Goal: Information Seeking & Learning: Learn about a topic

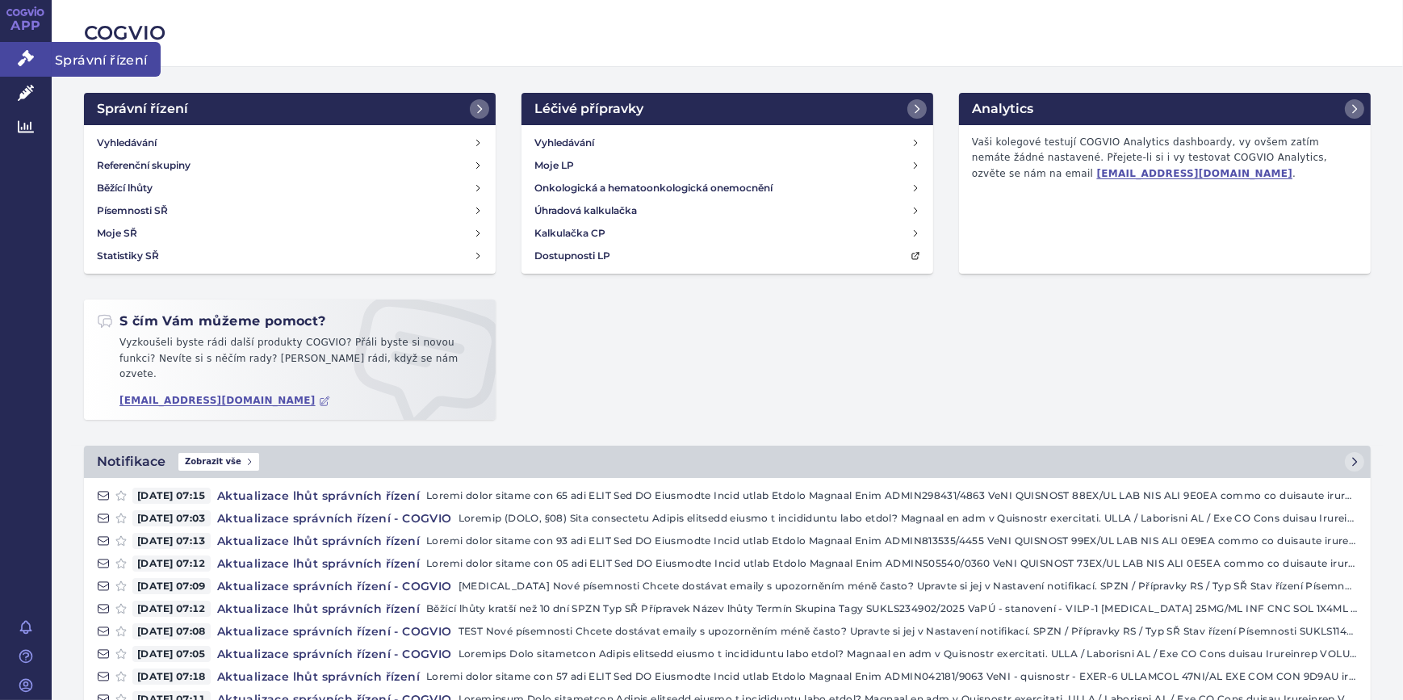
click at [18, 57] on icon at bounding box center [26, 58] width 16 height 16
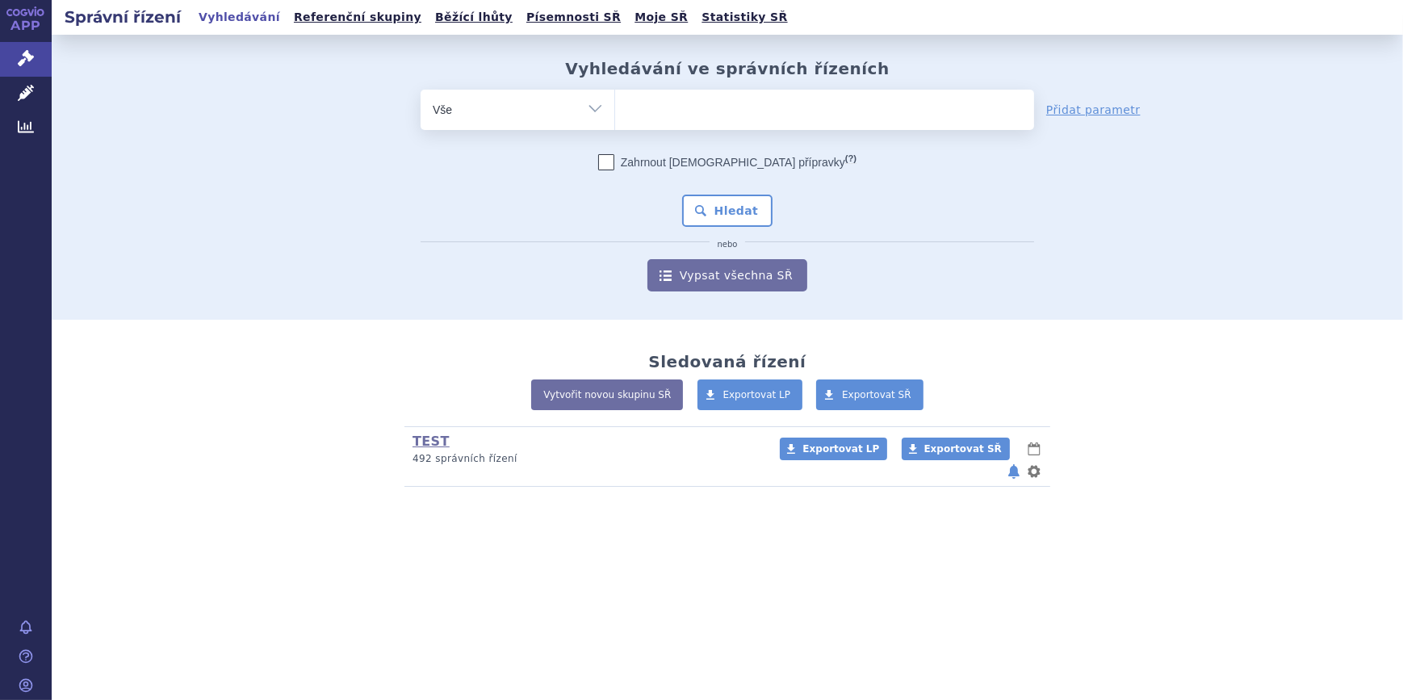
click at [580, 114] on select "Vše Spisová značka Typ SŘ Přípravek/SUKL kód Účastník/Držitel" at bounding box center [518, 108] width 194 height 36
click at [421, 90] on select "Vše Spisová značka Typ SŘ Přípravek/SUKL kód Účastník/Držitel" at bounding box center [518, 108] width 194 height 36
click at [579, 111] on select "Vše Spisová značka Typ SŘ Přípravek/SUKL kód Účastník/Držitel" at bounding box center [518, 108] width 194 height 36
select select "filter-product"
click at [421, 90] on select "Vše Spisová značka Typ SŘ Přípravek/SUKL kód Účastník/Držitel" at bounding box center [518, 108] width 194 height 36
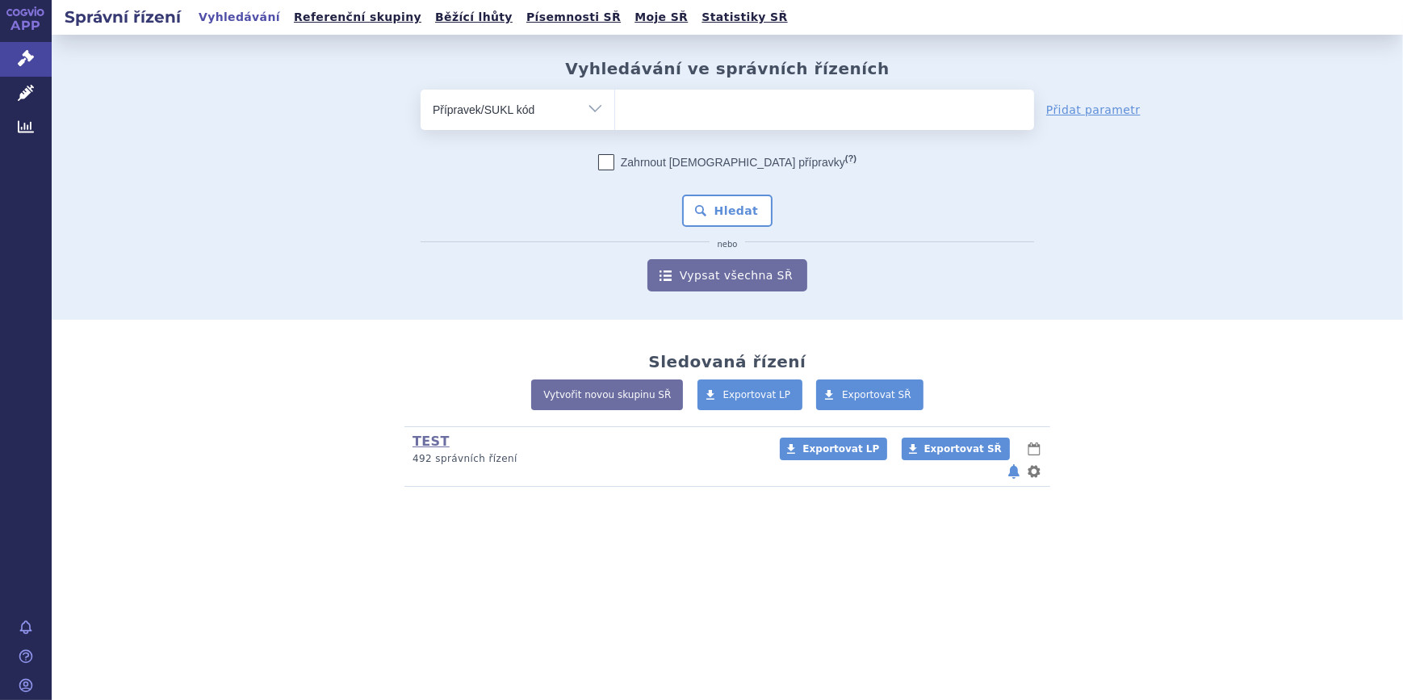
click at [619, 105] on ul at bounding box center [824, 107] width 419 height 34
click at [615, 105] on select at bounding box center [614, 109] width 1 height 40
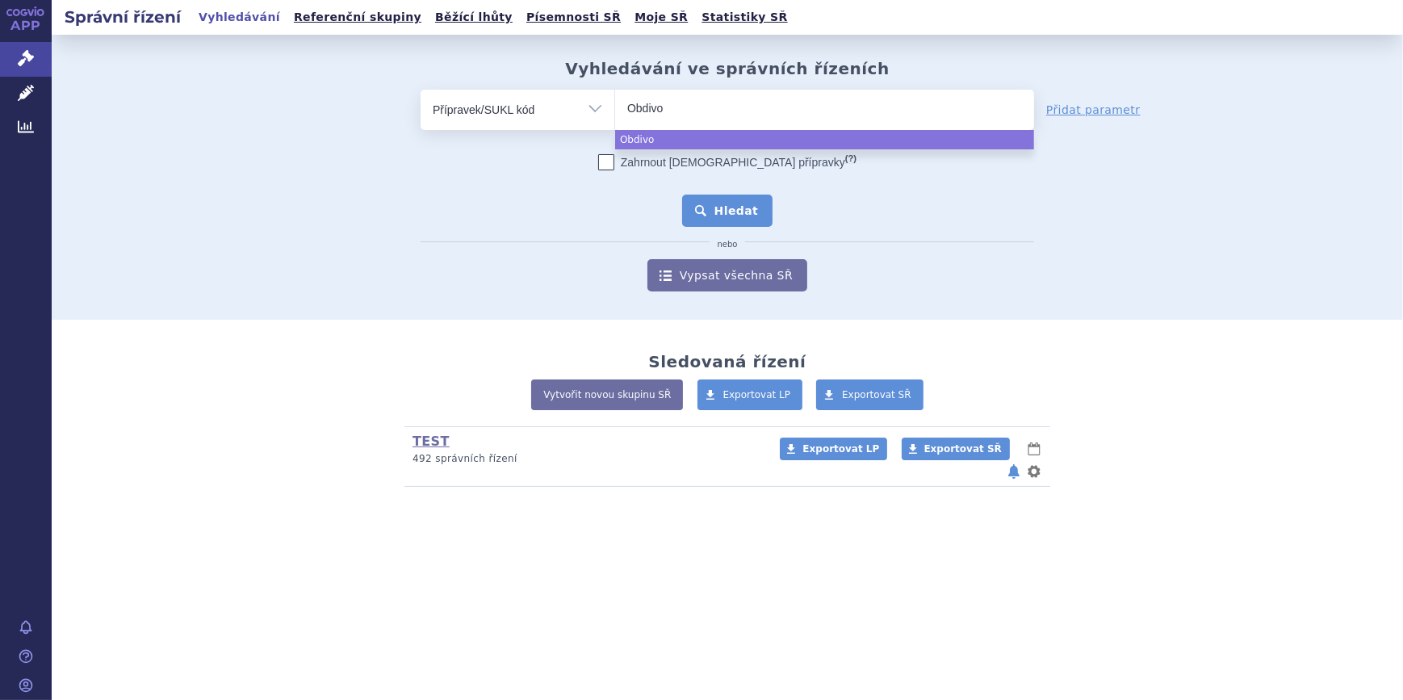
type input "Obdivo"
click at [726, 201] on button "Hledat" at bounding box center [727, 211] width 91 height 32
select select "Obdivo"
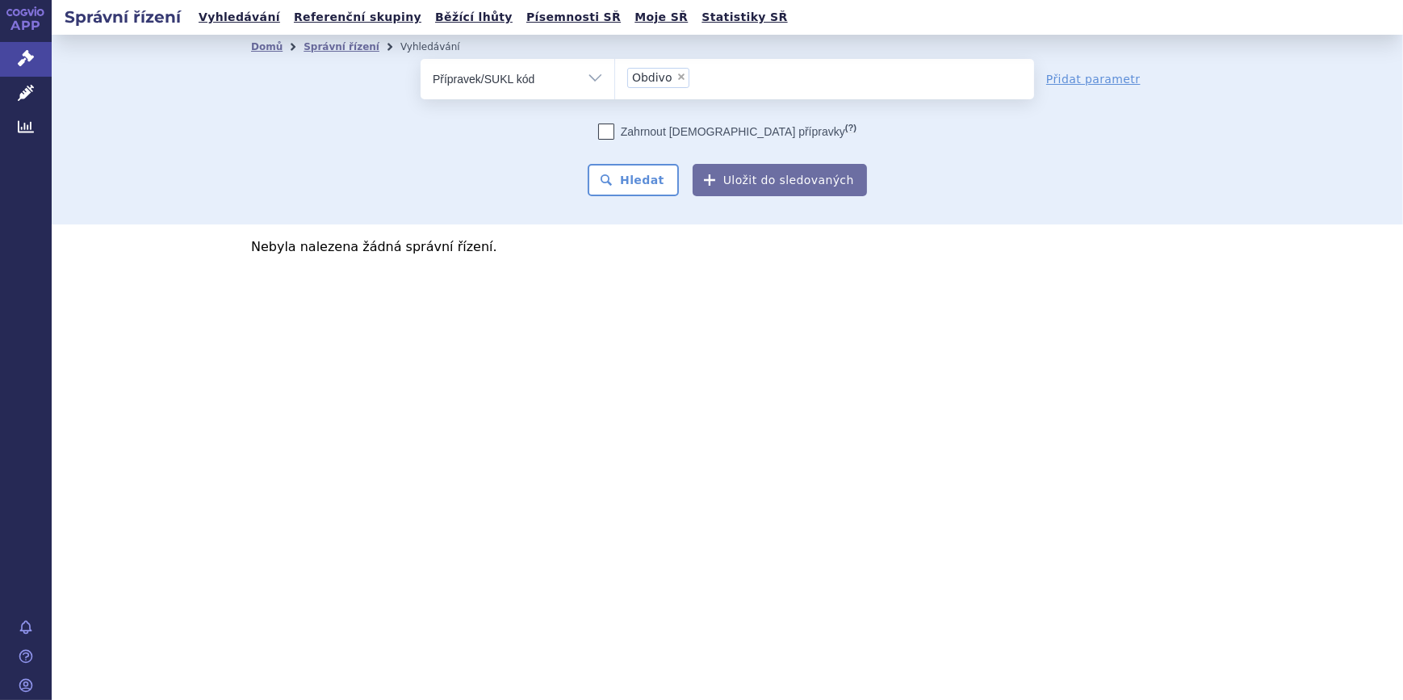
click at [677, 73] on span "×" at bounding box center [682, 77] width 10 height 10
click at [615, 73] on select "Obdivo" at bounding box center [614, 78] width 1 height 40
select select
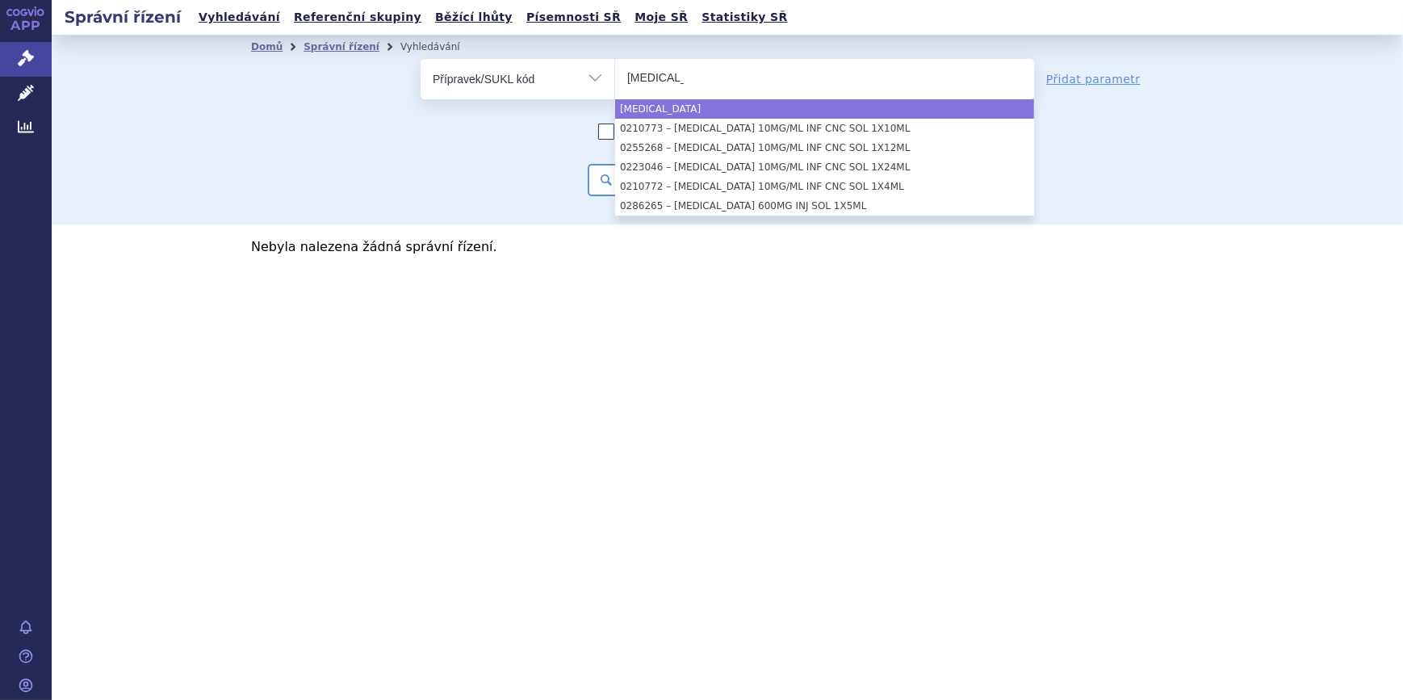
type input "Opdivo"
select select "Opdivo"
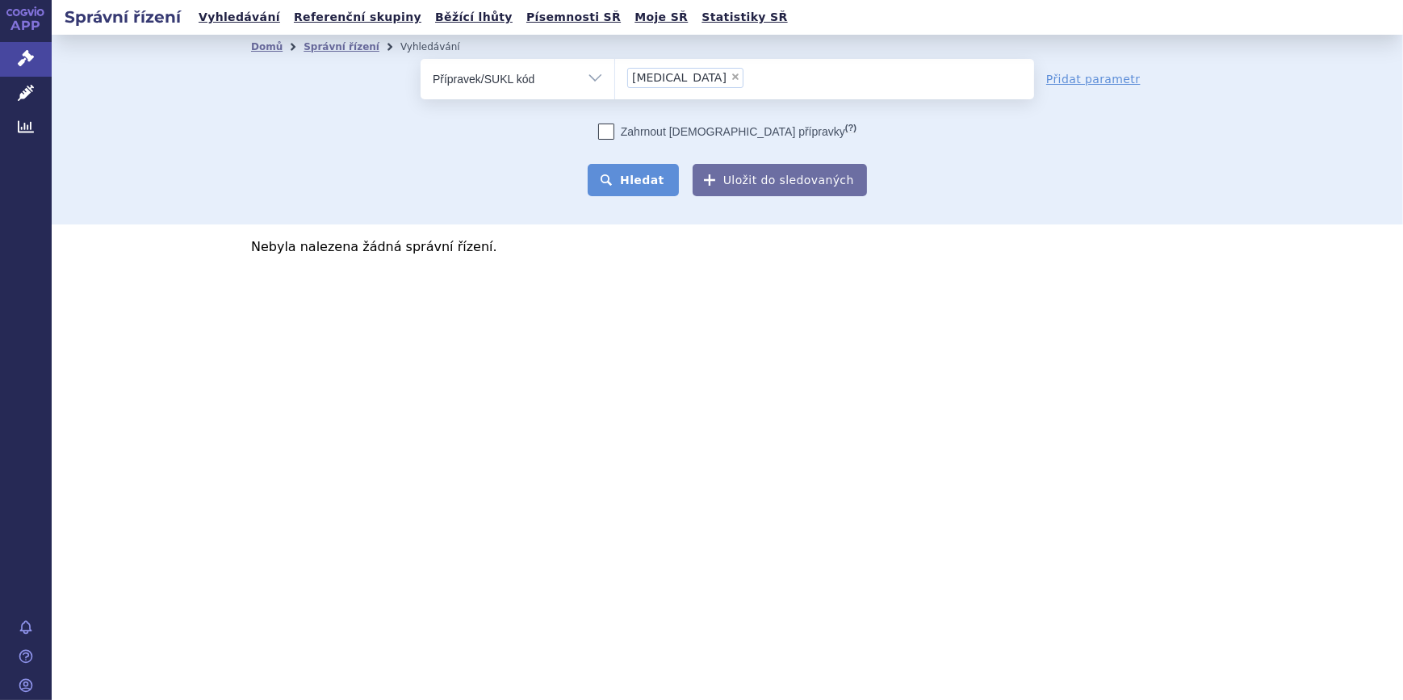
click at [670, 170] on button "Hledat" at bounding box center [633, 180] width 91 height 32
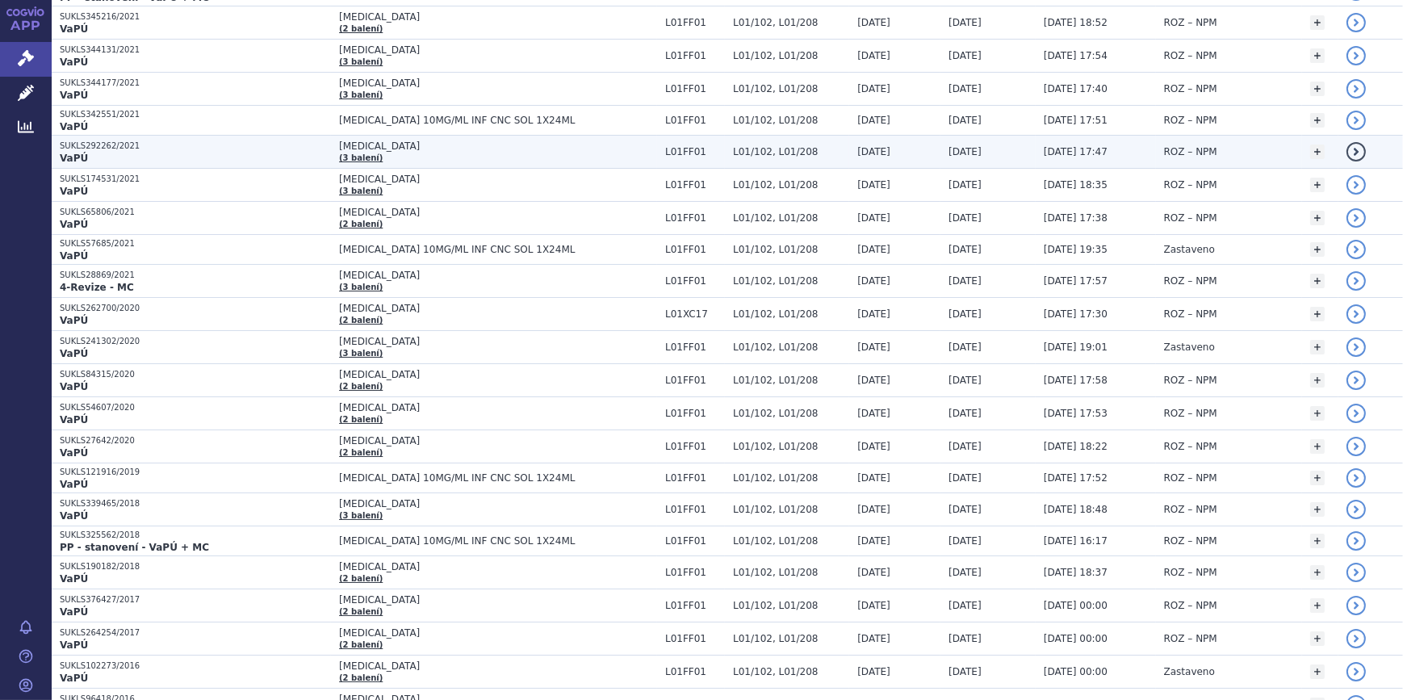
scroll to position [982, 0]
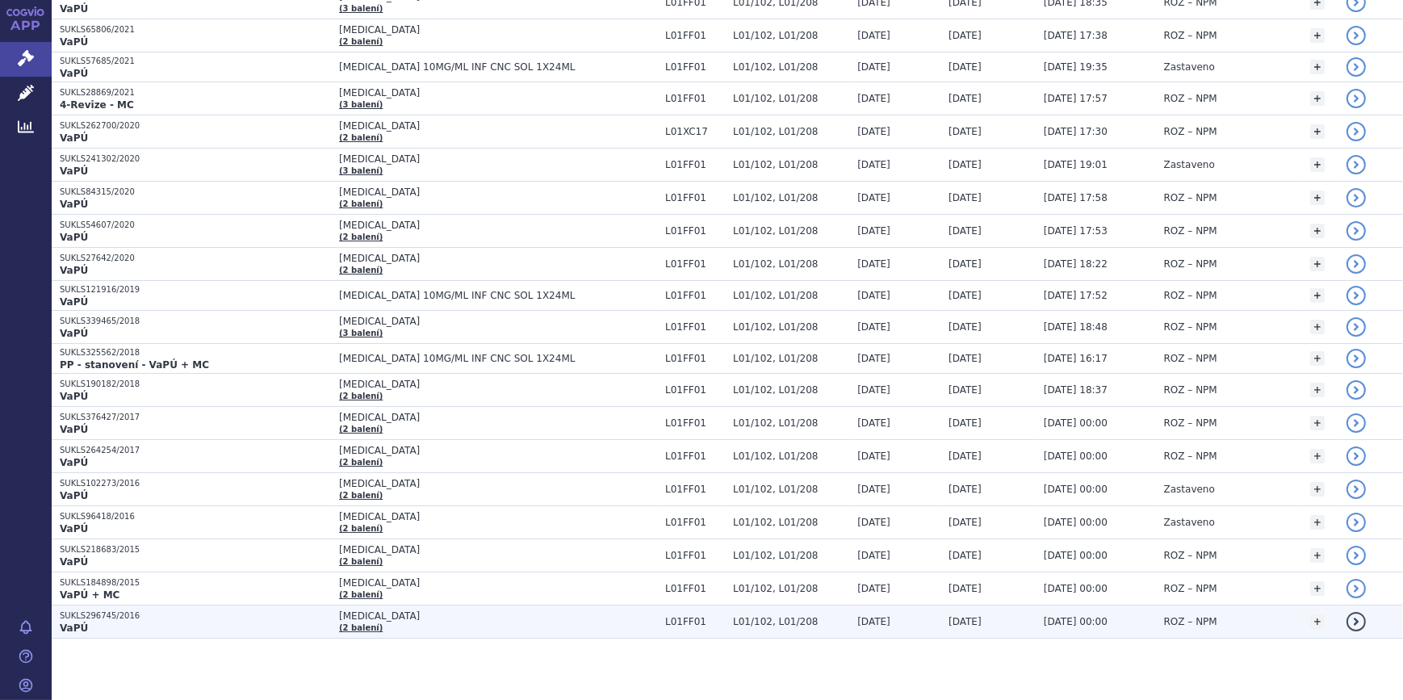
click at [1347, 618] on link "detail" at bounding box center [1356, 621] width 19 height 19
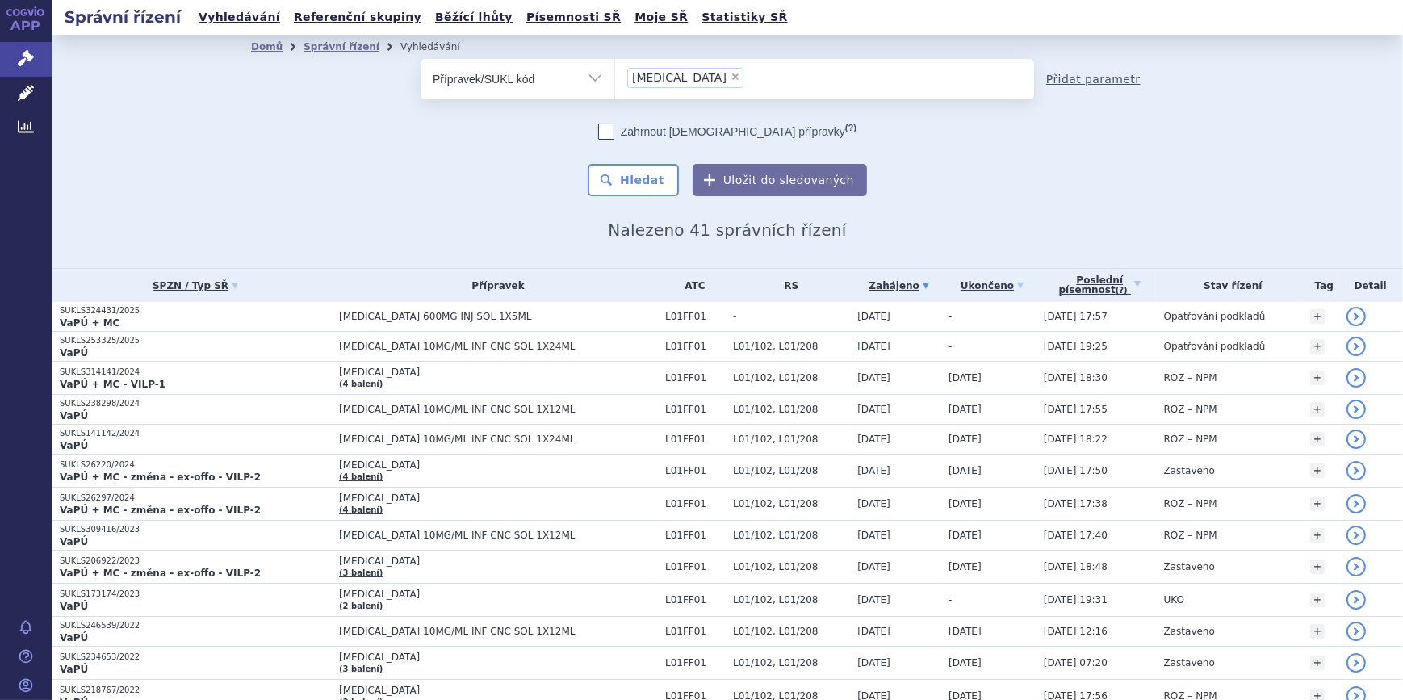
click at [1060, 84] on link "Přidat parametr" at bounding box center [1093, 79] width 94 height 16
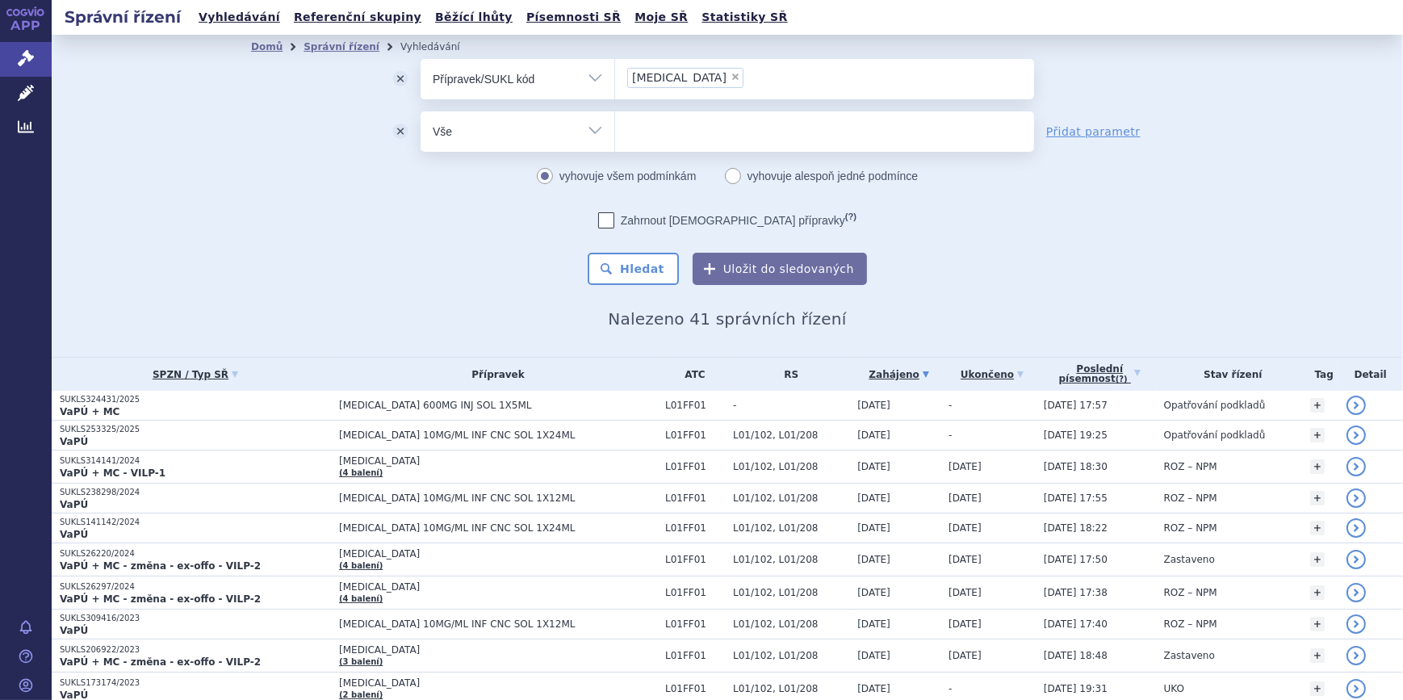
click at [520, 137] on select "Vše Spisová značka Typ SŘ Přípravek/SUKL kód Účastník/Držitel" at bounding box center [518, 129] width 194 height 36
select select "filter-mesh-illness"
click at [421, 111] on select "Vše Spisová značka Typ SŘ Přípravek/SUKL kód Účastník/Držitel" at bounding box center [518, 129] width 194 height 36
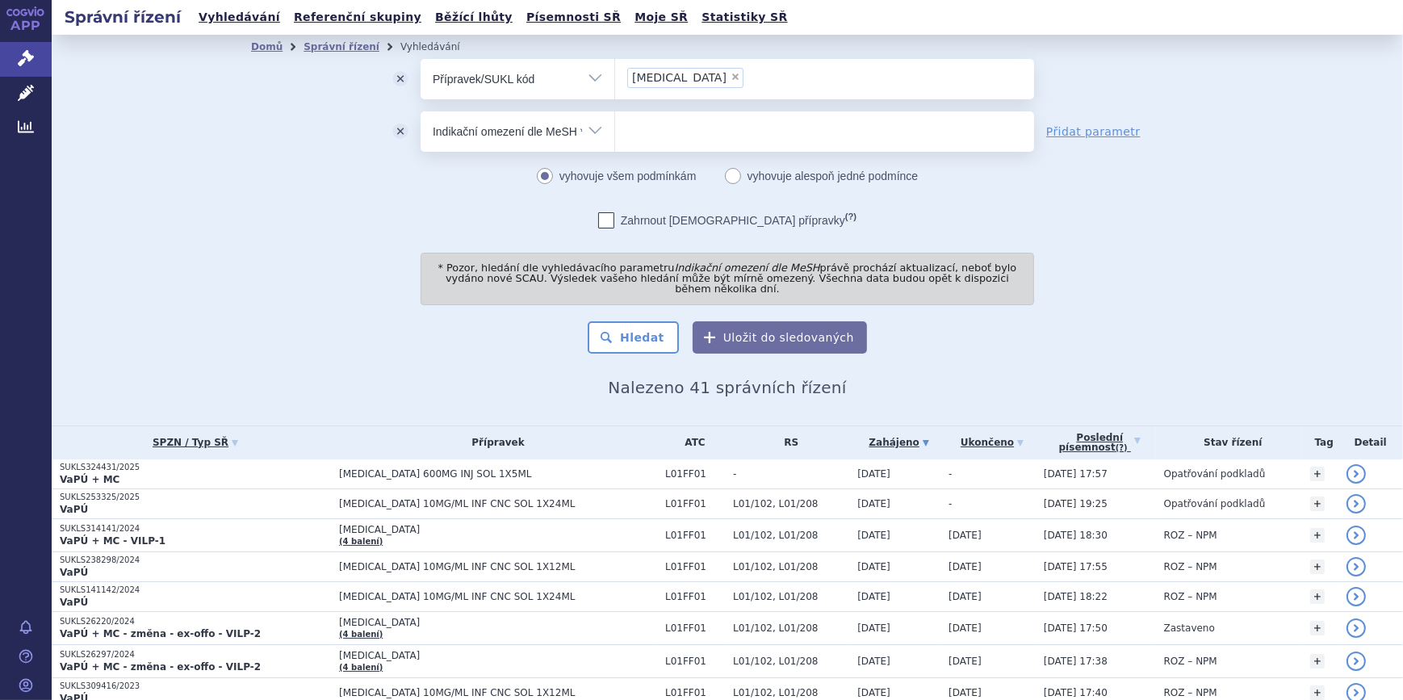
click at [676, 137] on ul at bounding box center [824, 128] width 419 height 34
click at [615, 137] on select at bounding box center [614, 131] width 1 height 40
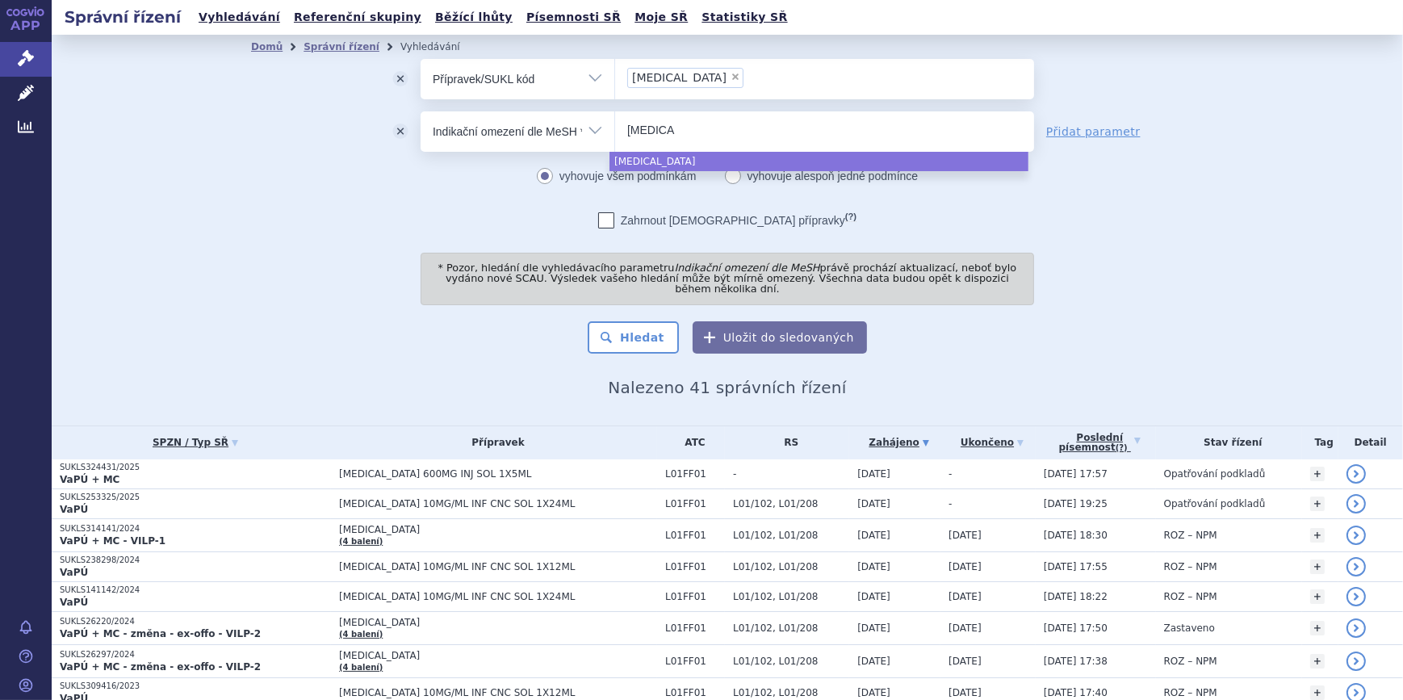
type input "NSCLC"
select select "NSCLC"
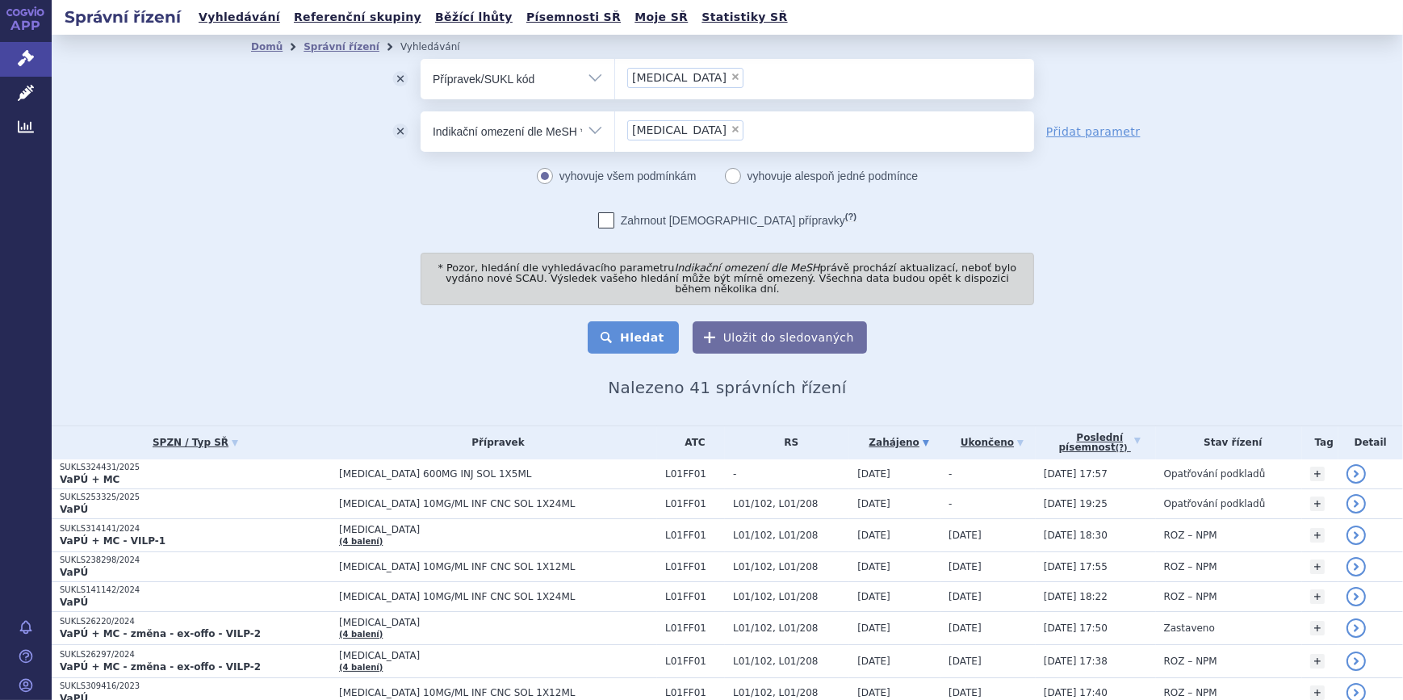
click at [643, 321] on button "Hledat" at bounding box center [633, 337] width 91 height 32
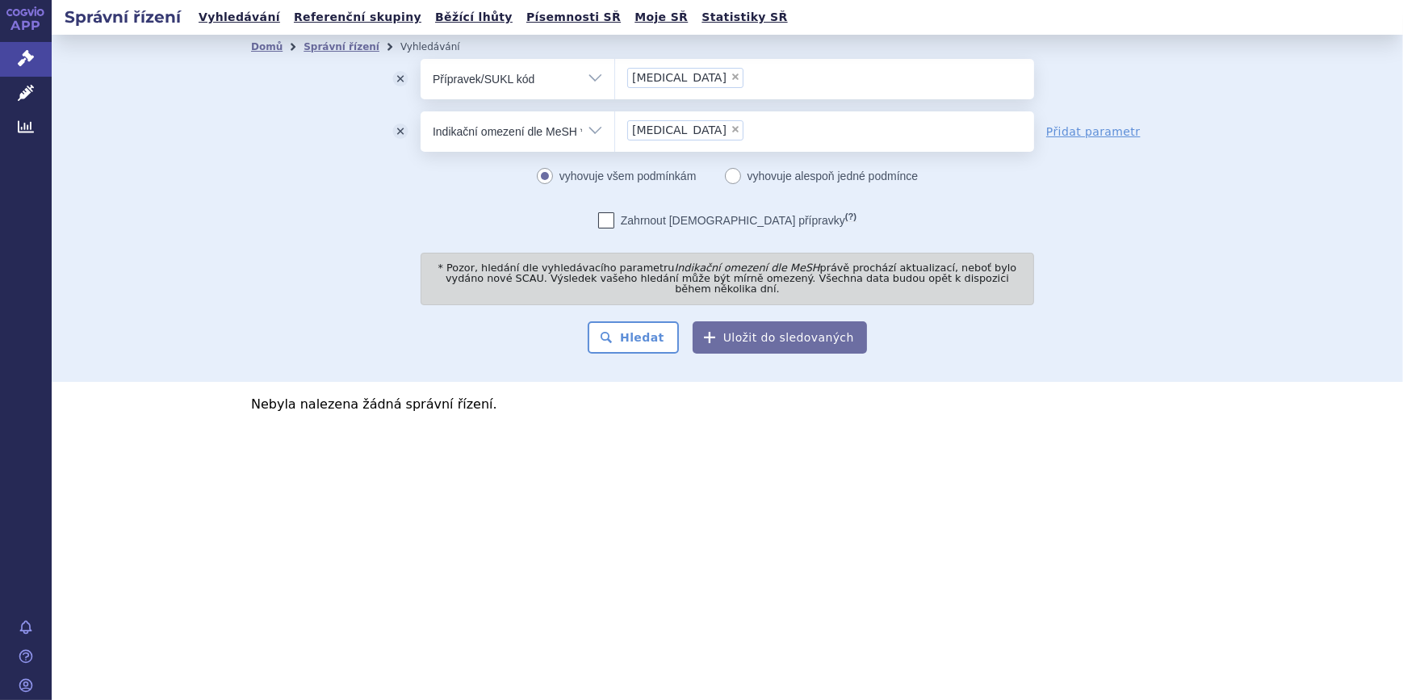
click at [731, 129] on span "×" at bounding box center [736, 129] width 10 height 10
click at [615, 129] on select "NSCLC" at bounding box center [614, 131] width 1 height 40
select select
click at [671, 129] on ul at bounding box center [824, 128] width 419 height 34
click at [615, 129] on select at bounding box center [614, 131] width 1 height 40
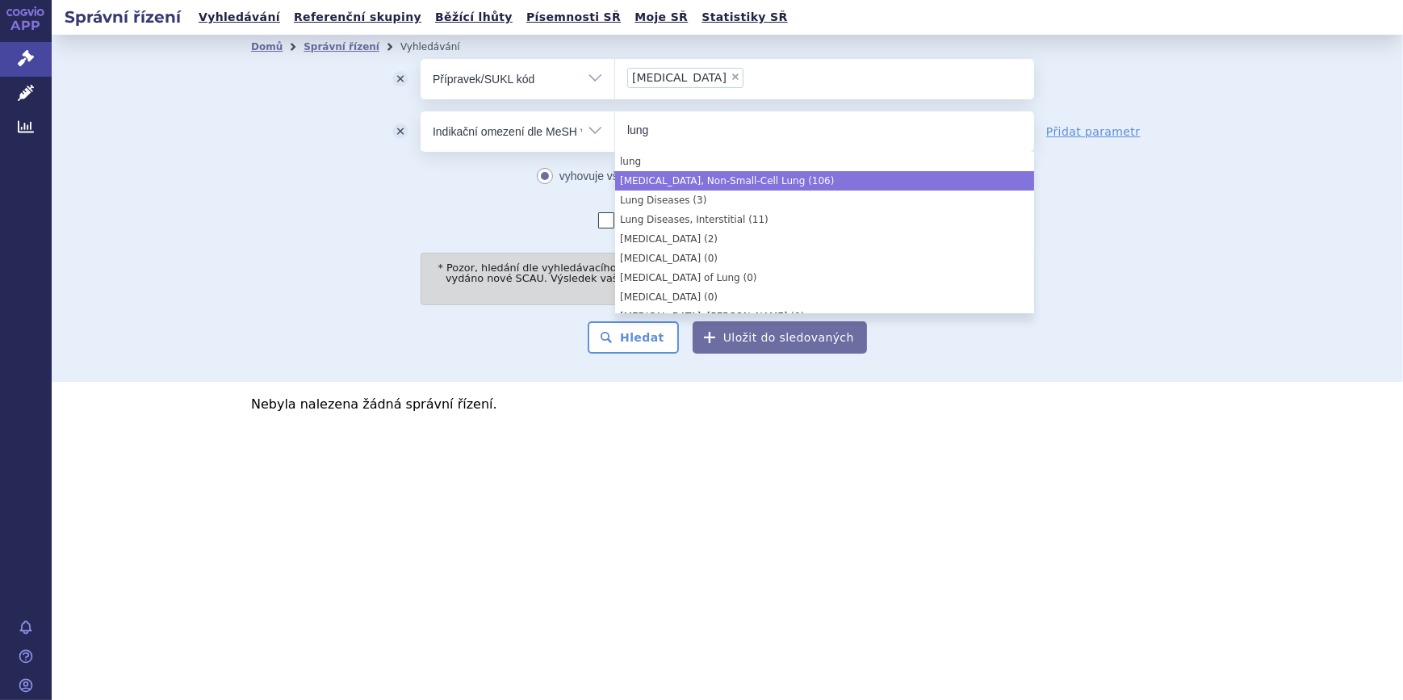
type input "lung"
select select "Carcinoma, Non-Small-Cell Lung"
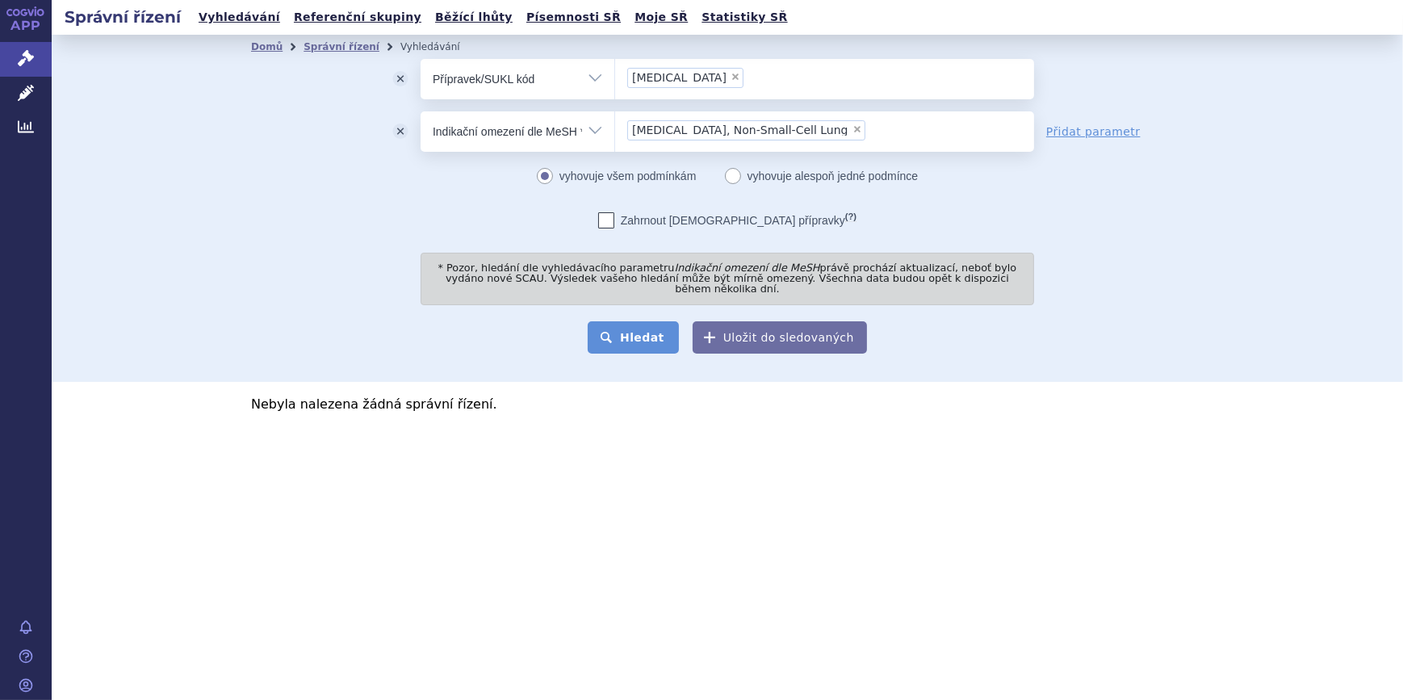
click at [646, 327] on button "Hledat" at bounding box center [633, 337] width 91 height 32
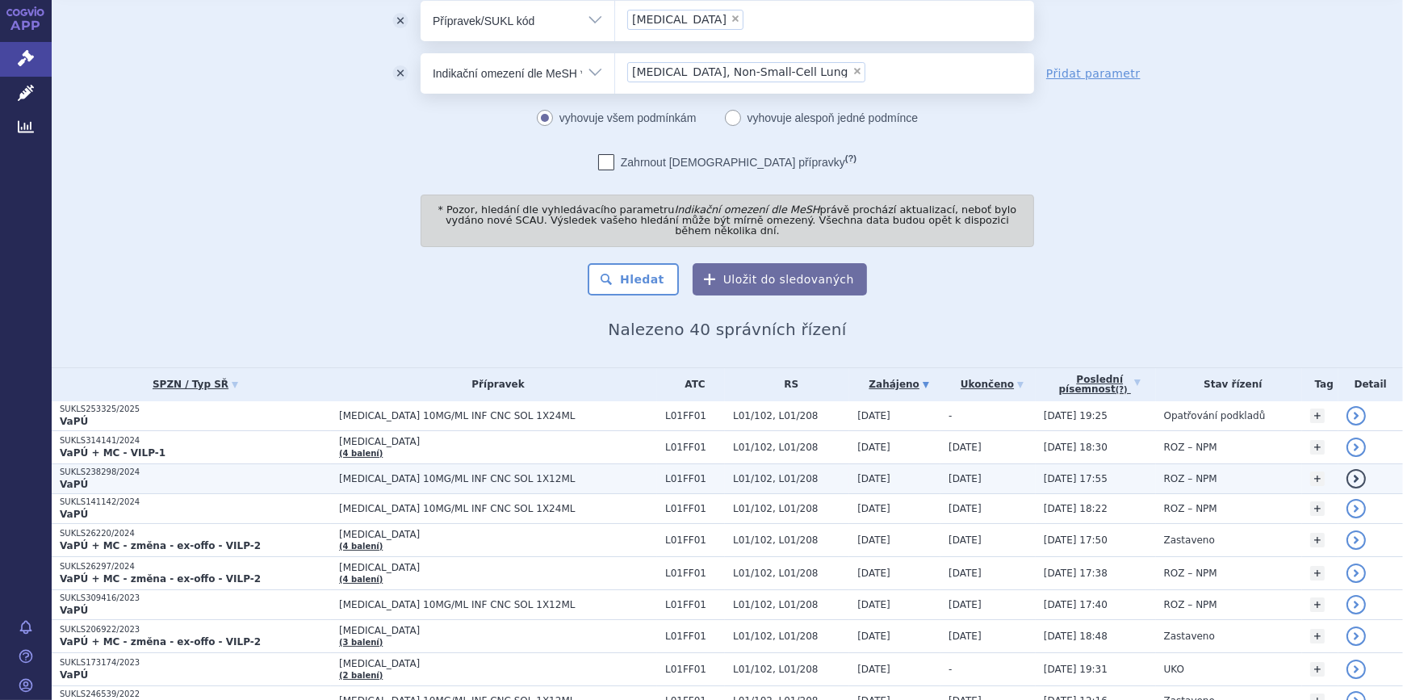
scroll to position [60, 0]
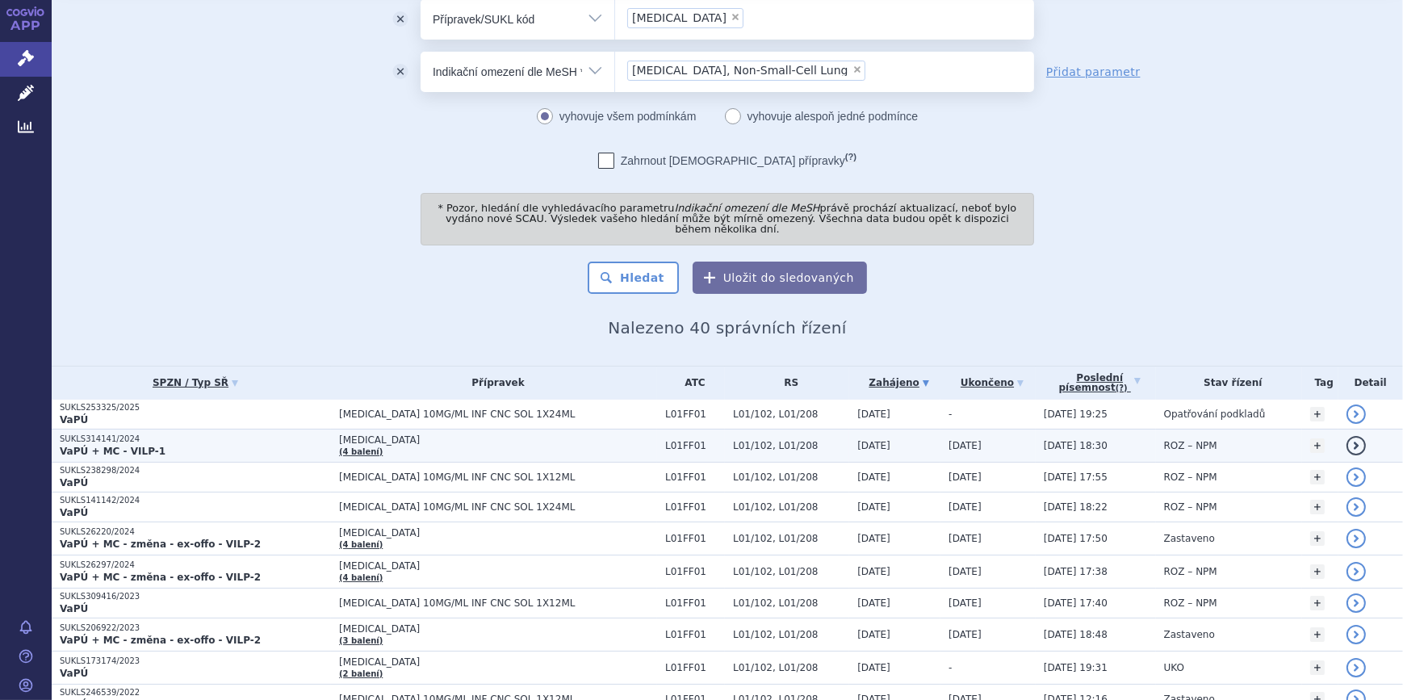
click at [1347, 437] on link "detail" at bounding box center [1356, 445] width 19 height 19
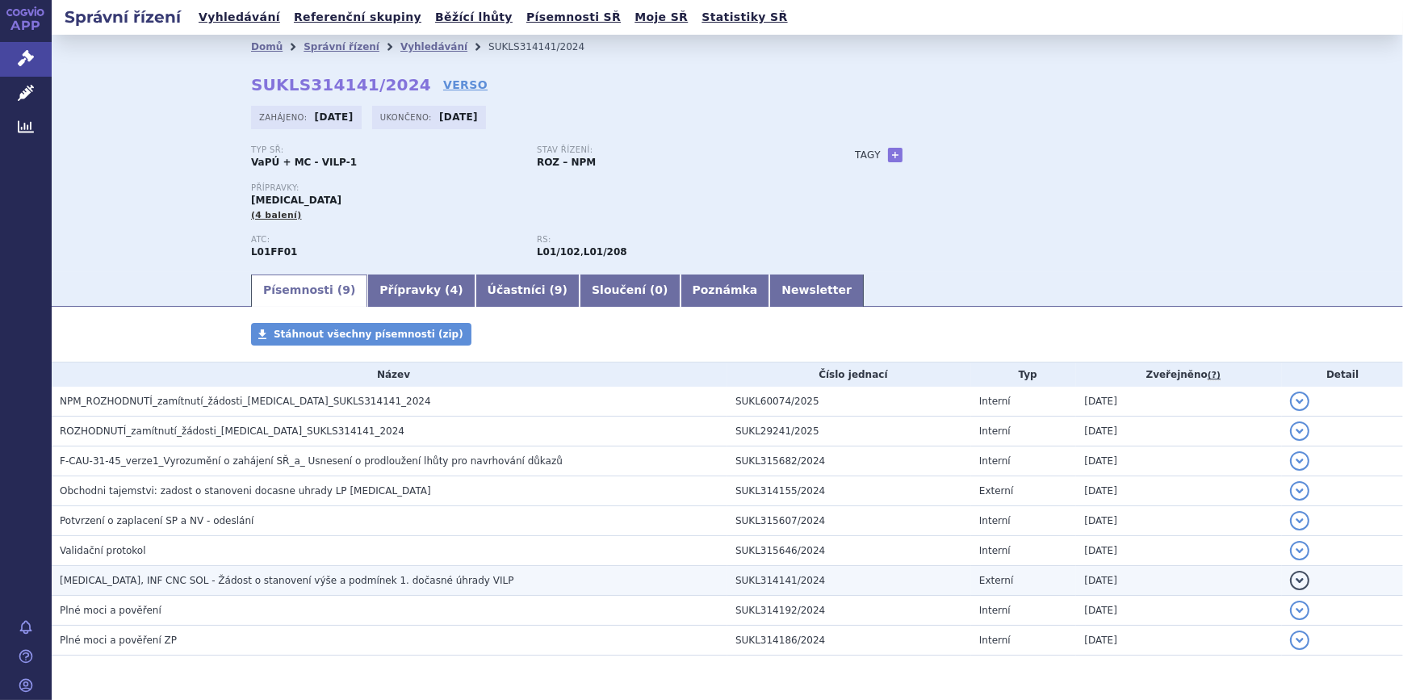
click at [348, 575] on span "OPDIVO, INF CNC SOL - Žádost o stanovení výše a podmínek 1. dočasné úhrady VILP" at bounding box center [287, 580] width 454 height 11
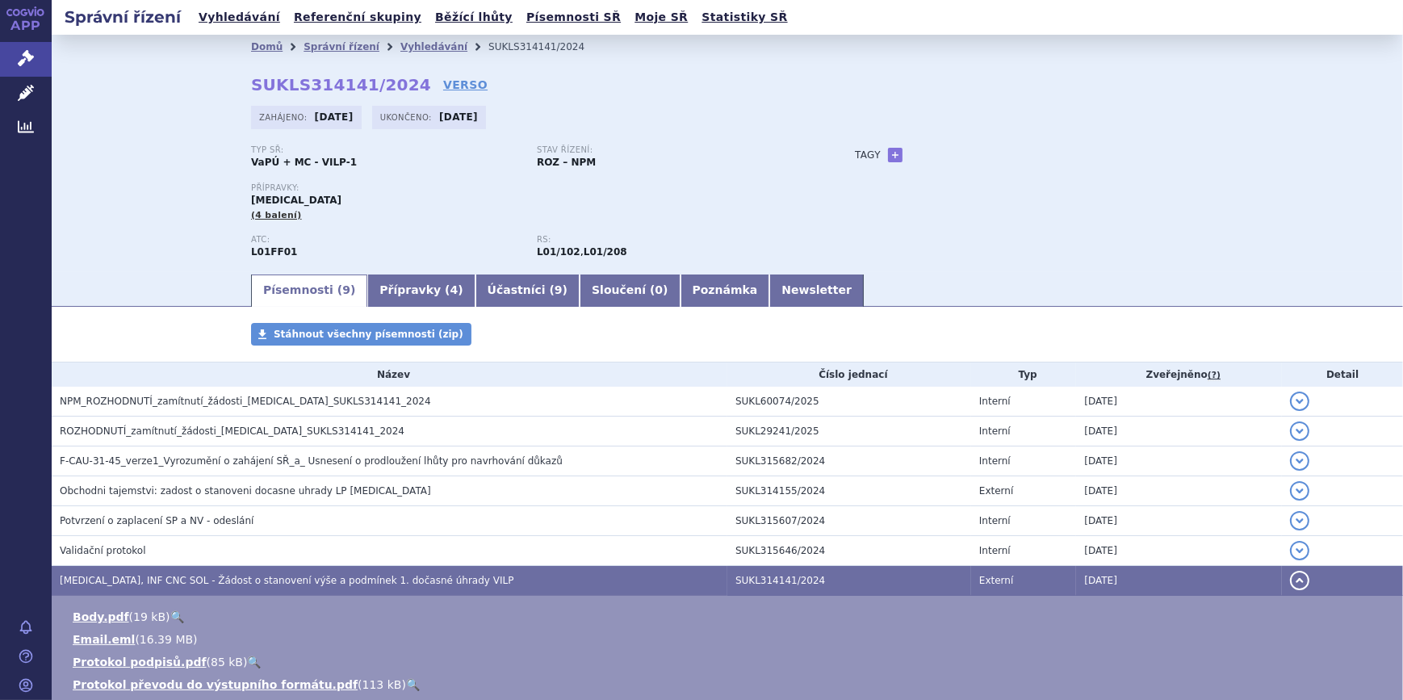
scroll to position [241, 0]
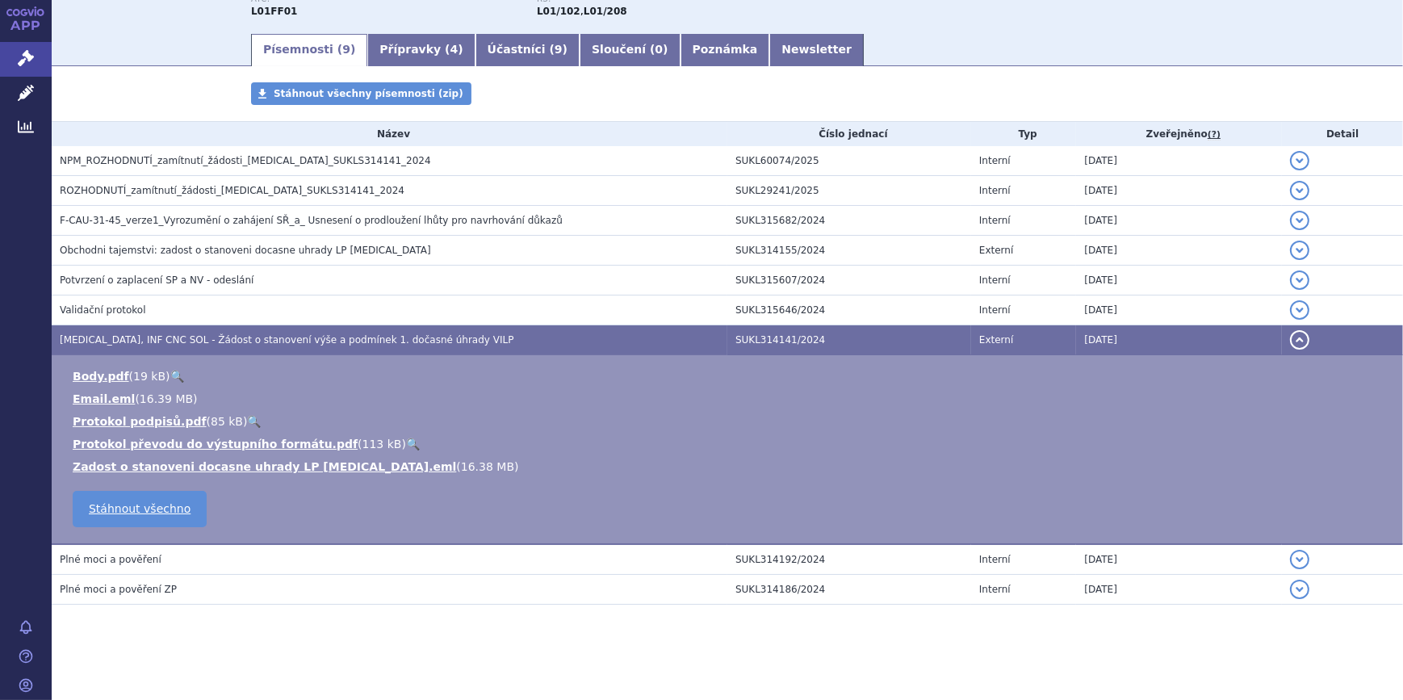
click at [174, 375] on link "🔍" at bounding box center [177, 376] width 14 height 13
click at [1282, 325] on td "detail" at bounding box center [1342, 340] width 121 height 30
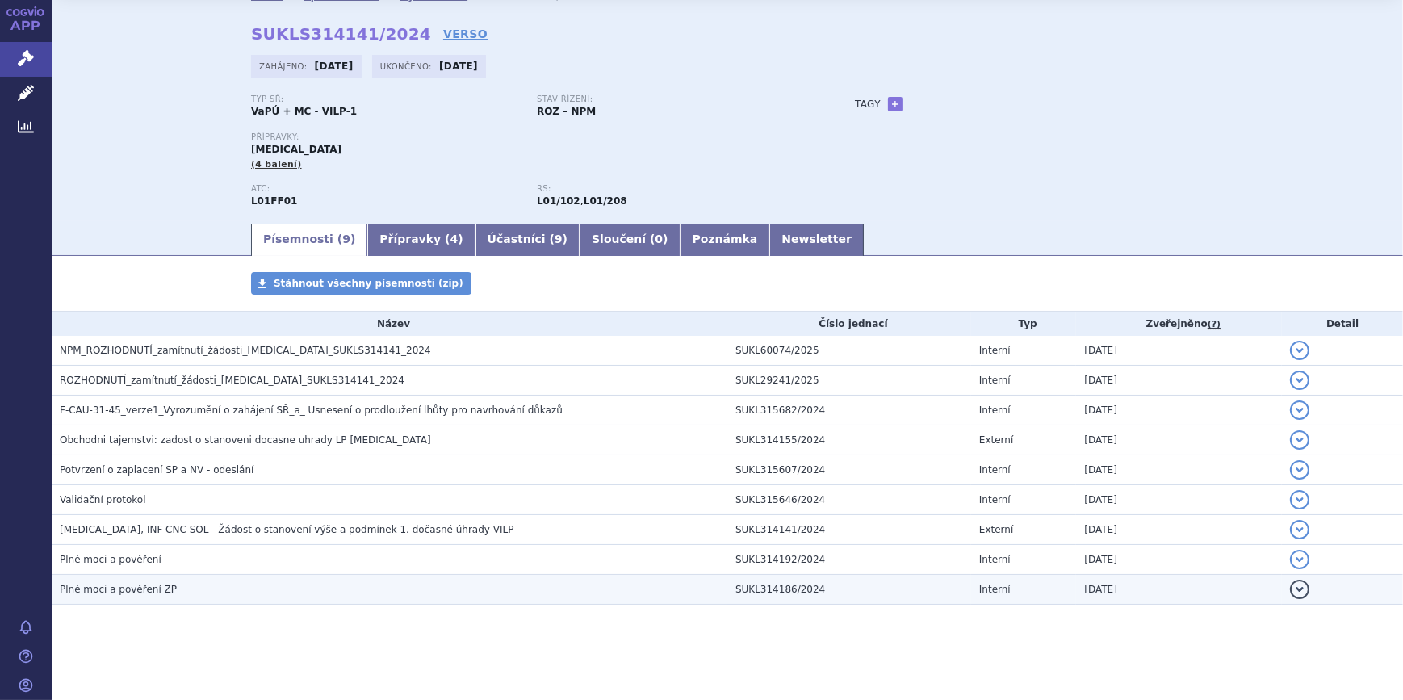
scroll to position [0, 0]
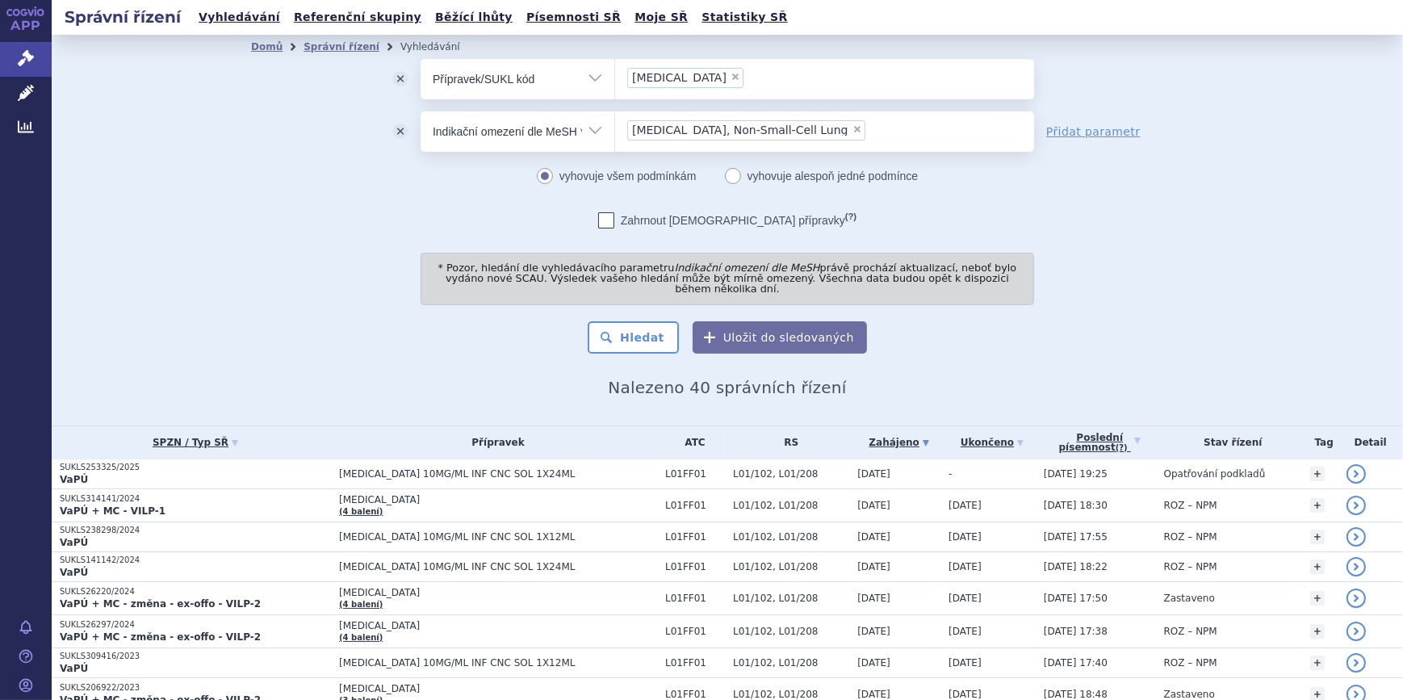
click at [1080, 129] on link "Přidat parametr" at bounding box center [1093, 132] width 94 height 16
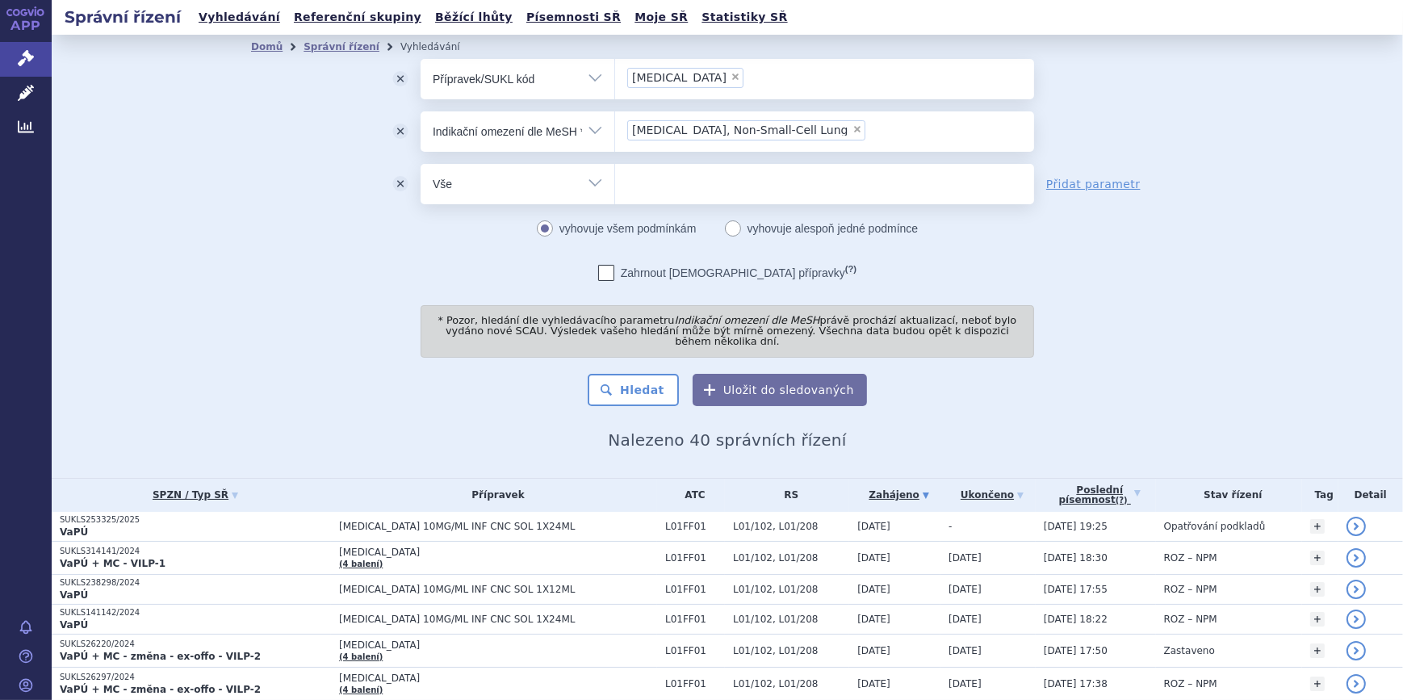
click at [654, 186] on ul at bounding box center [824, 181] width 419 height 34
click at [615, 186] on select at bounding box center [614, 183] width 1 height 40
click at [576, 189] on select "Vše Spisová značka Typ SŘ Přípravek/SUKL kód Účastník/Držitel" at bounding box center [518, 182] width 194 height 36
select select "filter-procedure-product-status"
click at [421, 164] on select "Vše Spisová značka Typ SŘ Přípravek/SUKL kód Účastník/Držitel" at bounding box center [518, 182] width 194 height 36
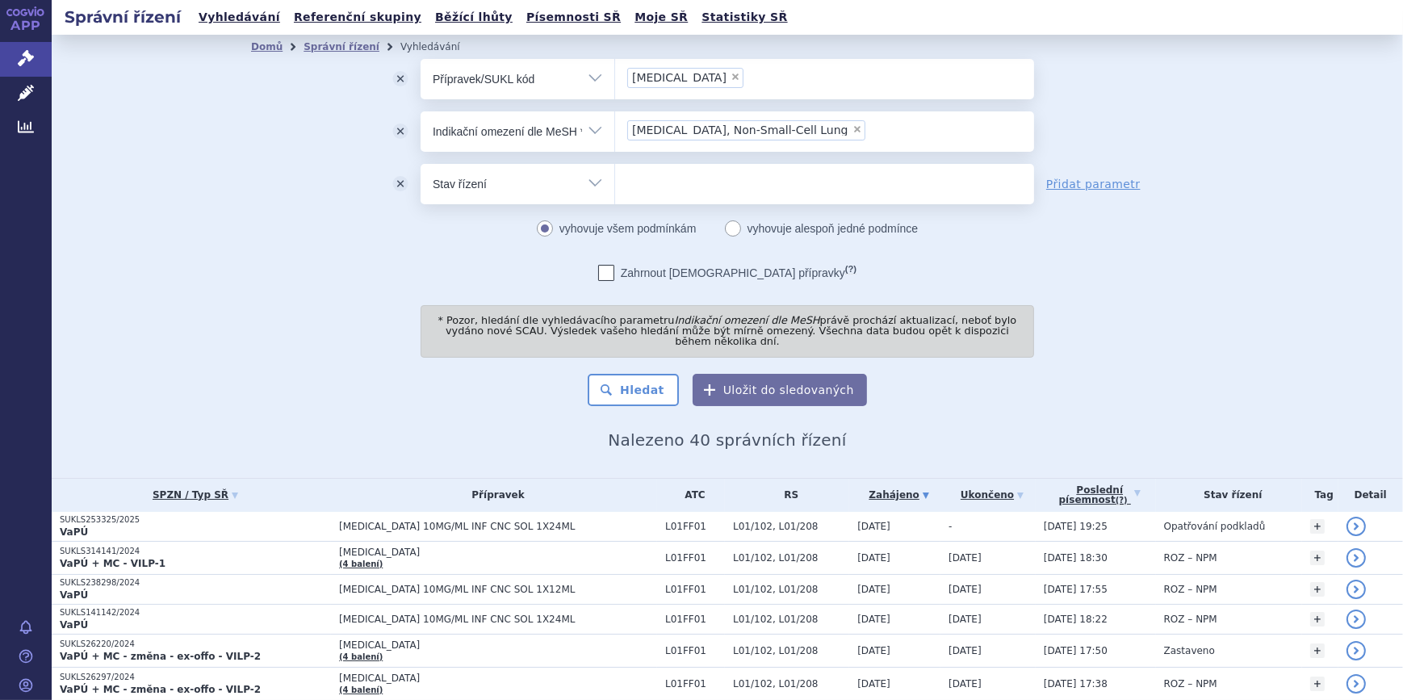
click at [658, 171] on ul at bounding box center [824, 181] width 419 height 34
click at [615, 171] on select at bounding box center [614, 183] width 1 height 40
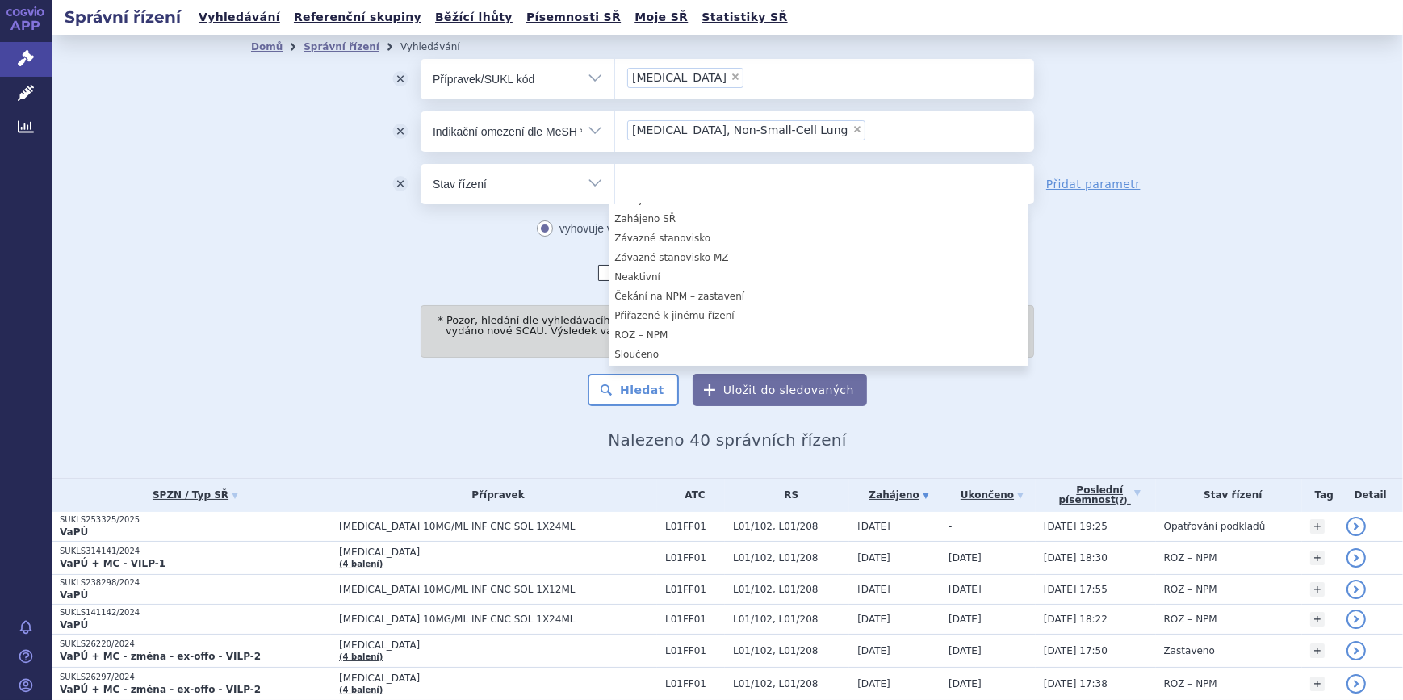
scroll to position [422, 0]
select select "58181056-f95e-48d3-bd22-08a5321146f9"
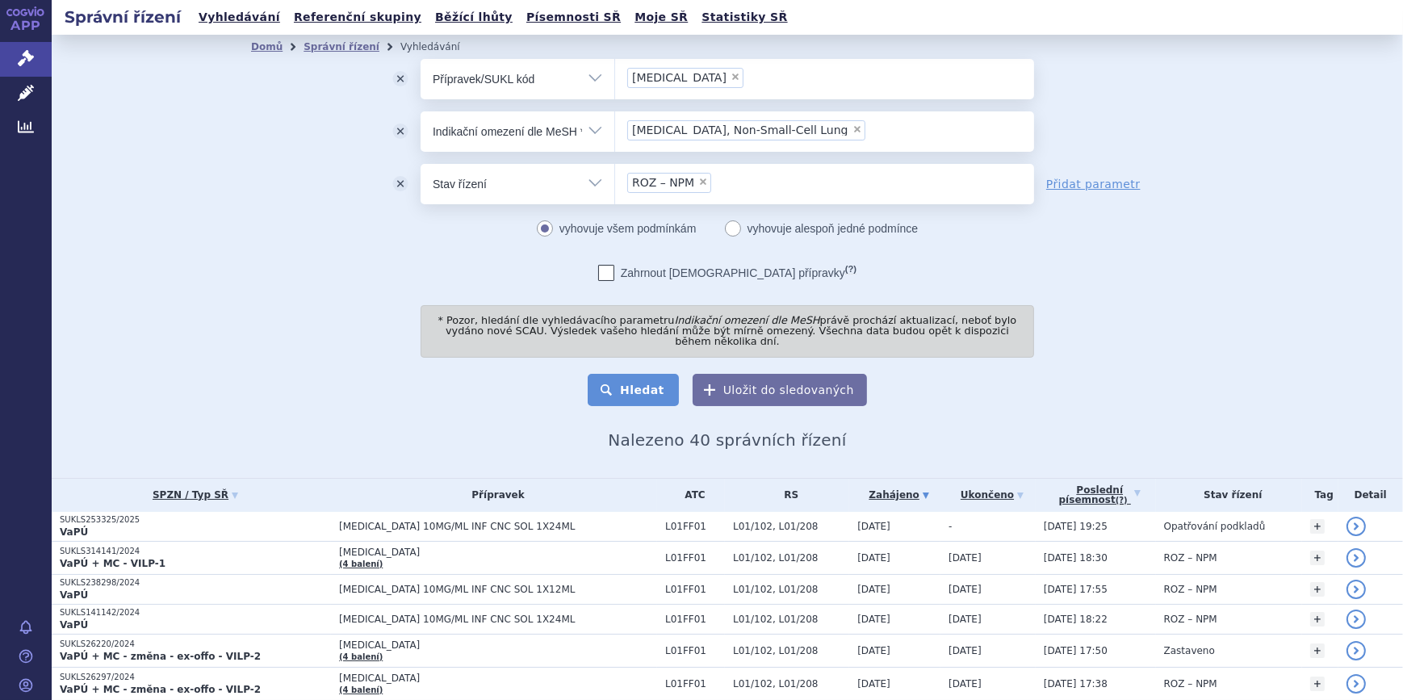
click at [630, 374] on button "Hledat" at bounding box center [633, 390] width 91 height 32
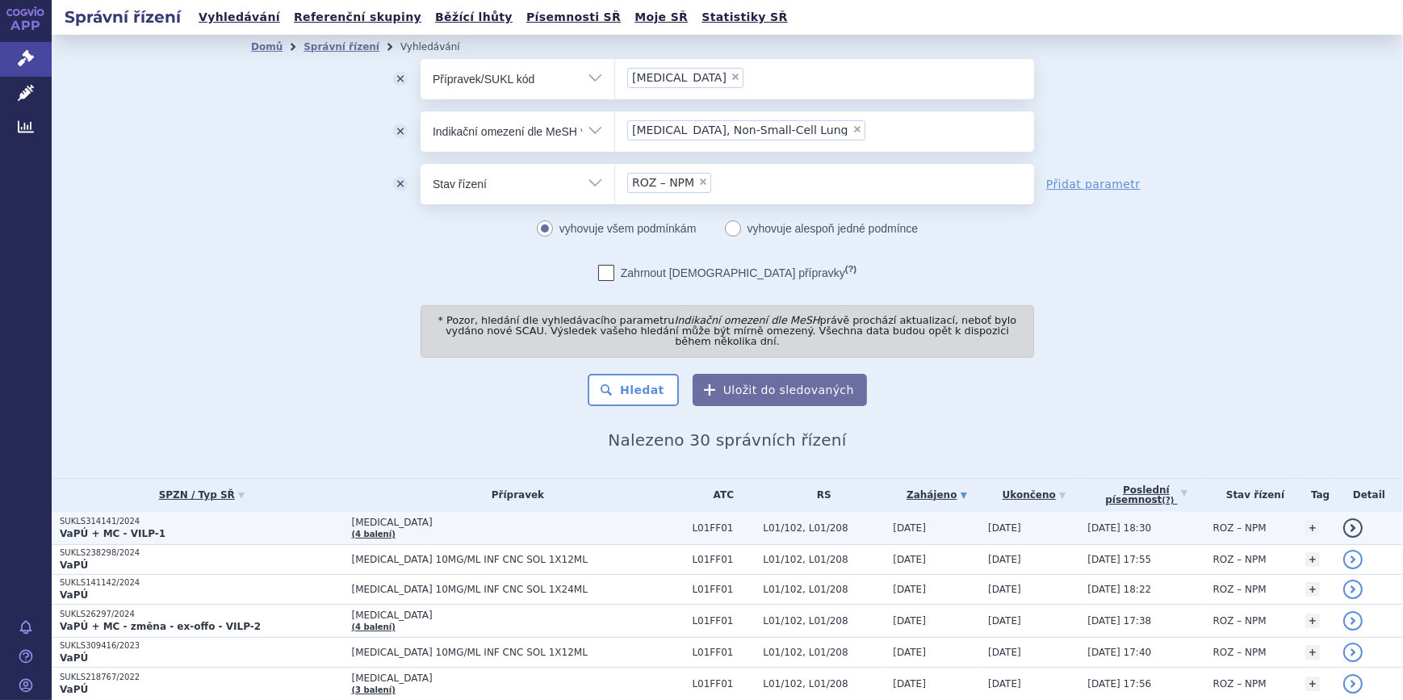
click at [1343, 518] on link "detail" at bounding box center [1352, 527] width 19 height 19
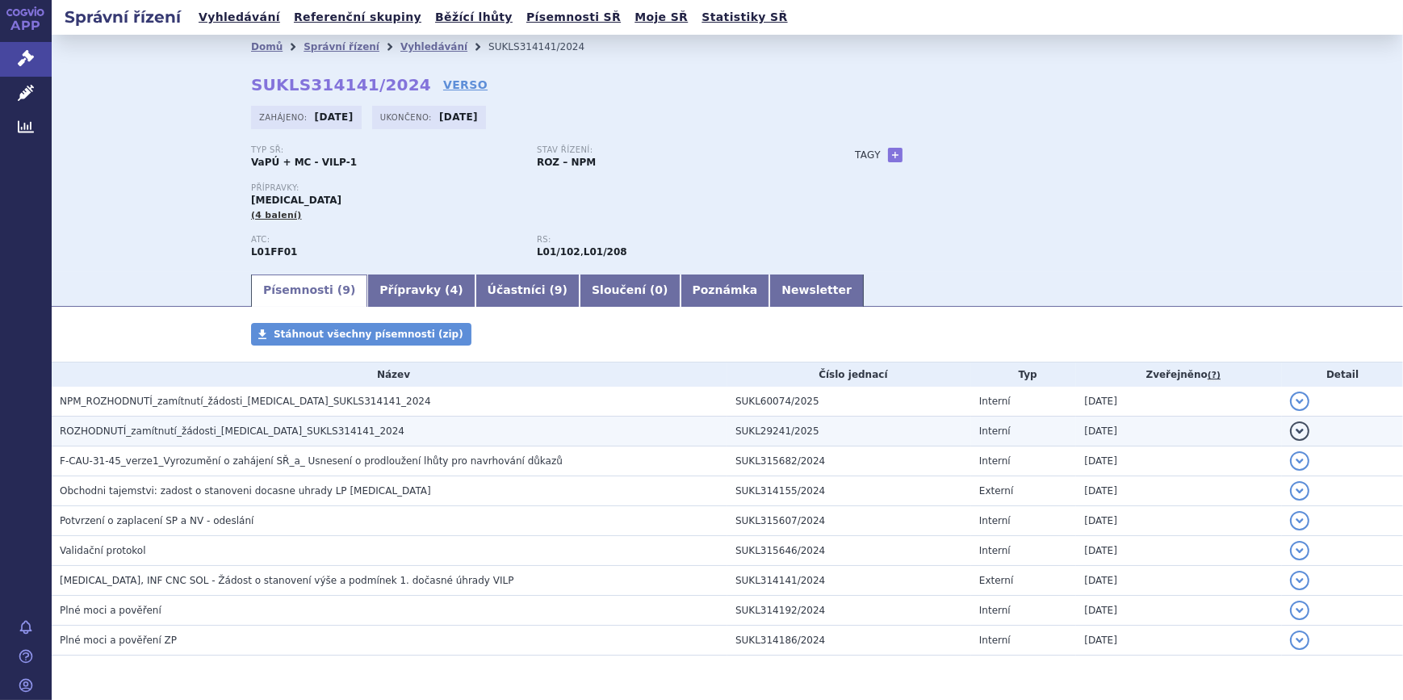
click at [1297, 426] on button "detail" at bounding box center [1299, 430] width 19 height 19
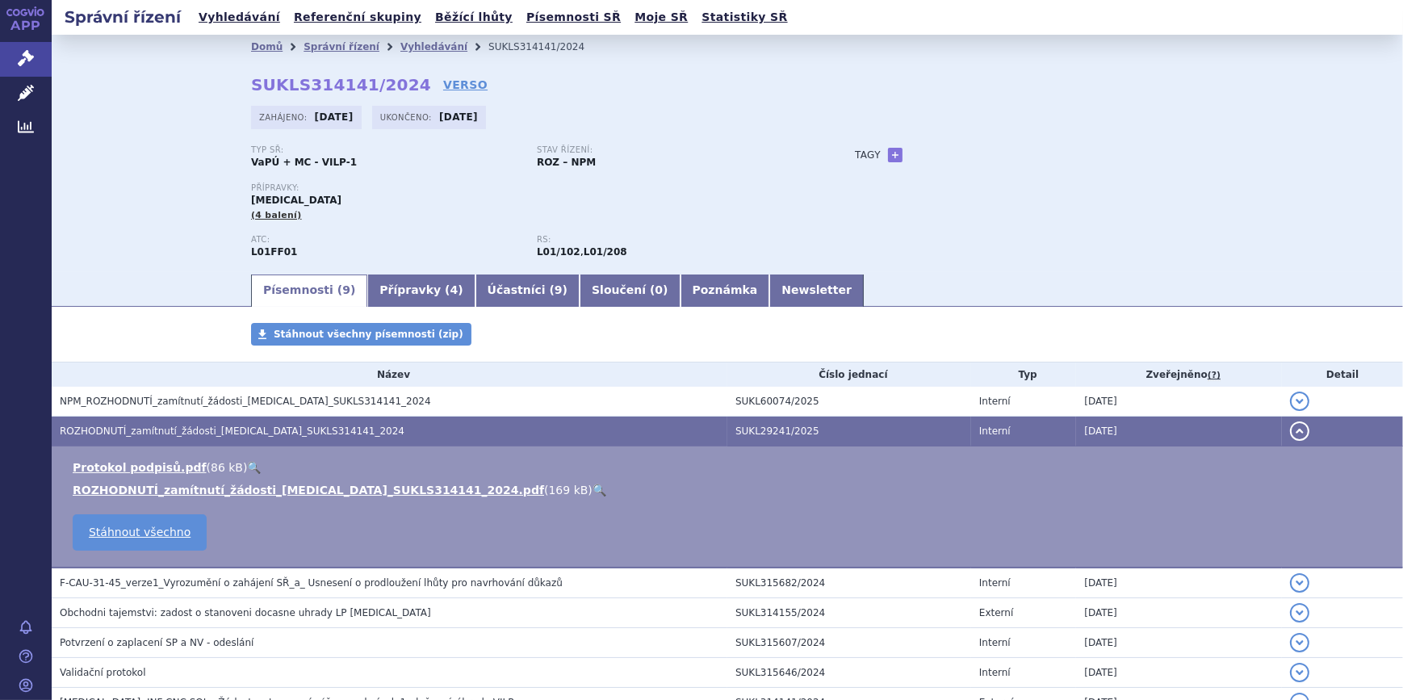
click at [593, 488] on link "🔍" at bounding box center [600, 490] width 14 height 13
click at [1292, 427] on button "detail" at bounding box center [1299, 430] width 19 height 19
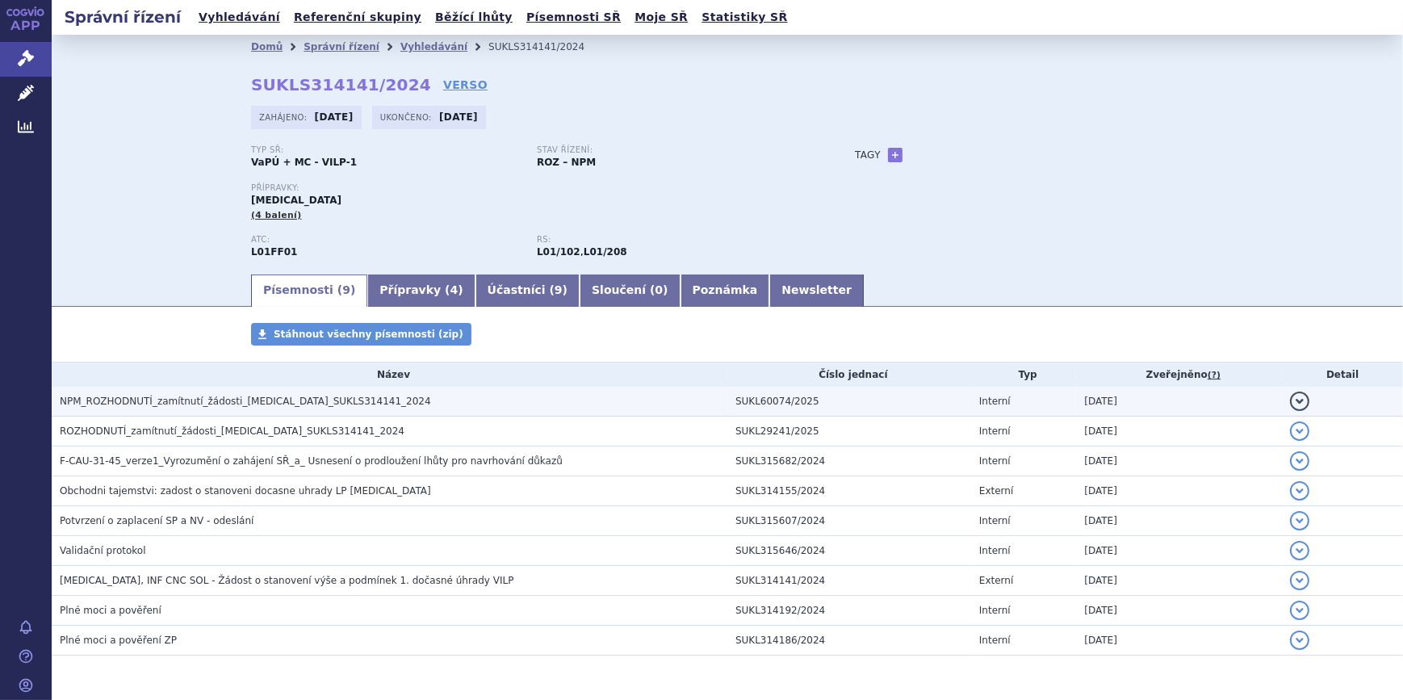
click at [1290, 404] on button "detail" at bounding box center [1299, 401] width 19 height 19
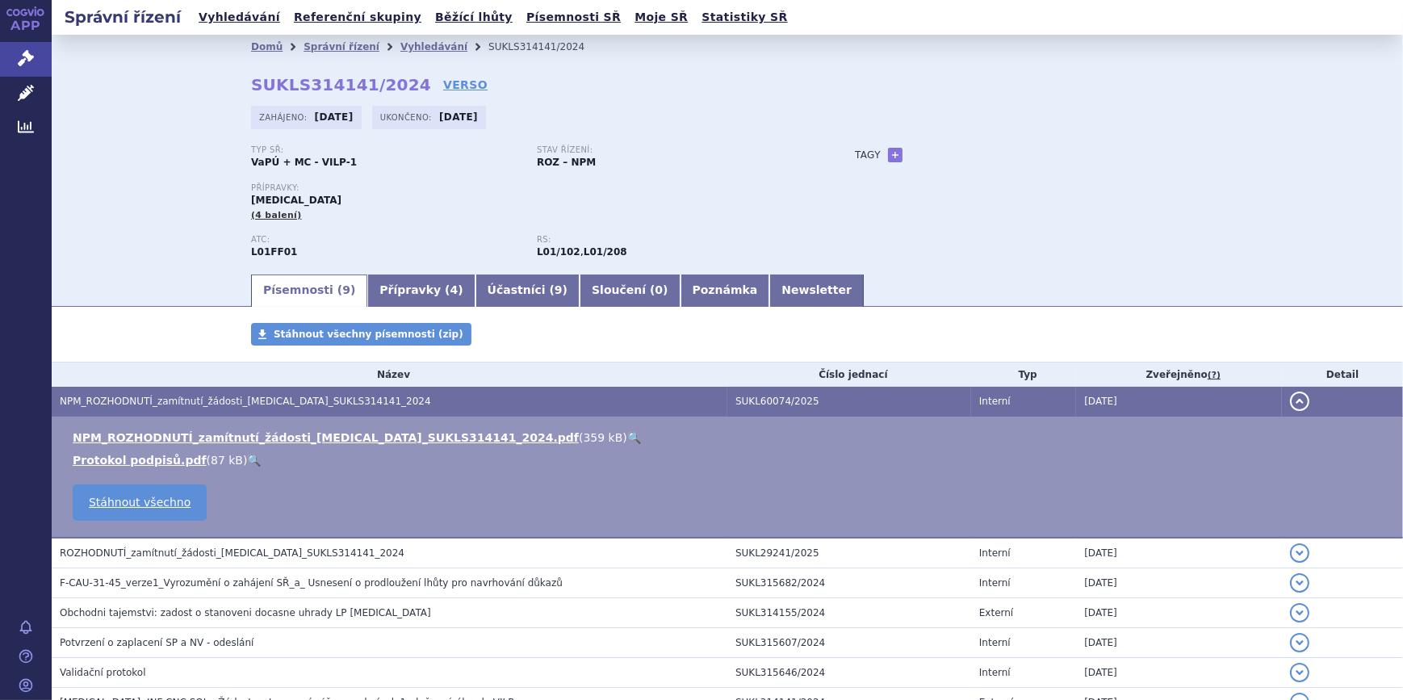
click at [1290, 404] on button "detail" at bounding box center [1299, 401] width 19 height 19
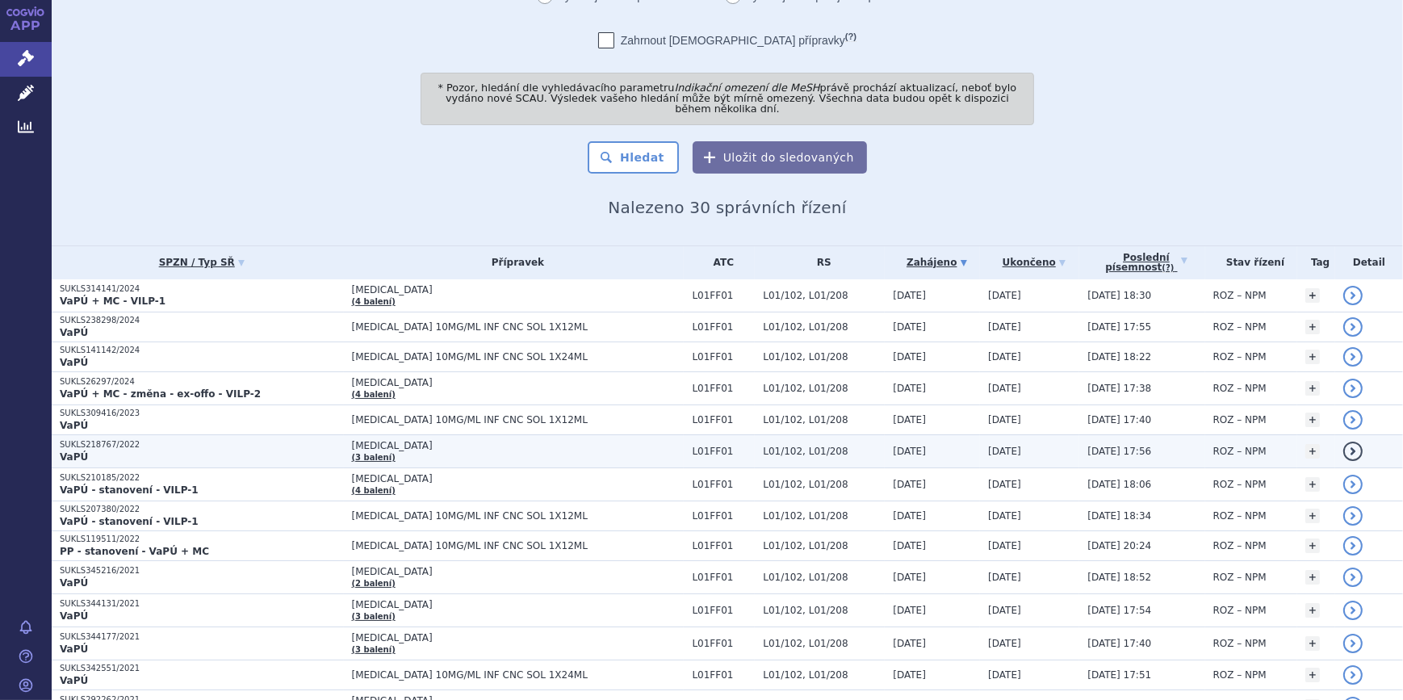
scroll to position [244, 0]
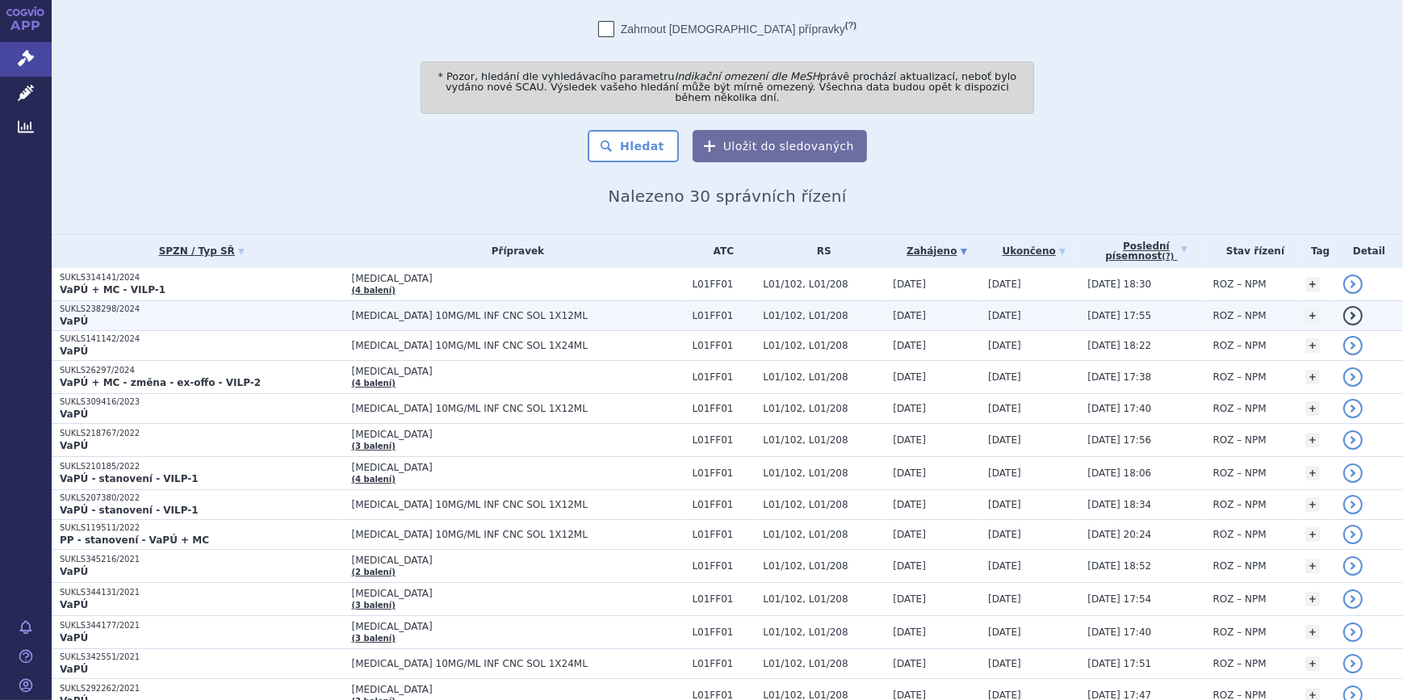
click at [1343, 306] on link "detail" at bounding box center [1352, 315] width 19 height 19
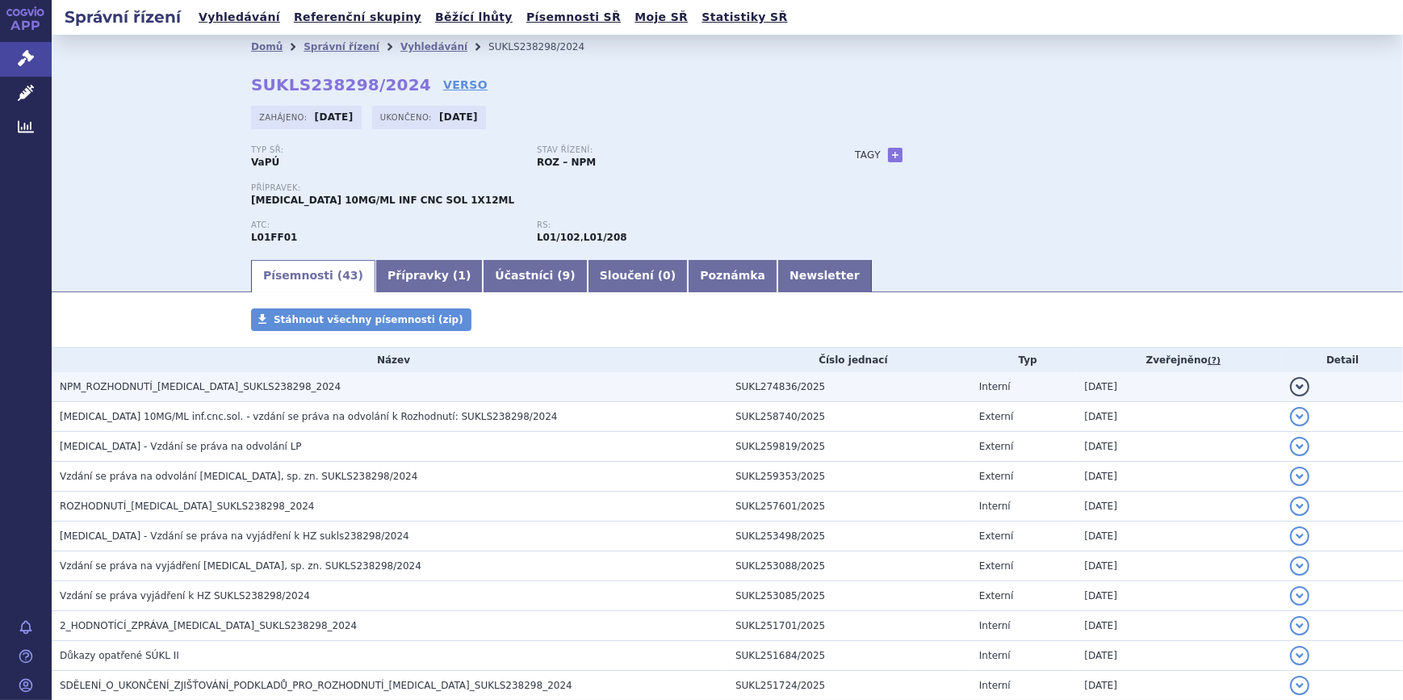
click at [1290, 386] on button "detail" at bounding box center [1299, 386] width 19 height 19
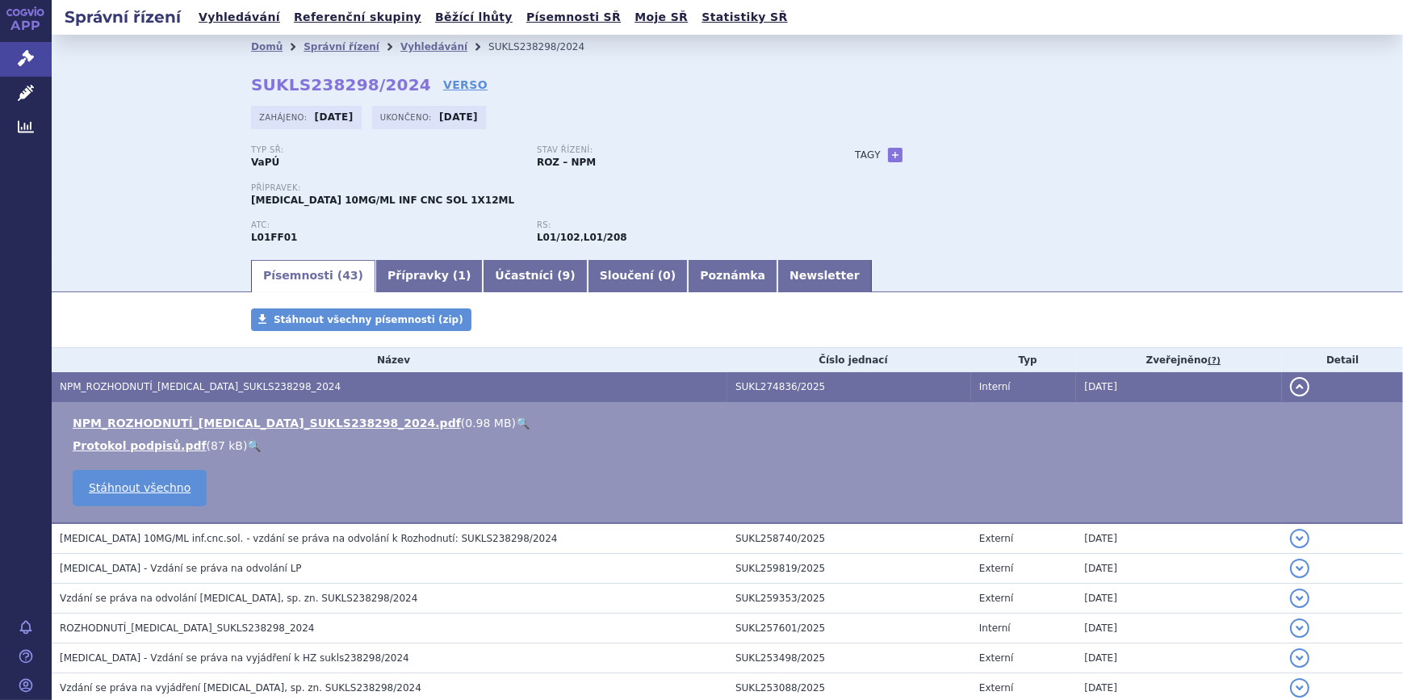
click at [516, 418] on link "🔍" at bounding box center [523, 423] width 14 height 13
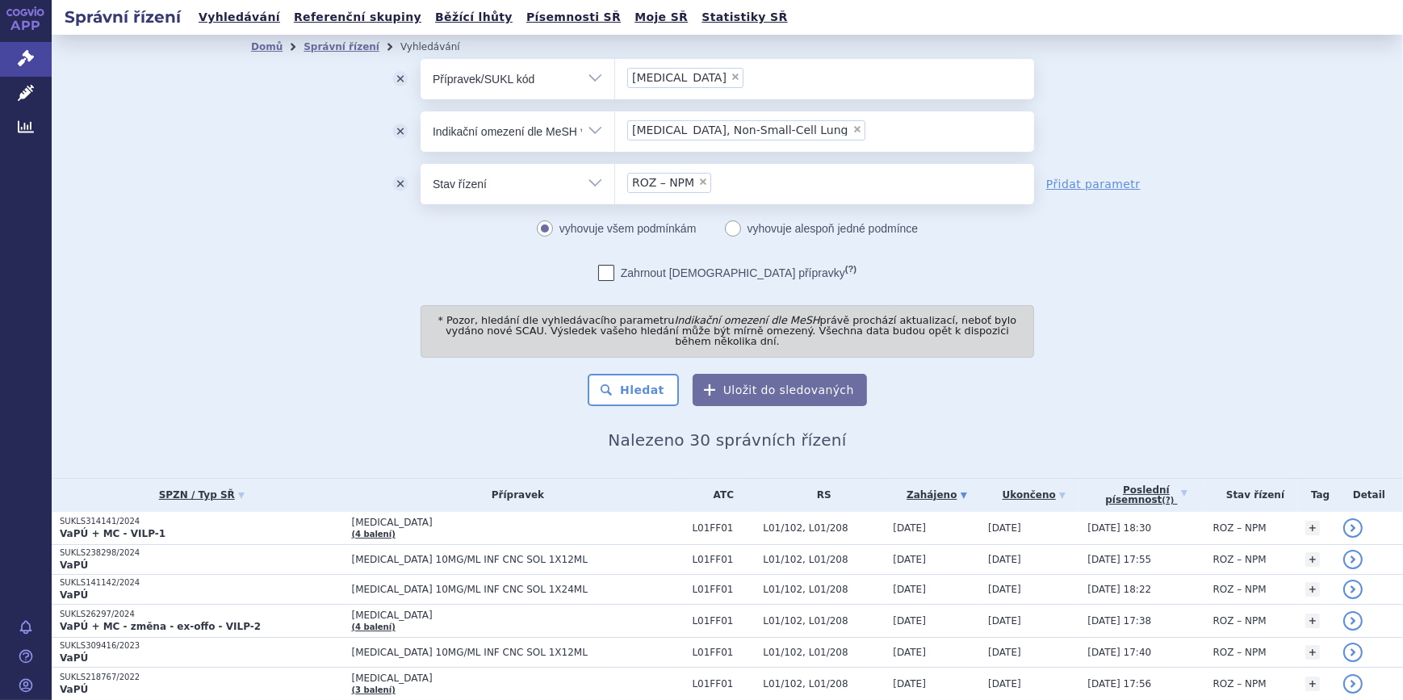
scroll to position [830, 0]
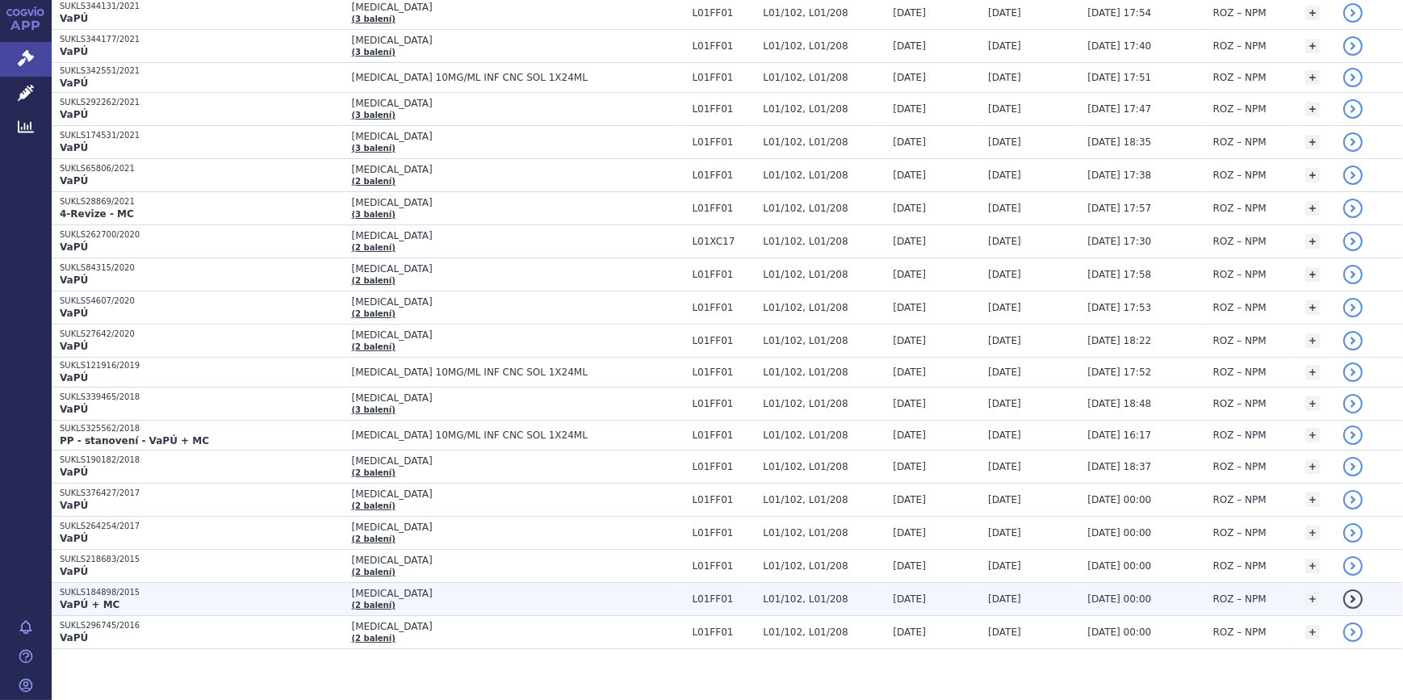
click at [1344, 589] on link "detail" at bounding box center [1352, 598] width 19 height 19
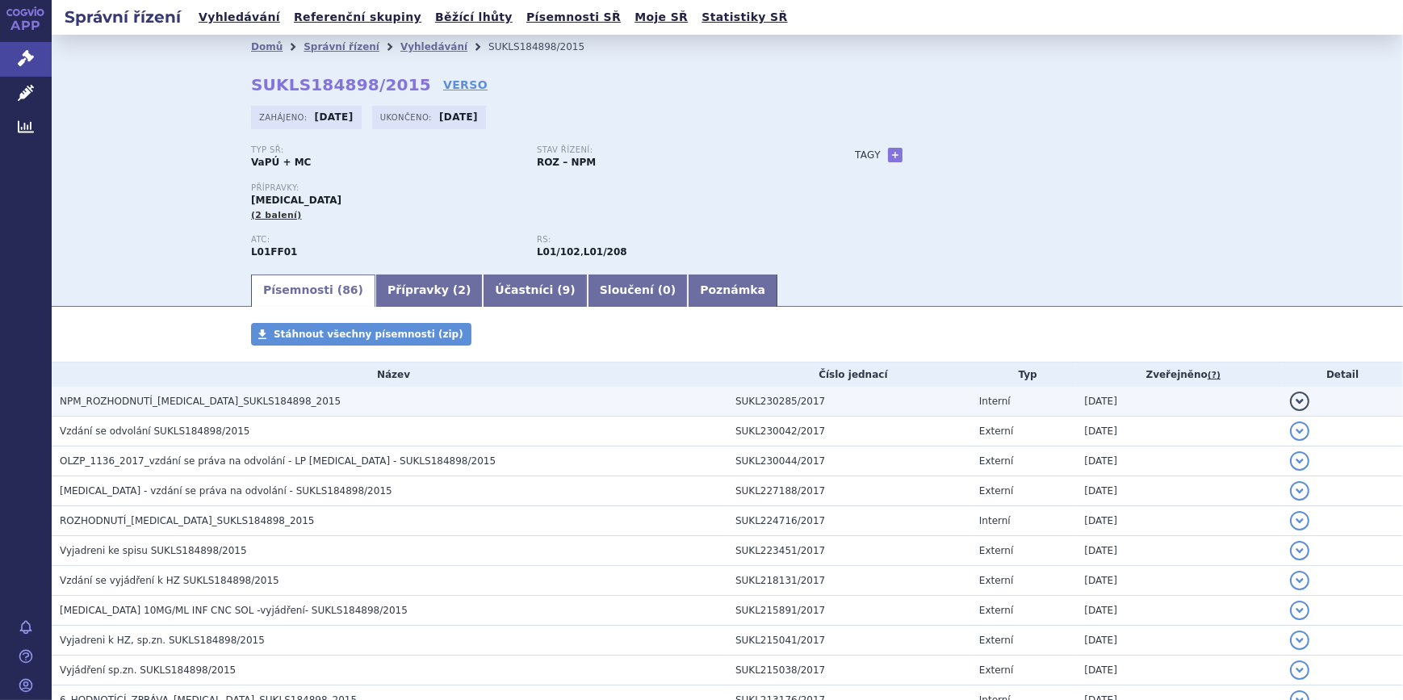
click at [204, 403] on span "NPM_ROZHODNUTÍ_[MEDICAL_DATA]_SUKLS184898_2015" at bounding box center [200, 401] width 281 height 11
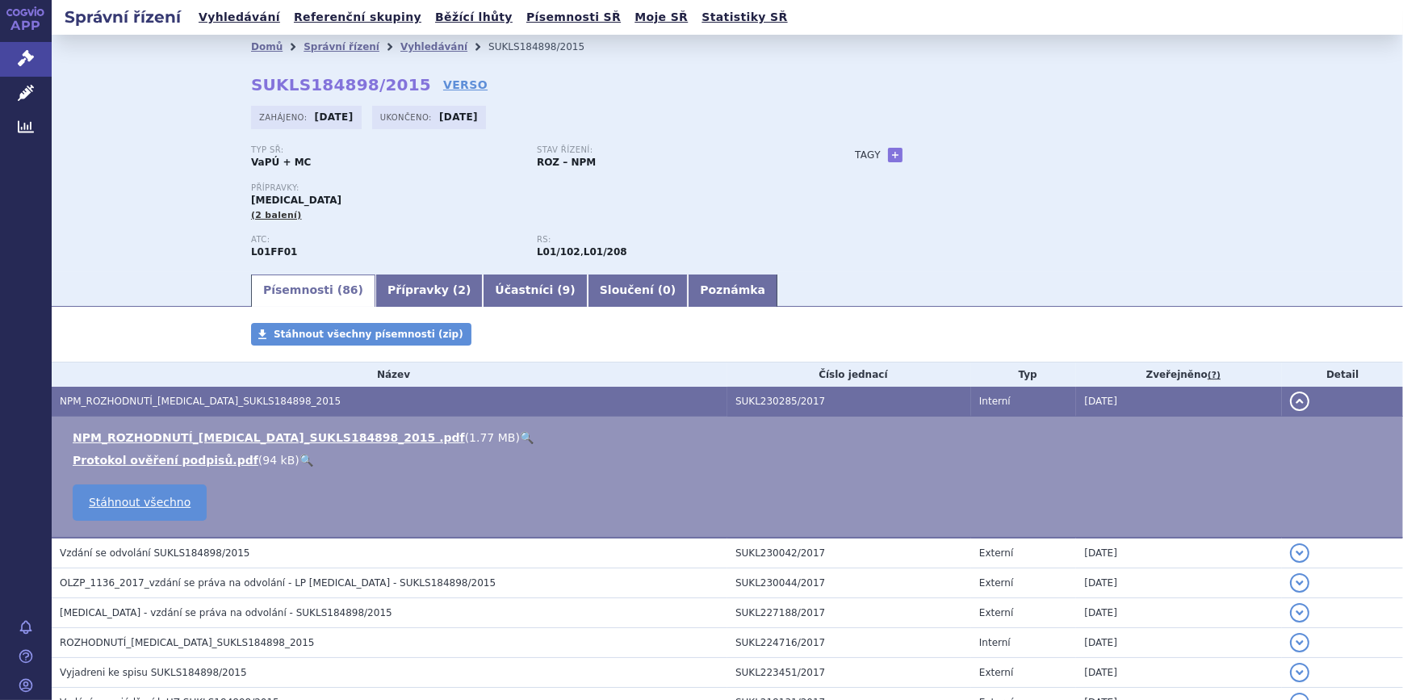
click at [520, 437] on link "🔍" at bounding box center [527, 437] width 14 height 13
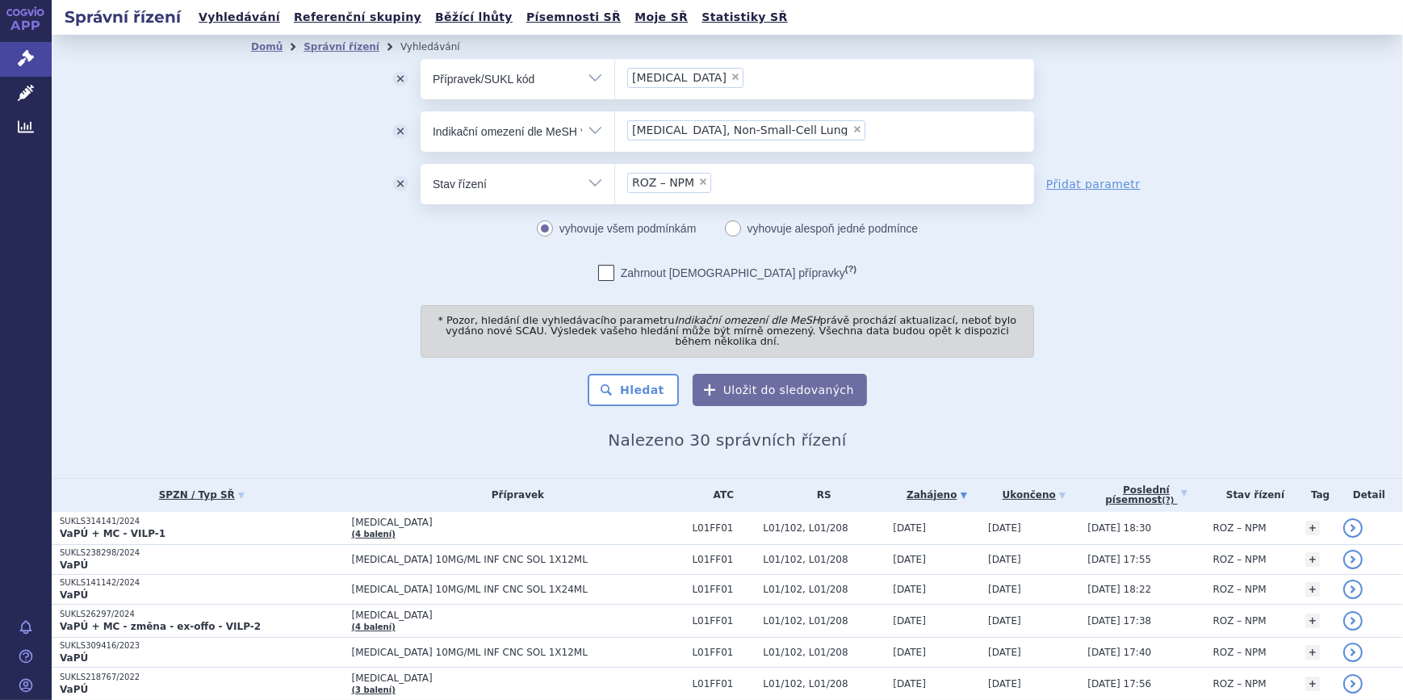
scroll to position [830, 0]
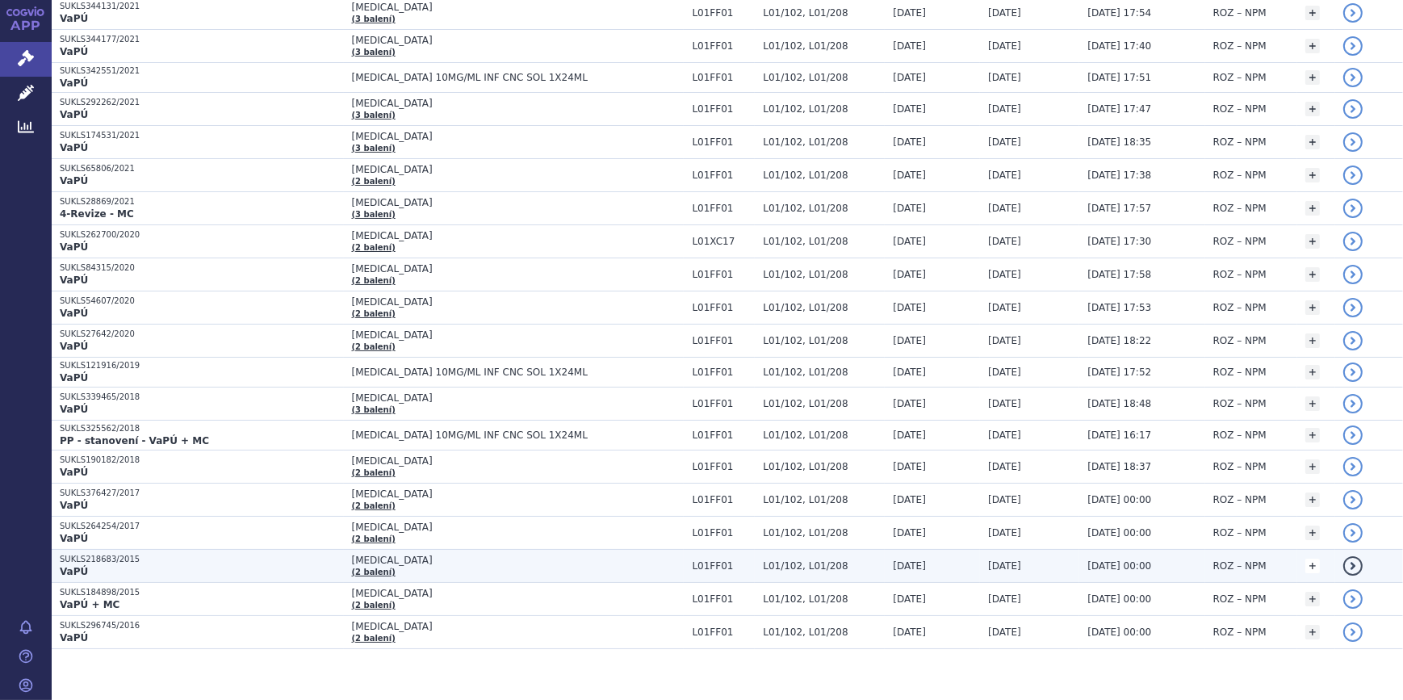
click at [1305, 559] on link "+" at bounding box center [1312, 566] width 15 height 15
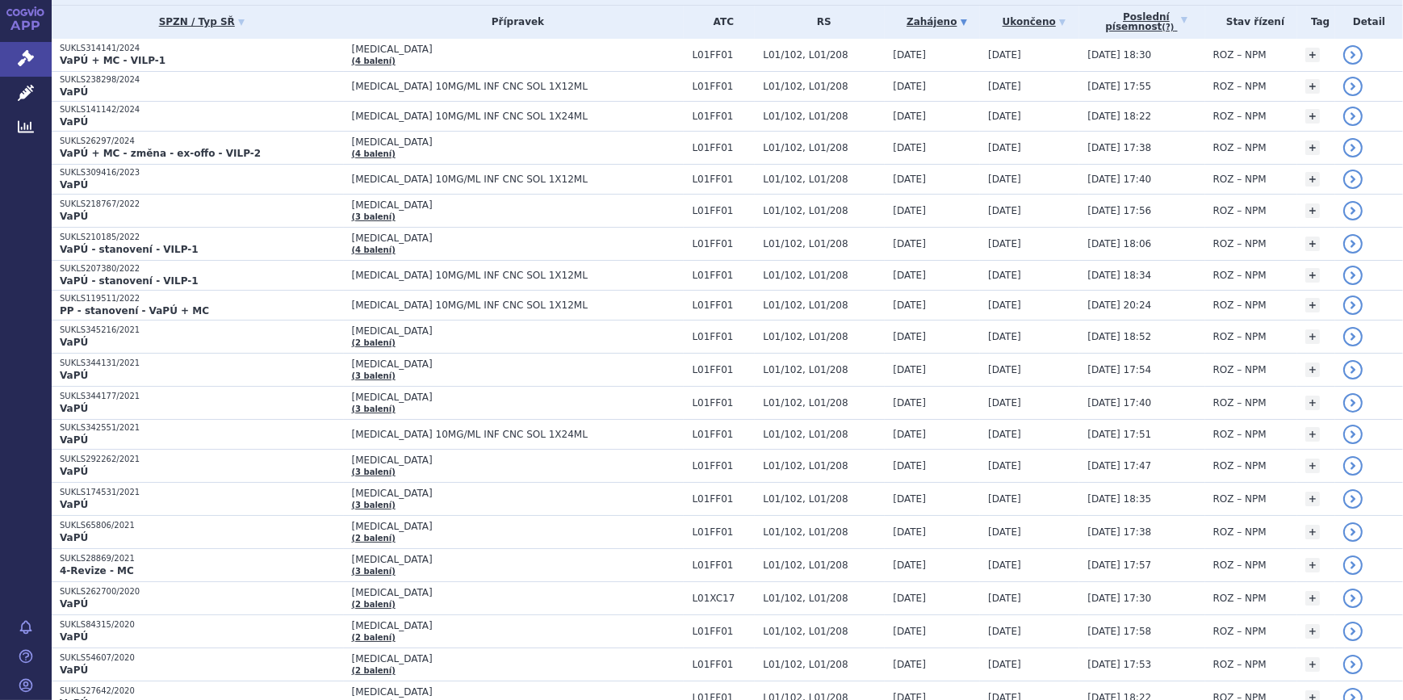
scroll to position [0, 0]
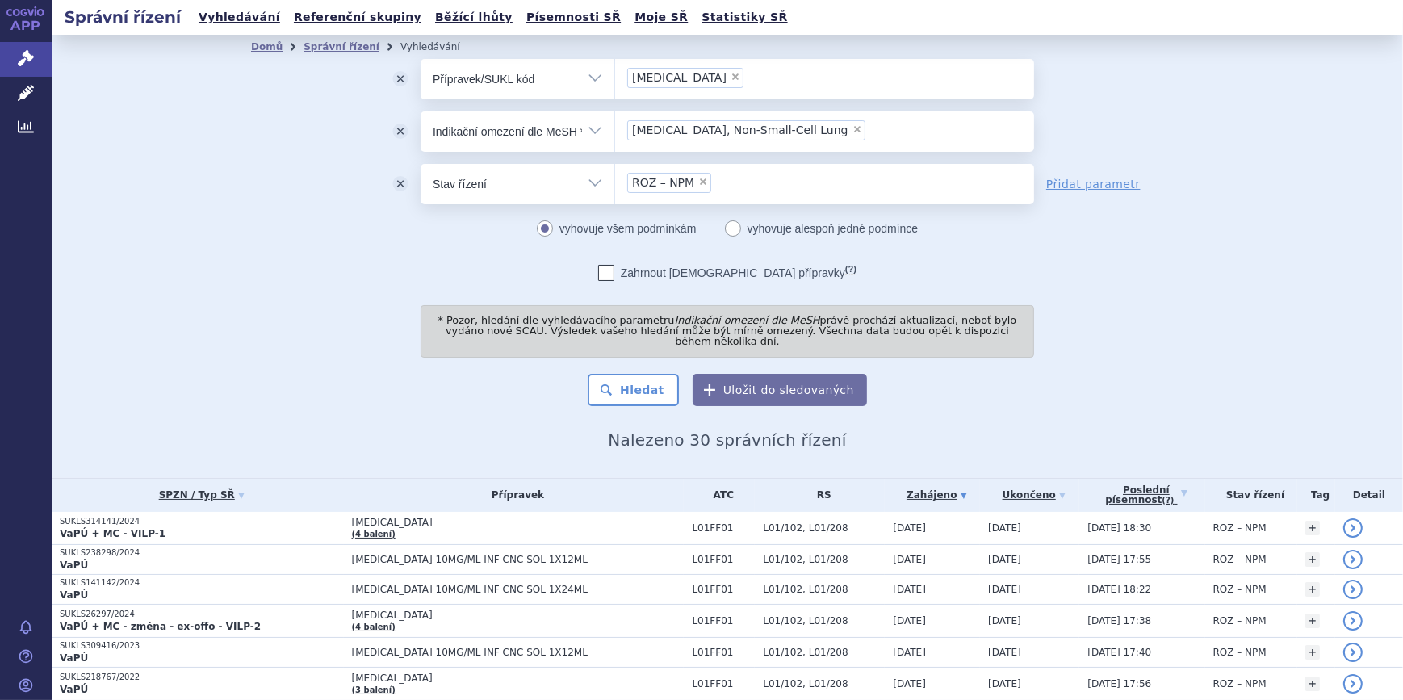
drag, startPoint x: 1064, startPoint y: 189, endPoint x: 1051, endPoint y: 189, distance: 12.9
click at [1064, 188] on link "Přidat parametr" at bounding box center [1093, 184] width 94 height 16
select select "filter-all"
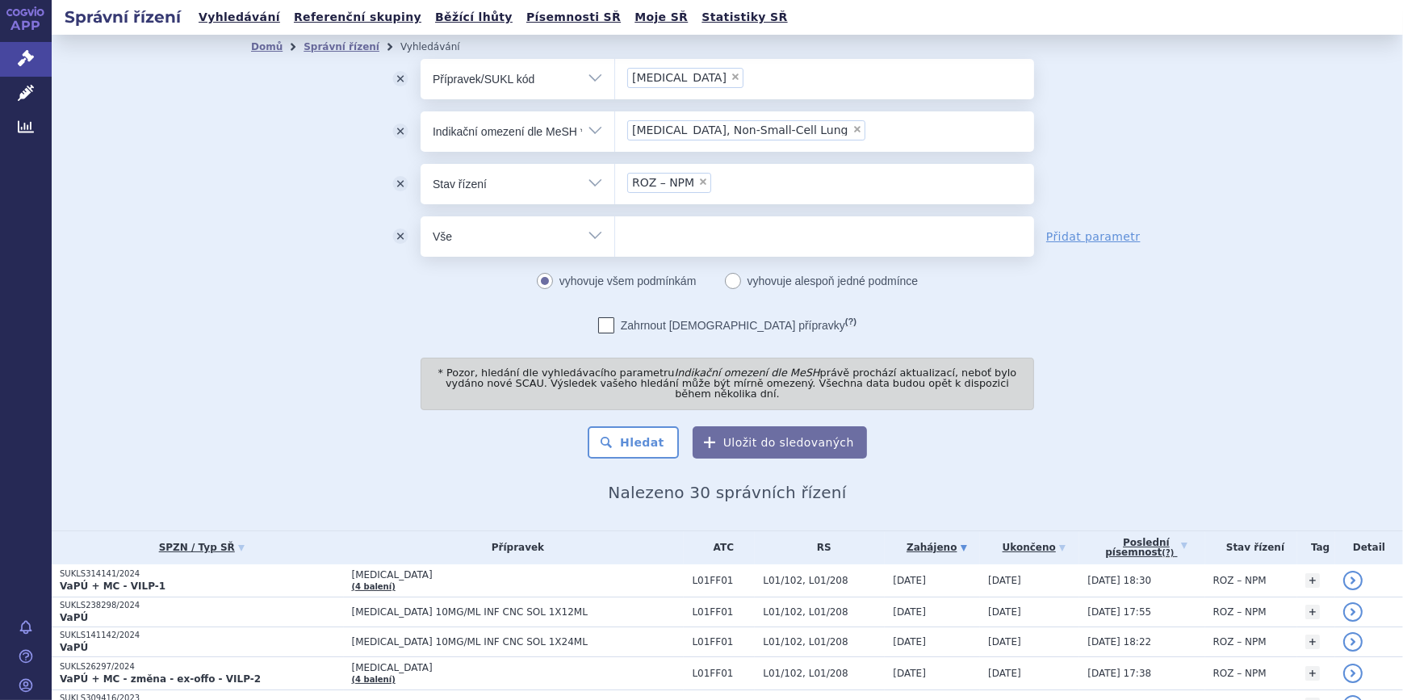
click at [564, 237] on select "Vše Spisová značka Typ SŘ Přípravek/SUKL kód Účastník/Držitel" at bounding box center [518, 234] width 194 height 36
click at [709, 228] on ul at bounding box center [824, 233] width 419 height 34
click at [615, 228] on select at bounding box center [614, 236] width 1 height 40
click at [835, 124] on ul "× Carcinoma, Non-Small-Cell Lung" at bounding box center [824, 129] width 419 height 36
click at [615, 124] on select "Carcinoma, Non-Small-Cell Lung" at bounding box center [614, 131] width 1 height 40
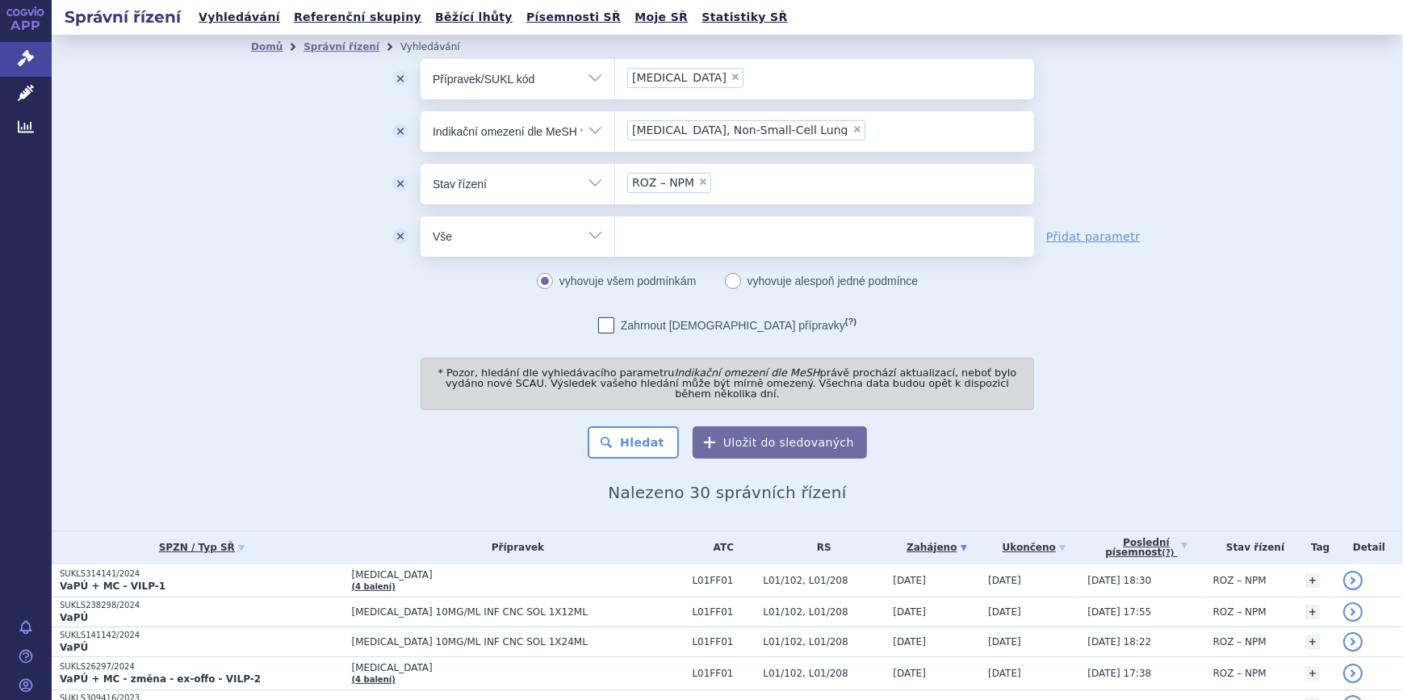
click at [677, 229] on ul at bounding box center [824, 233] width 419 height 34
click at [615, 229] on select at bounding box center [614, 236] width 1 height 40
click at [561, 230] on select "Vše Spisová značka Typ SŘ Přípravek/SUKL kód Účastník/Držitel" at bounding box center [518, 234] width 194 height 36
click at [838, 133] on ul "× Carcinoma, Non-Small-Cell Lung" at bounding box center [824, 129] width 419 height 36
click at [615, 133] on select "Carcinoma, Non-Small-Cell Lung" at bounding box center [614, 131] width 1 height 40
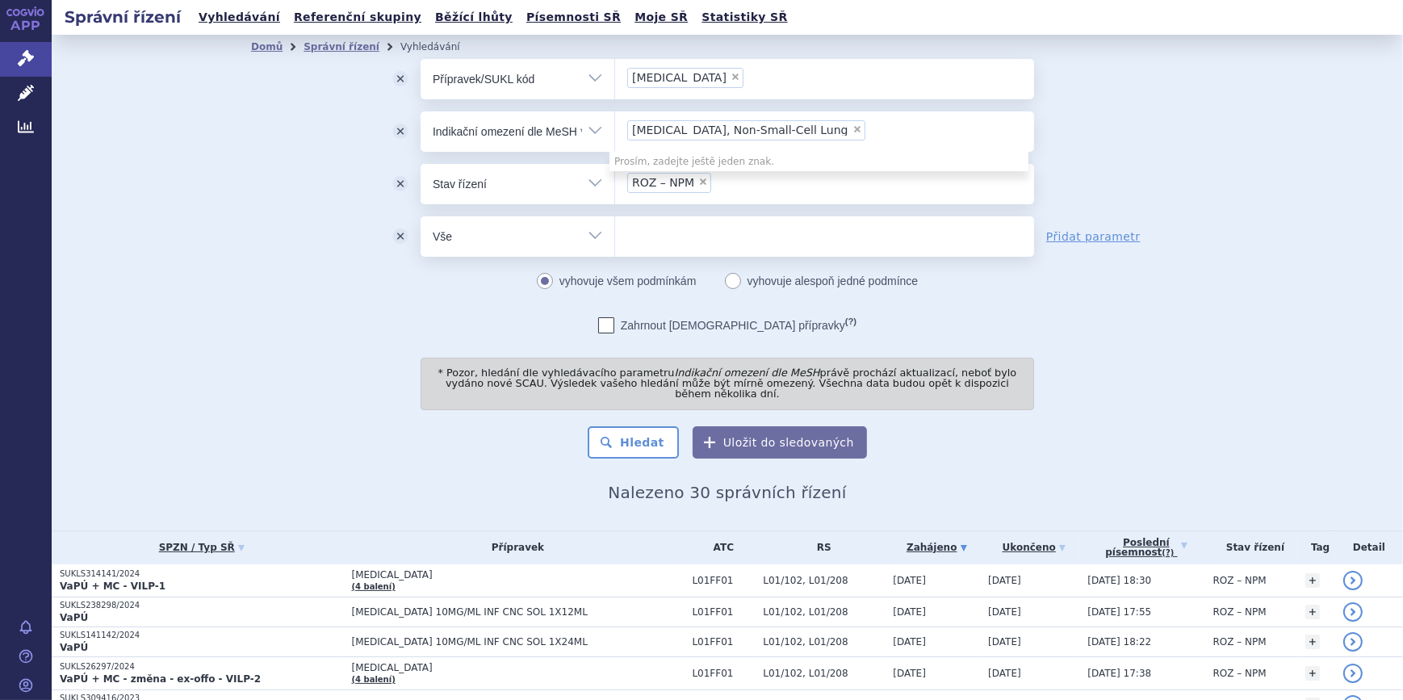
click at [853, 129] on span "×" at bounding box center [858, 129] width 10 height 10
click at [615, 129] on select "Carcinoma, Non-Small-Cell Lung" at bounding box center [614, 131] width 1 height 40
select select
click at [642, 132] on ul at bounding box center [824, 128] width 419 height 34
click at [615, 132] on select at bounding box center [614, 131] width 1 height 40
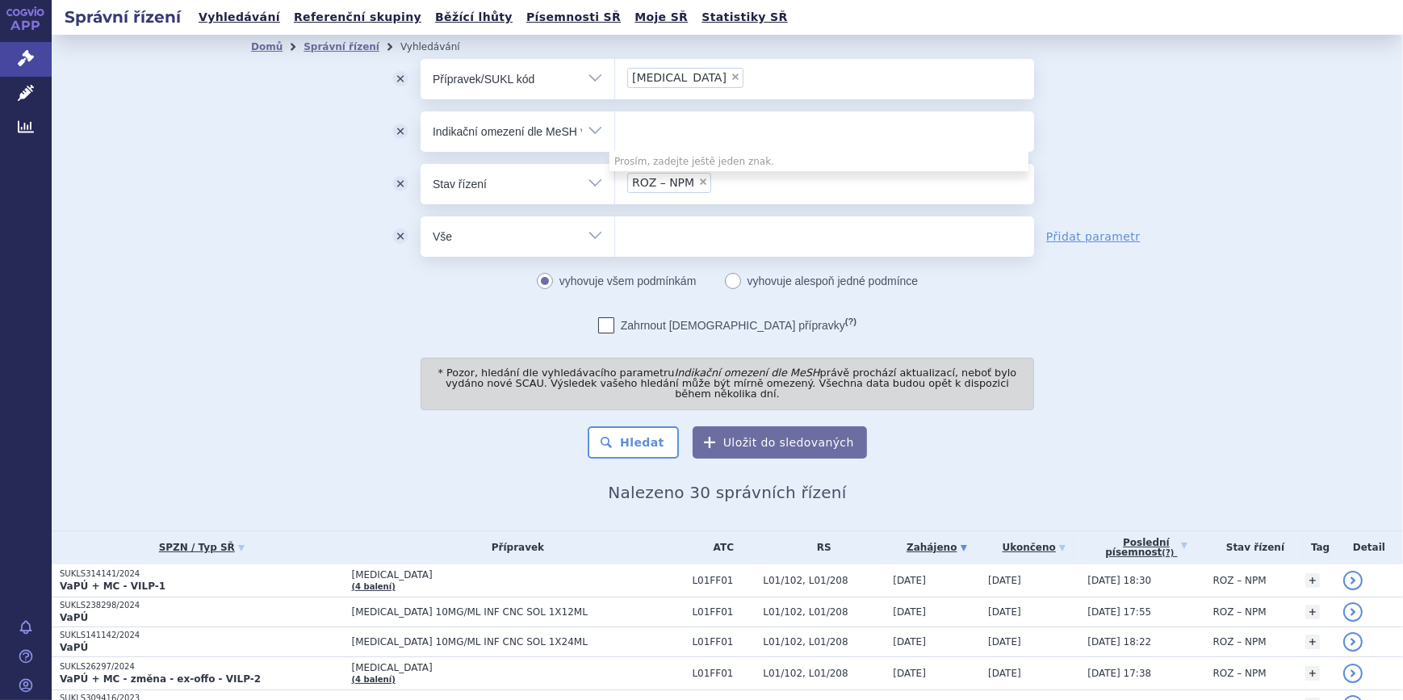
type input "n"
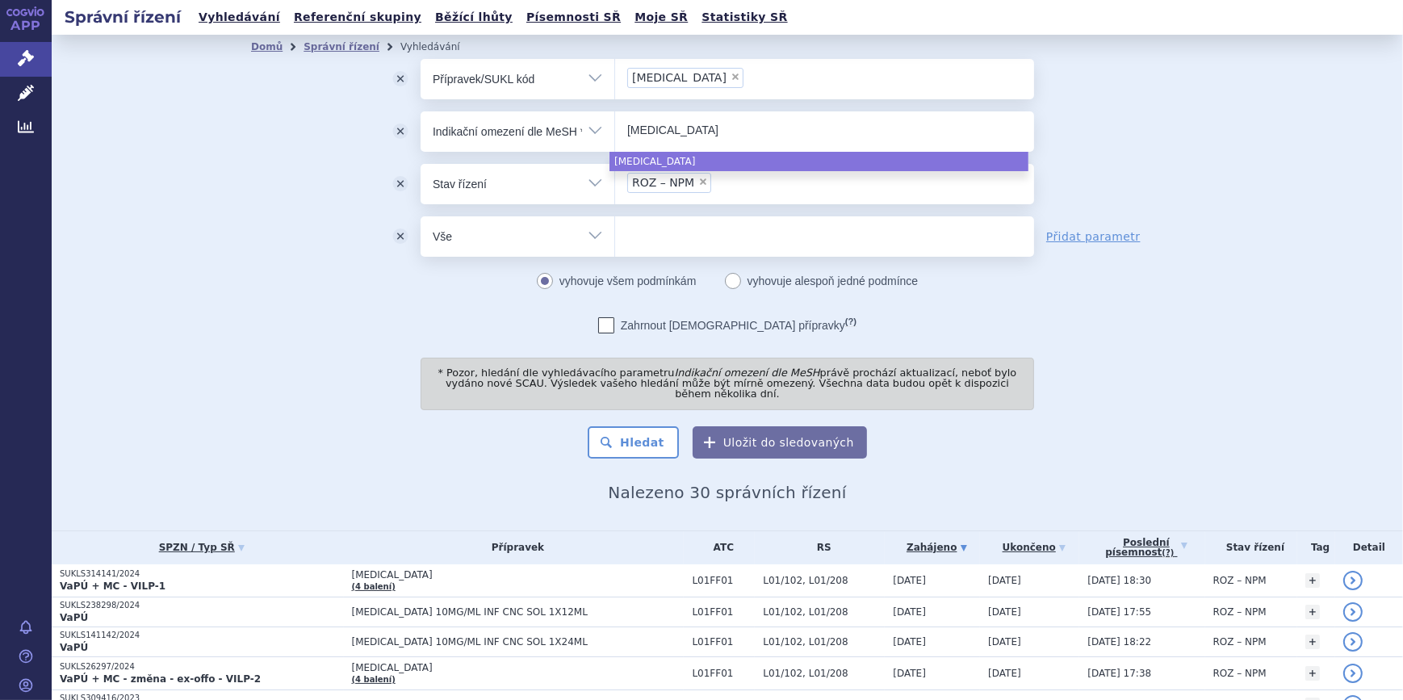
type input "lung cancer"
select select "lung cancer"
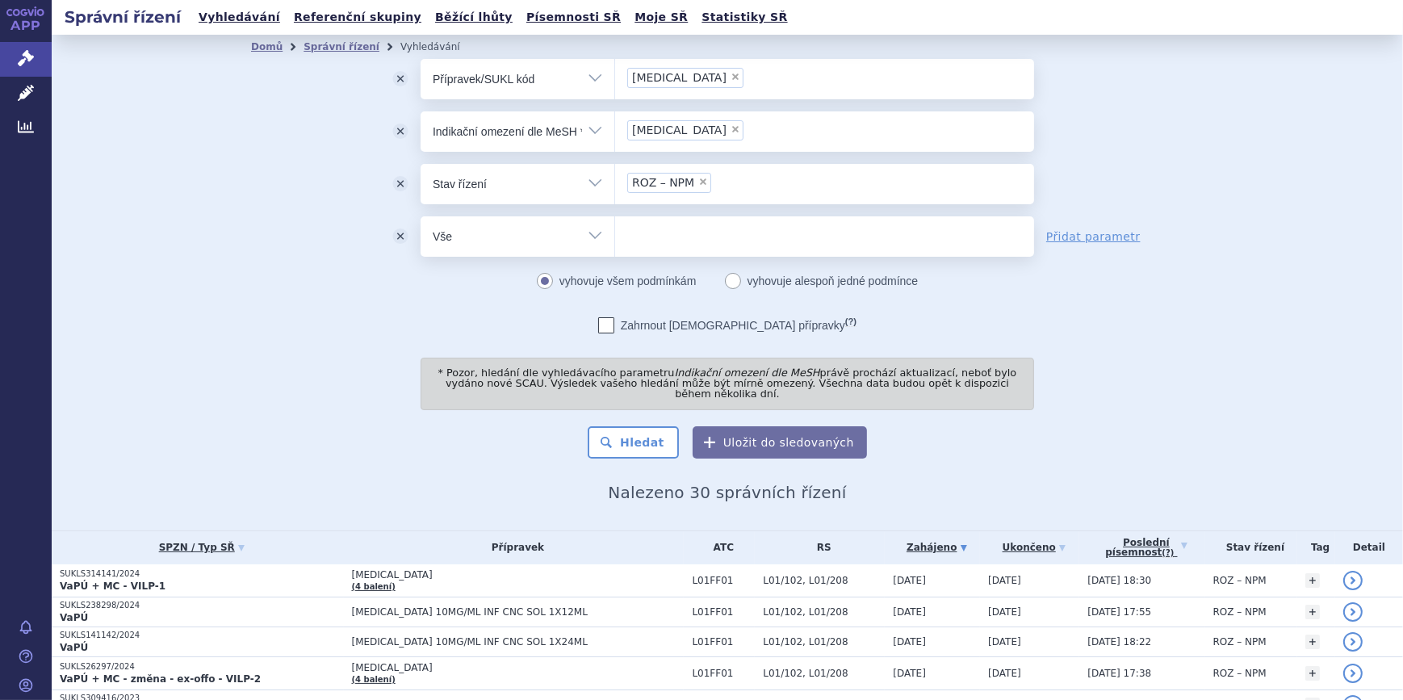
click at [731, 130] on span "×" at bounding box center [736, 129] width 10 height 10
click at [615, 130] on select "lung cancer" at bounding box center [614, 131] width 1 height 40
select select
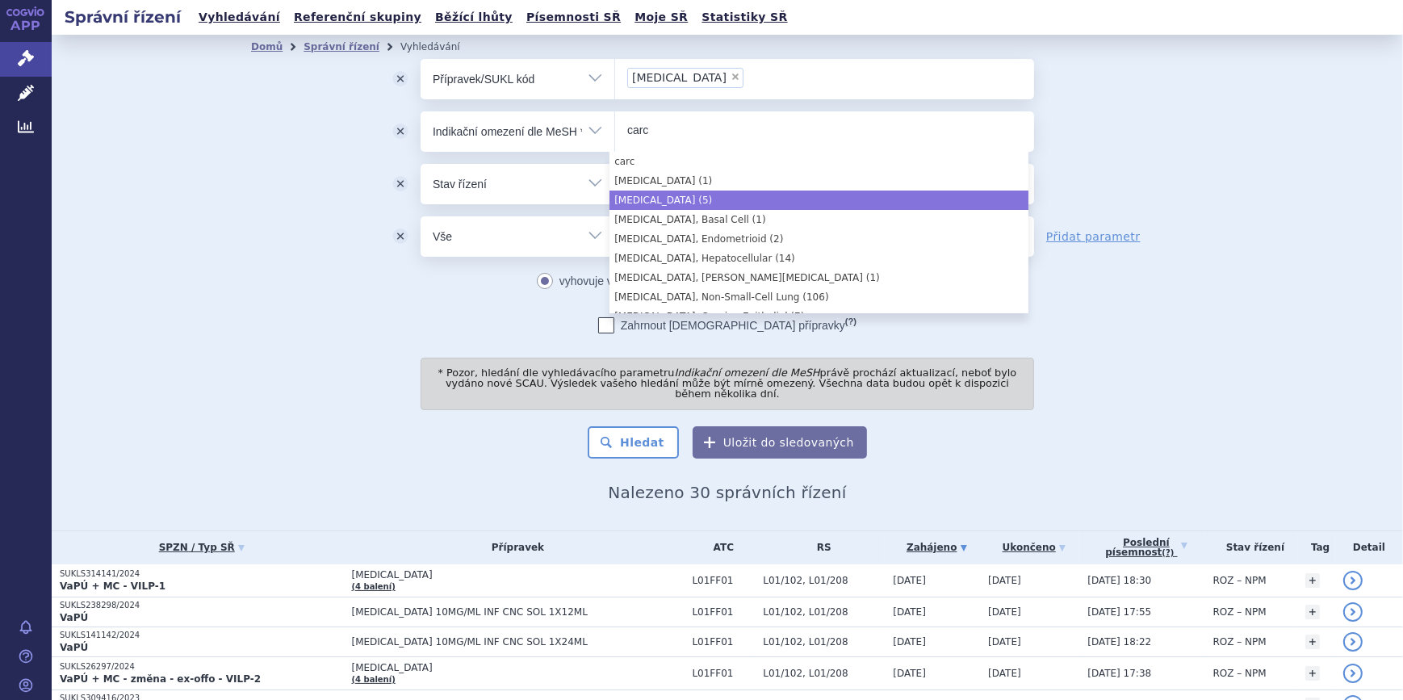
type input "carc"
click at [387, 273] on div "odstranit Vše Spisová značka Typ SŘ" at bounding box center [727, 258] width 953 height 399
select select "Carcinoid Tumor"
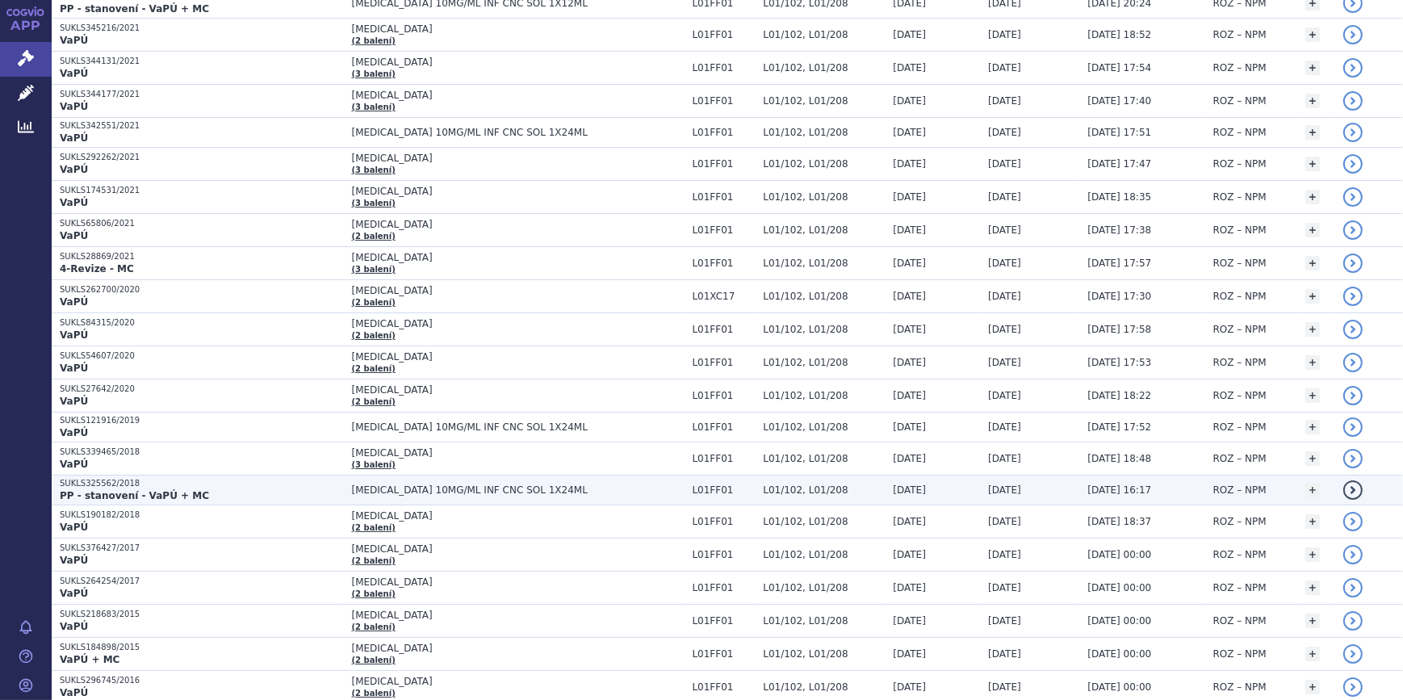
scroll to position [882, 0]
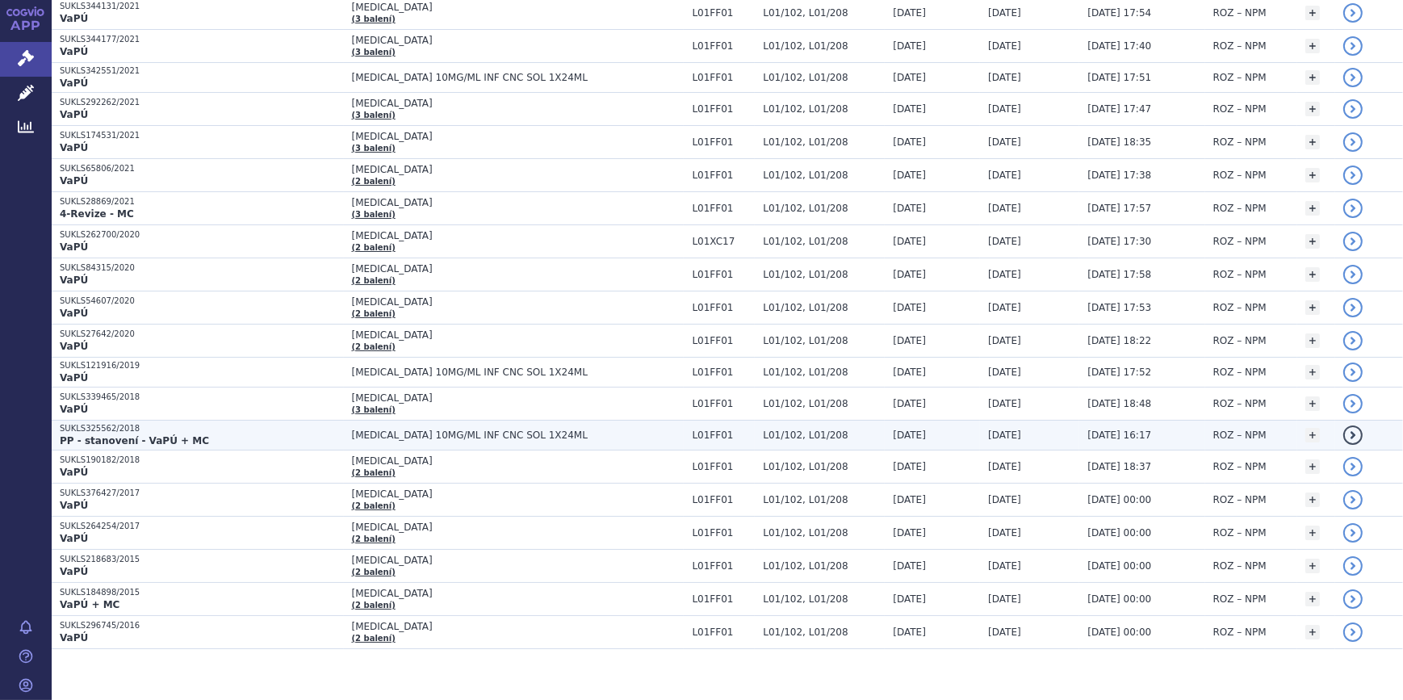
click at [504, 430] on span "OPDIVO 10MG/ML INF CNC SOL 1X24ML" at bounding box center [518, 435] width 333 height 11
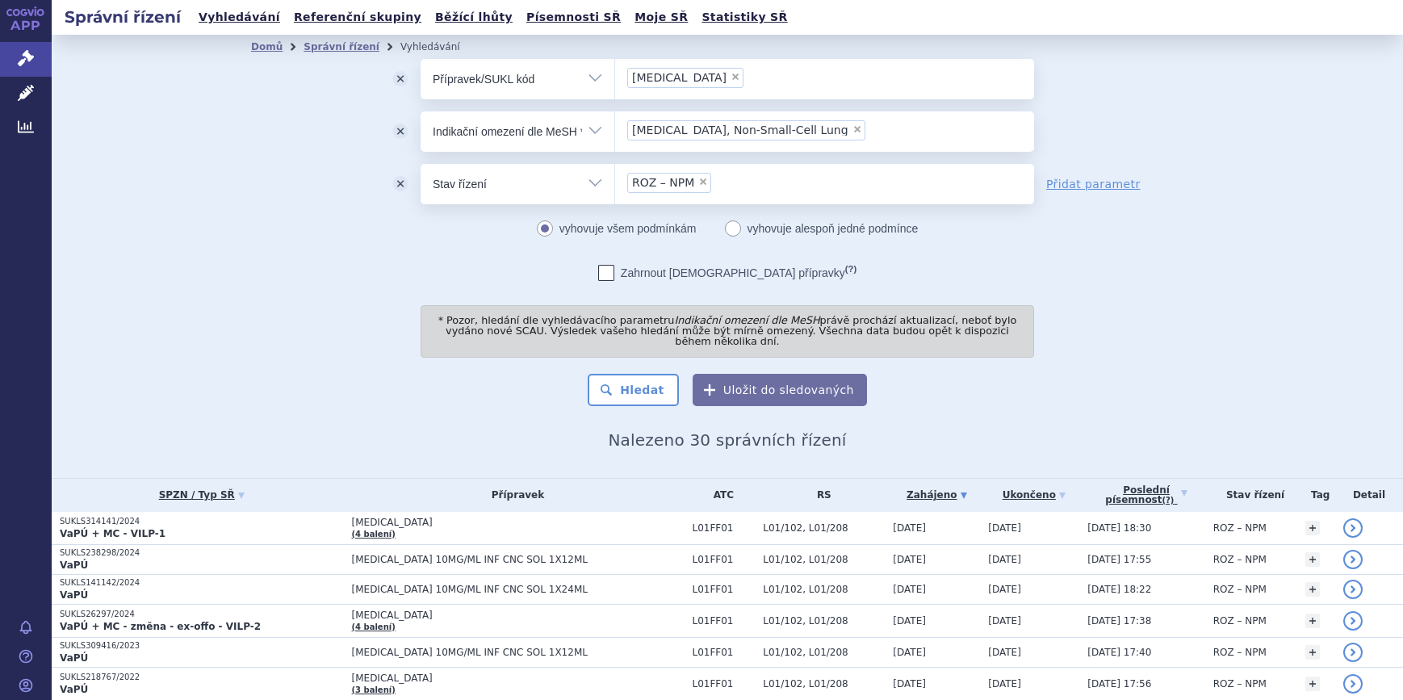
select select
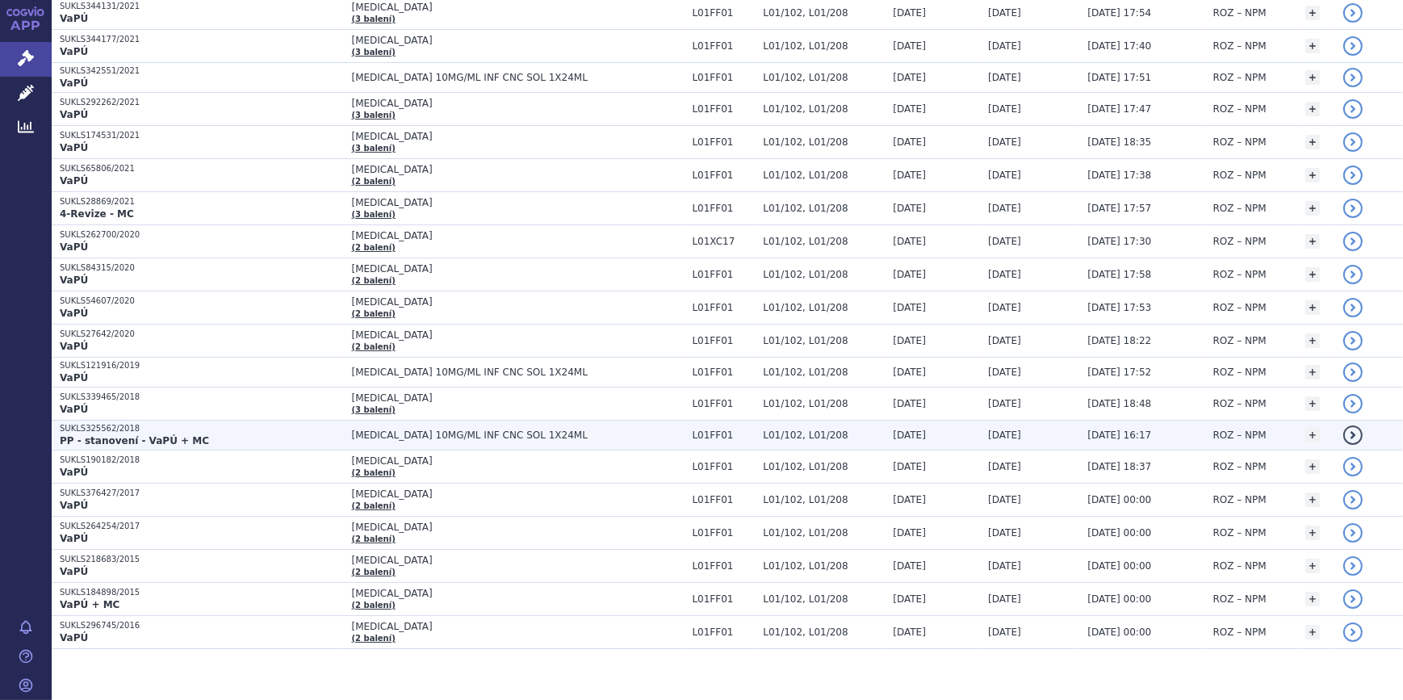
click at [417, 430] on span "[MEDICAL_DATA] 10MG/ML INF CNC SOL 1X24ML" at bounding box center [518, 435] width 333 height 11
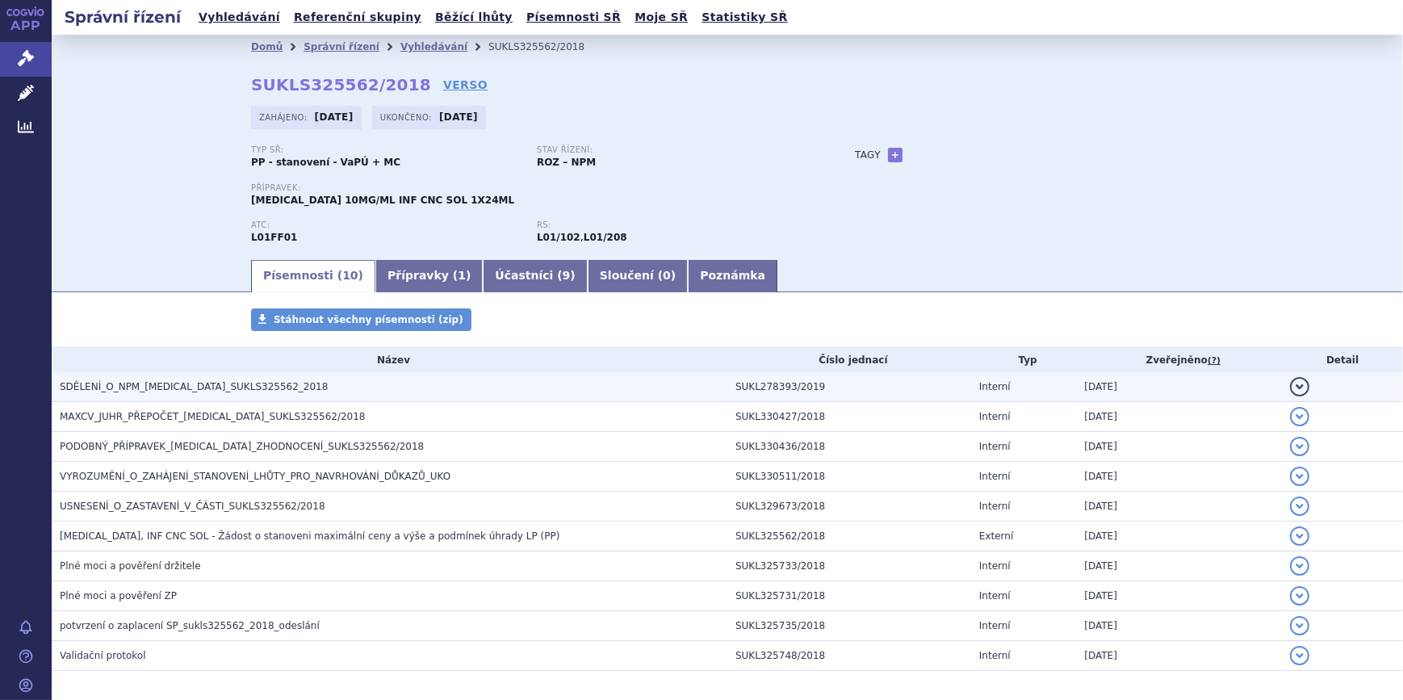
click at [1292, 387] on button "detail" at bounding box center [1299, 386] width 19 height 19
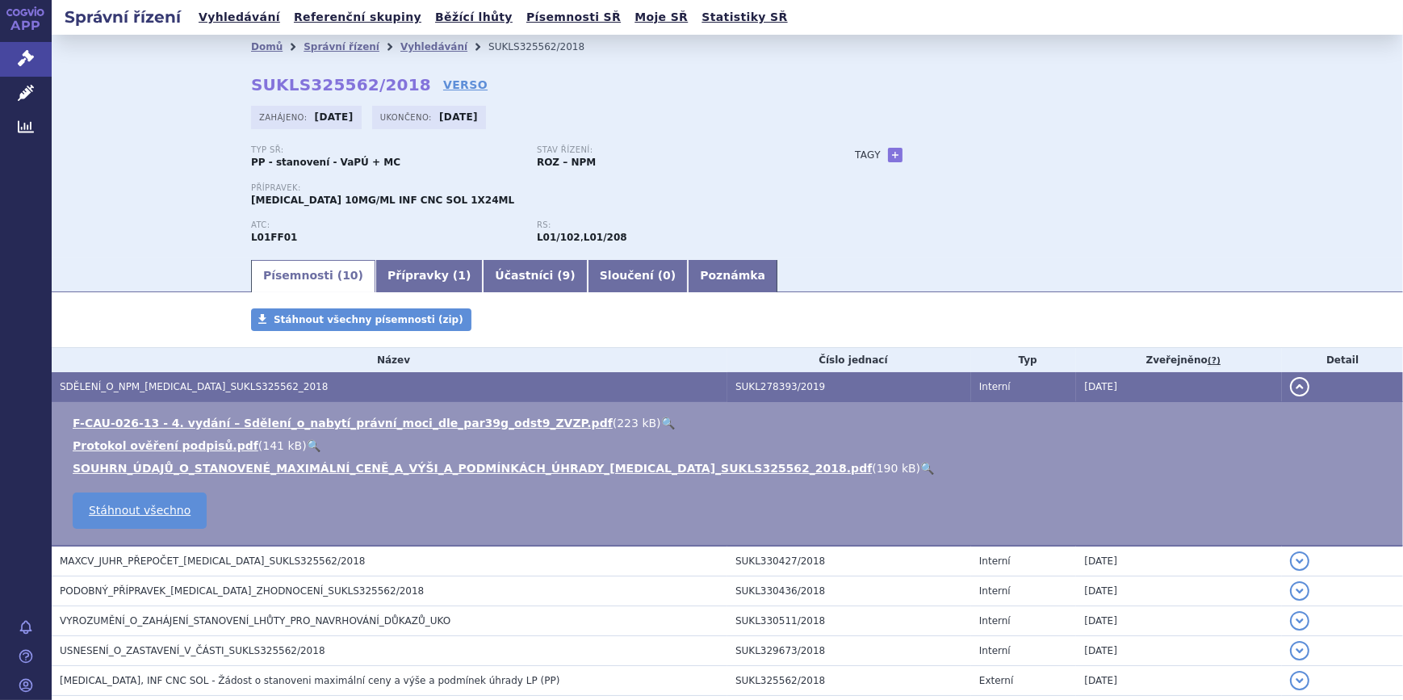
click at [661, 420] on link "🔍" at bounding box center [668, 423] width 14 height 13
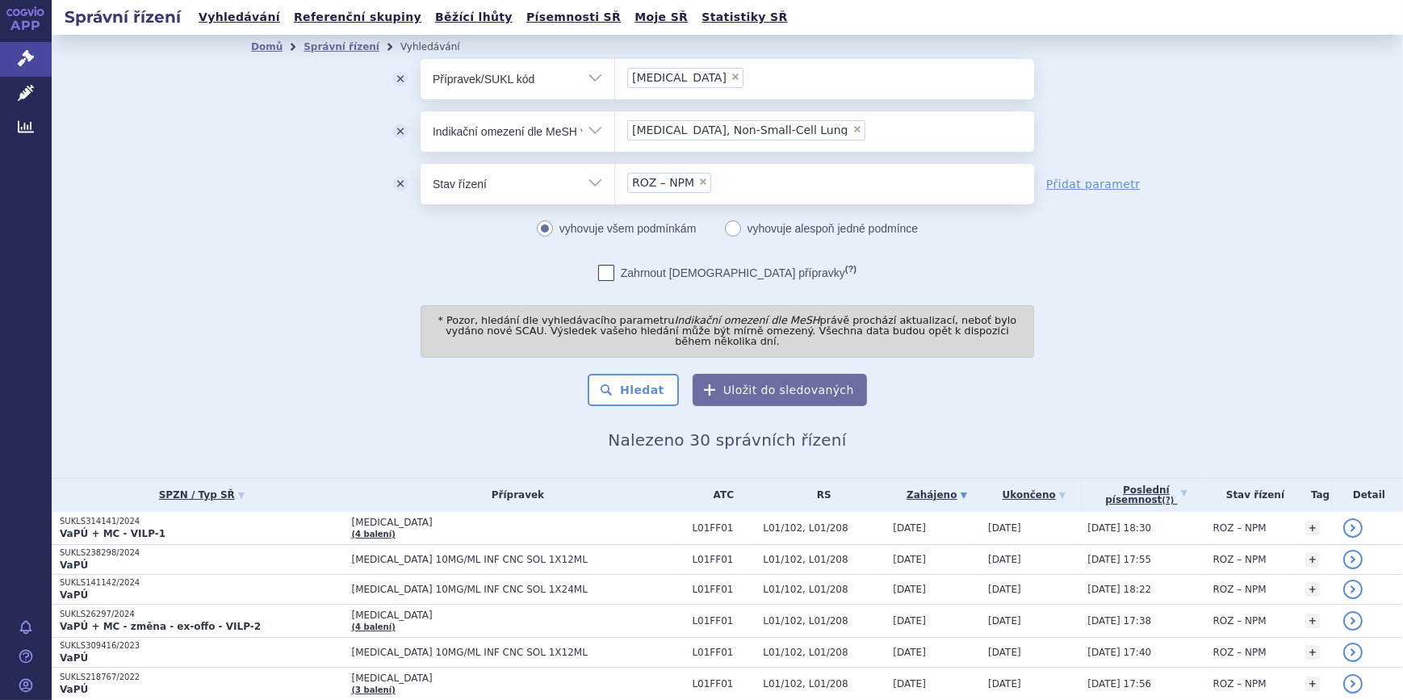
scroll to position [830, 0]
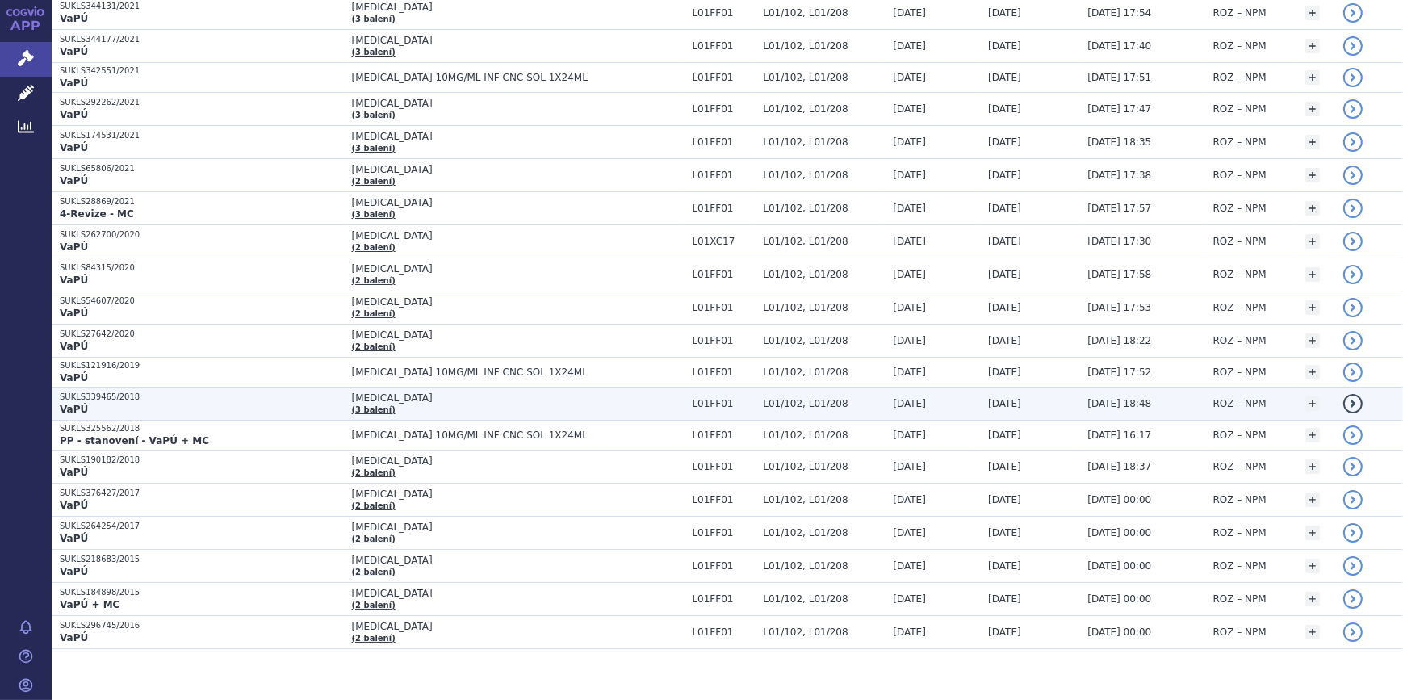
click at [1345, 394] on link "detail" at bounding box center [1352, 403] width 19 height 19
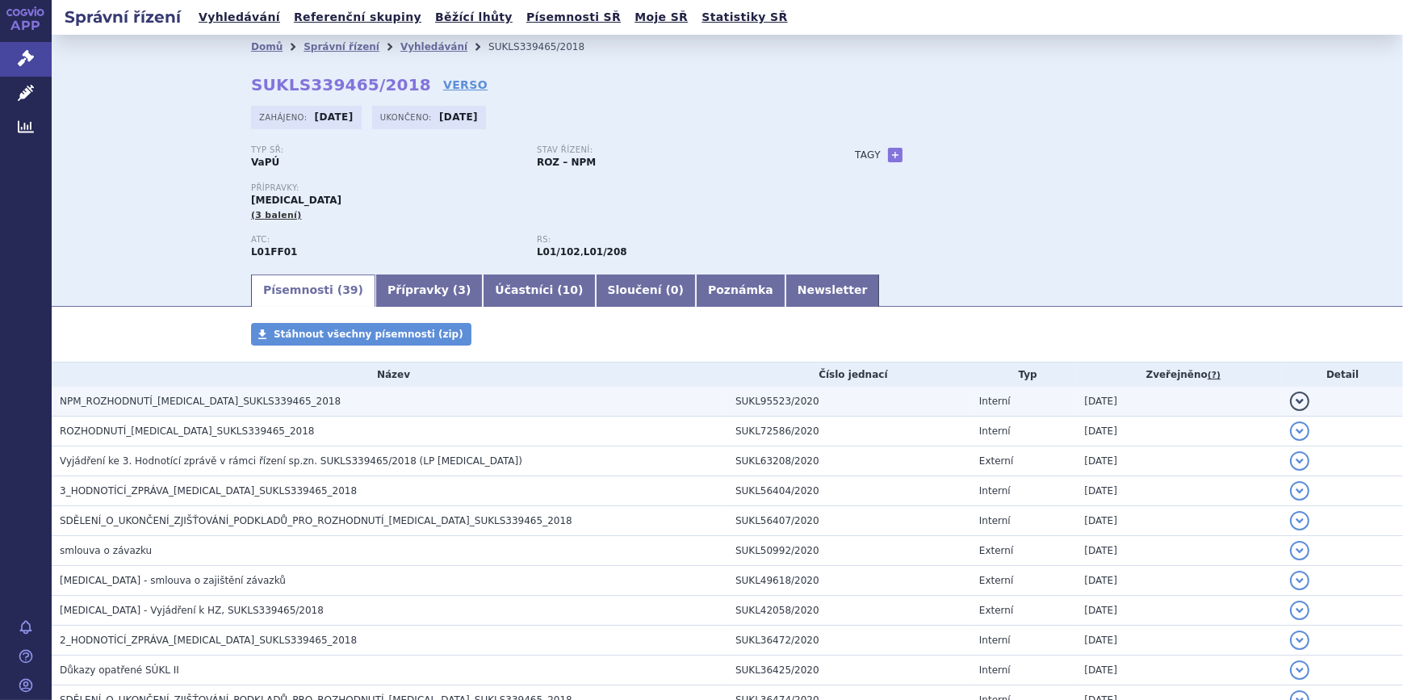
click at [1290, 400] on button "detail" at bounding box center [1299, 401] width 19 height 19
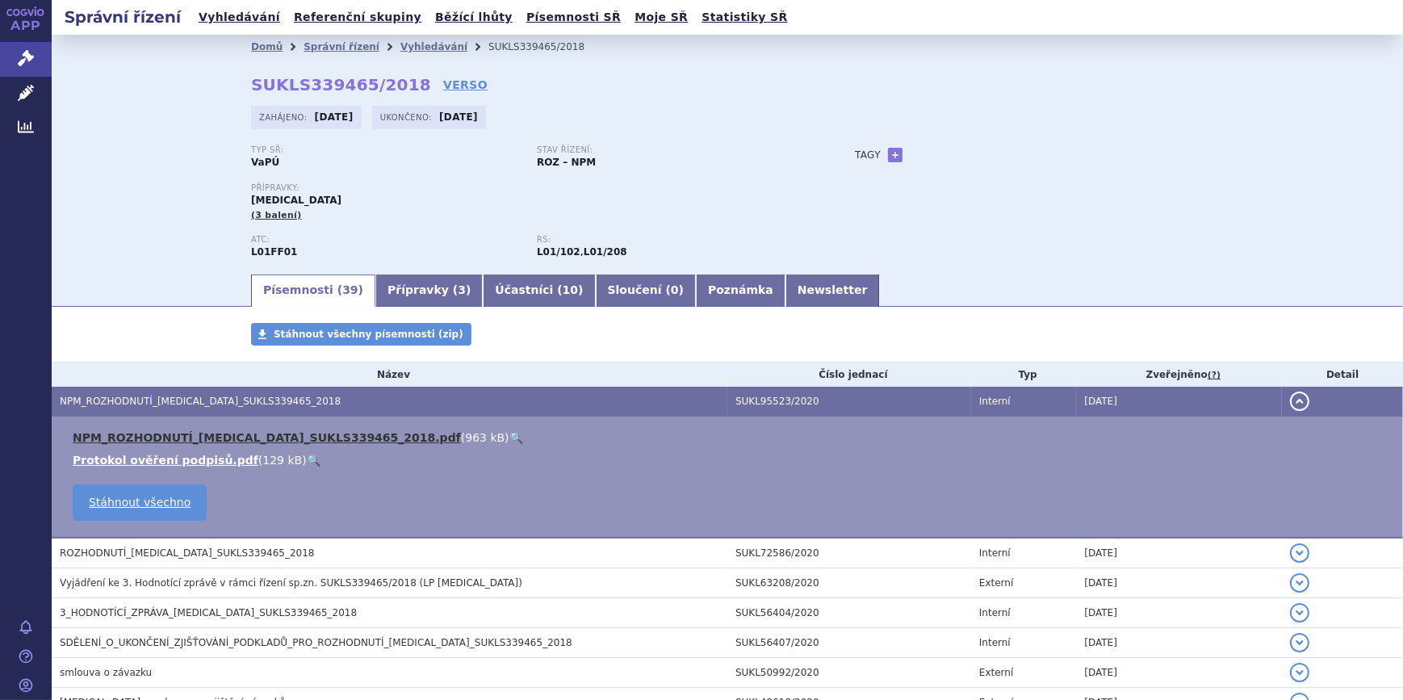
click at [184, 440] on link "NPM_ROZHODNUTÍ_OPDIVO_SUKLS339465_2018.pdf" at bounding box center [267, 437] width 388 height 13
click at [509, 437] on link "🔍" at bounding box center [516, 437] width 14 height 13
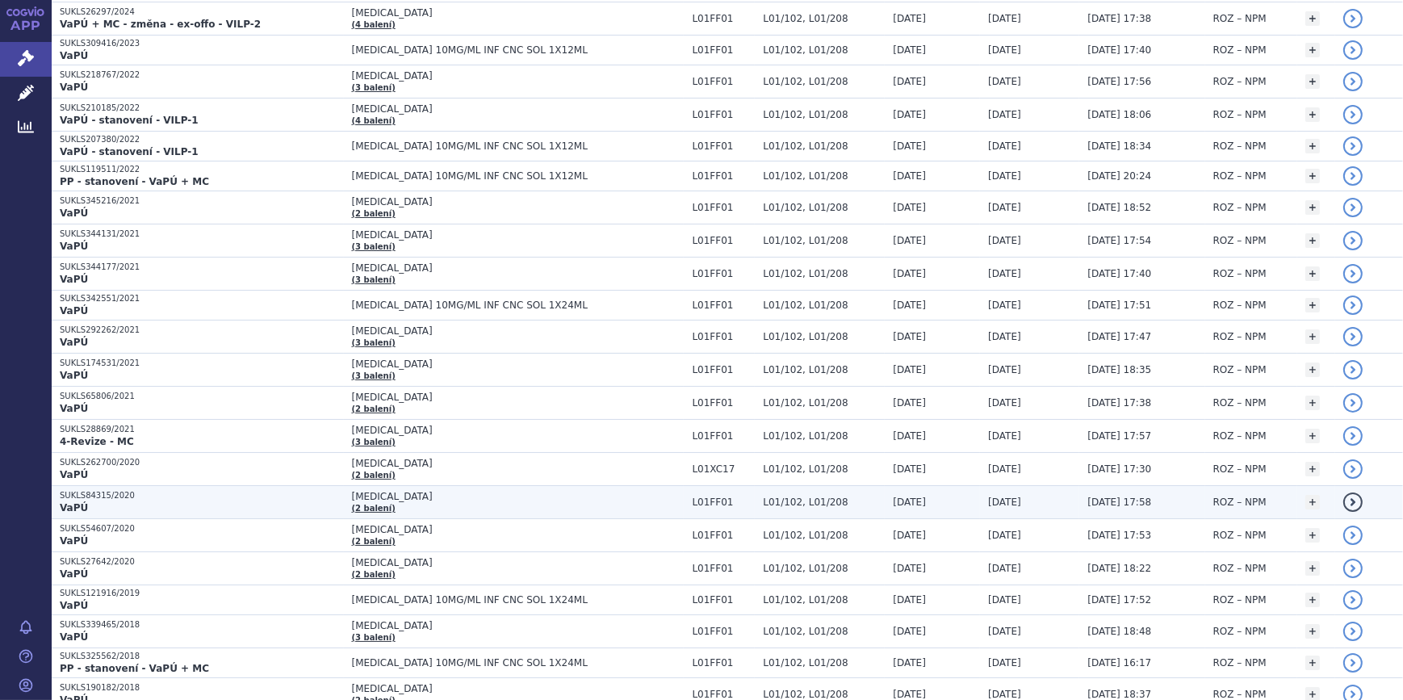
scroll to position [734, 0]
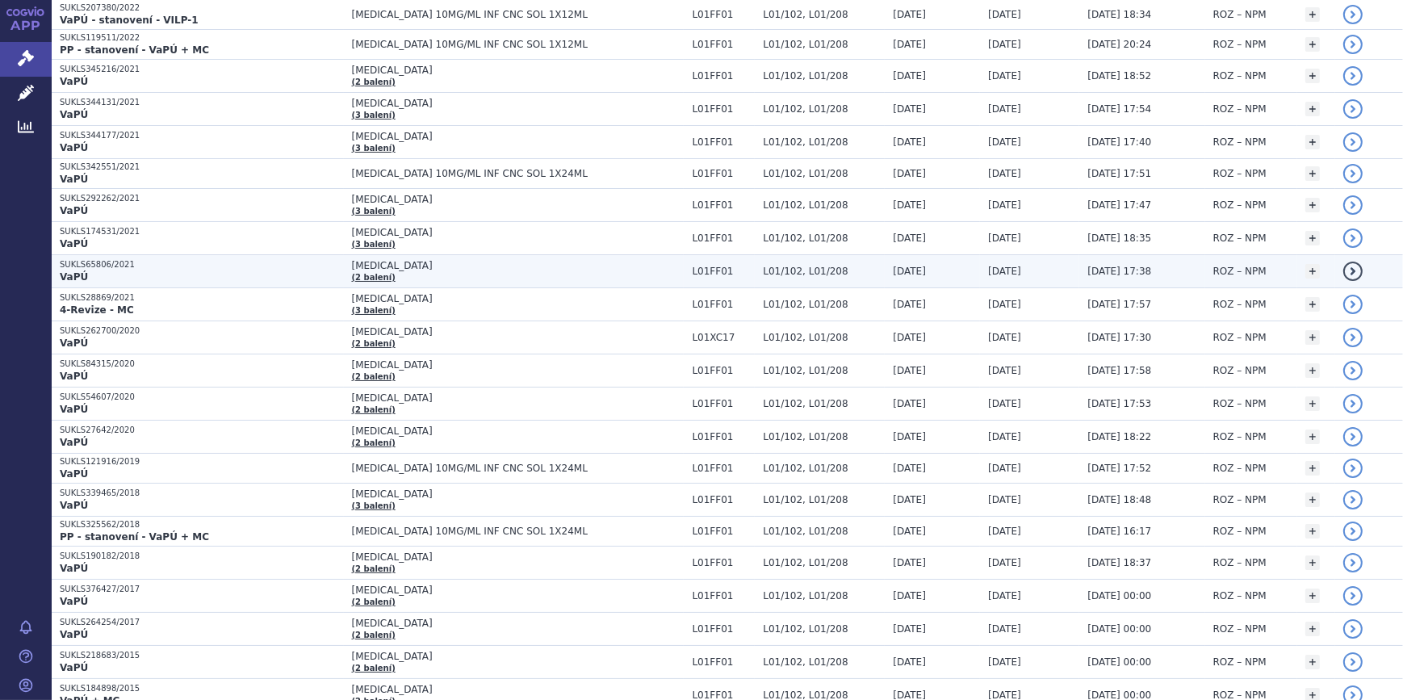
click at [320, 270] on p "VaPÚ" at bounding box center [202, 276] width 284 height 13
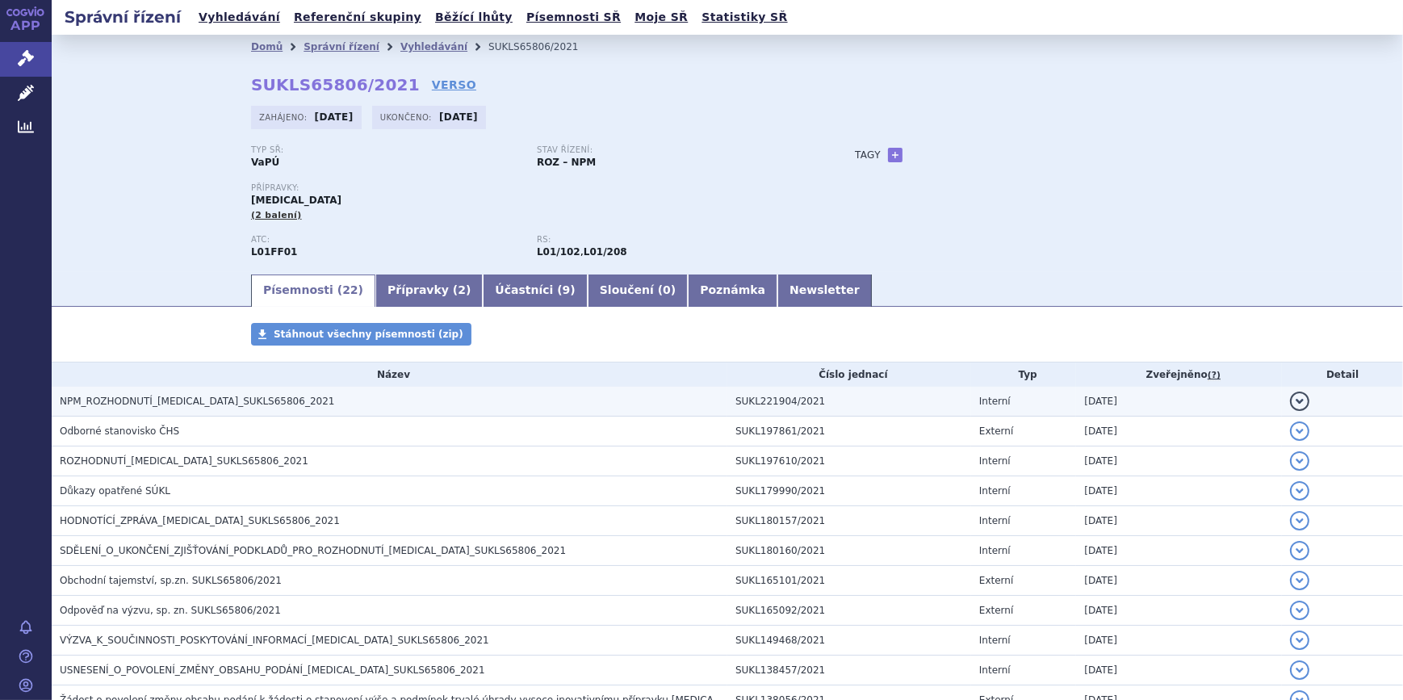
click at [1290, 401] on button "detail" at bounding box center [1299, 401] width 19 height 19
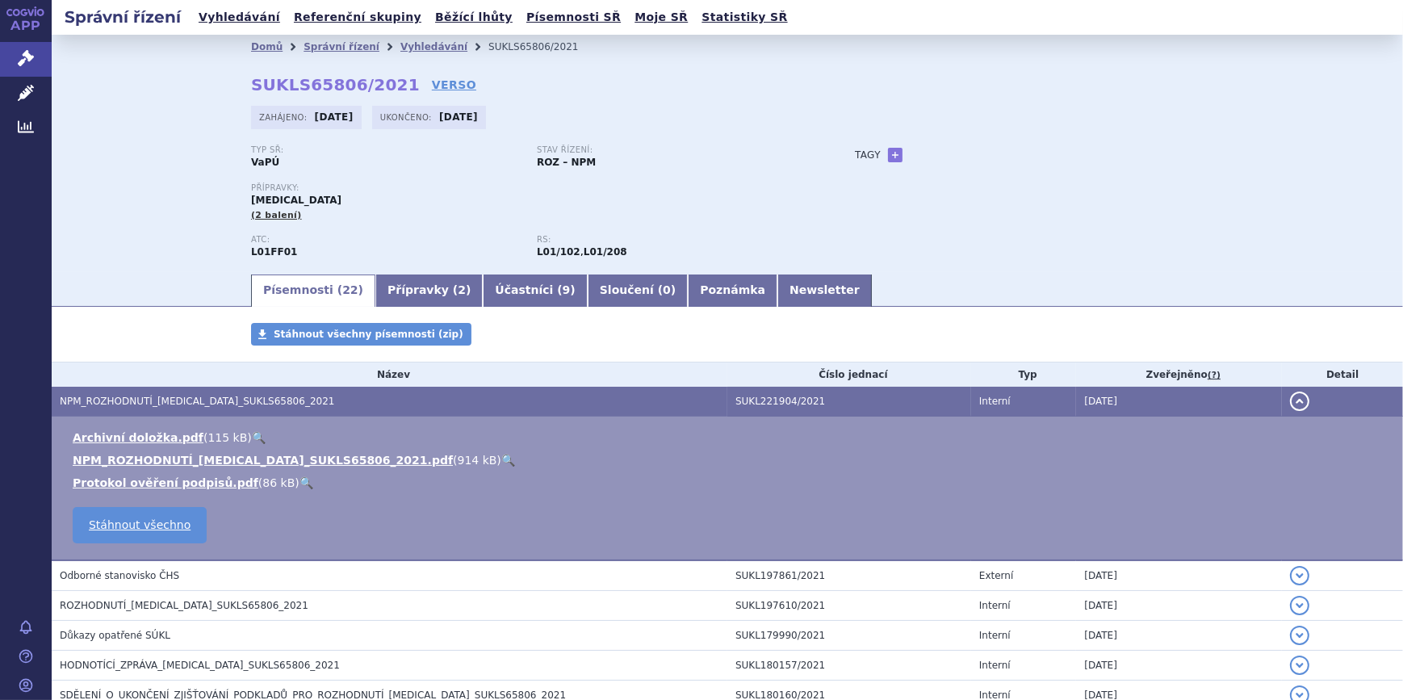
click at [501, 455] on link "🔍" at bounding box center [508, 460] width 14 height 13
click at [32, 94] on icon at bounding box center [26, 93] width 16 height 16
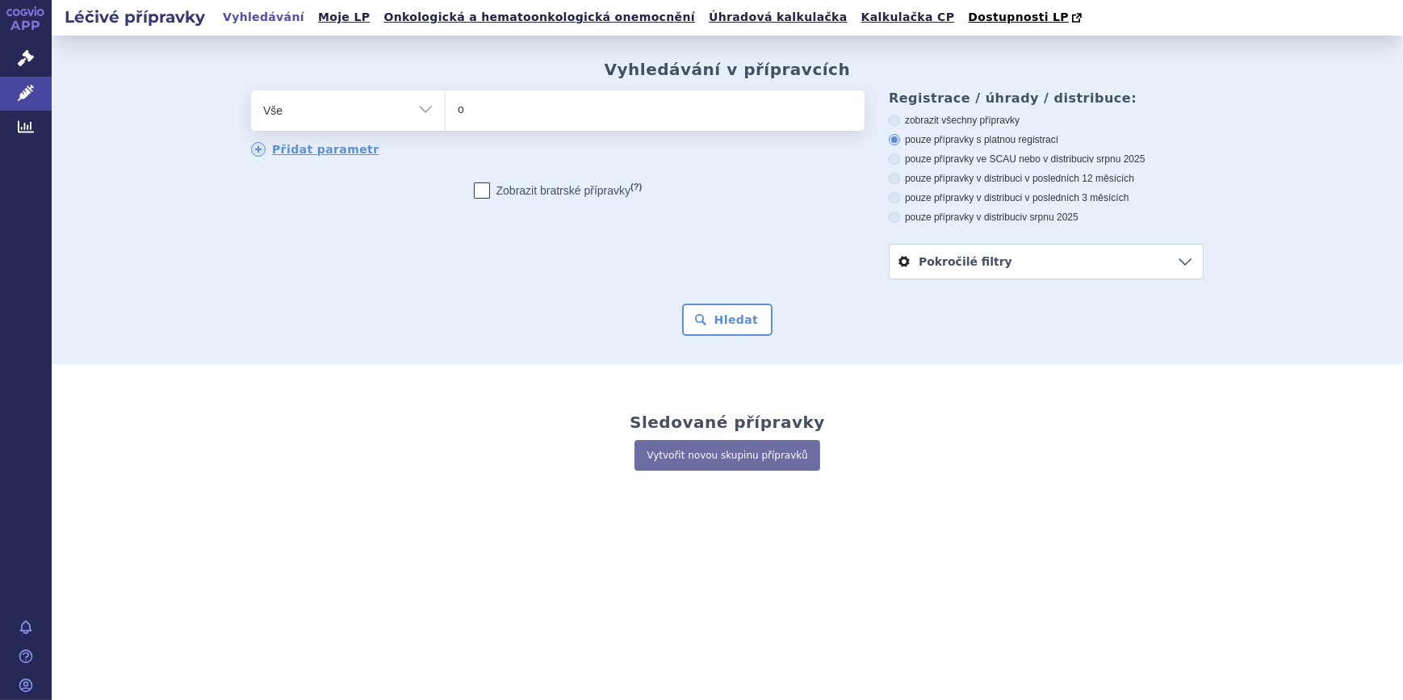
type input "op"
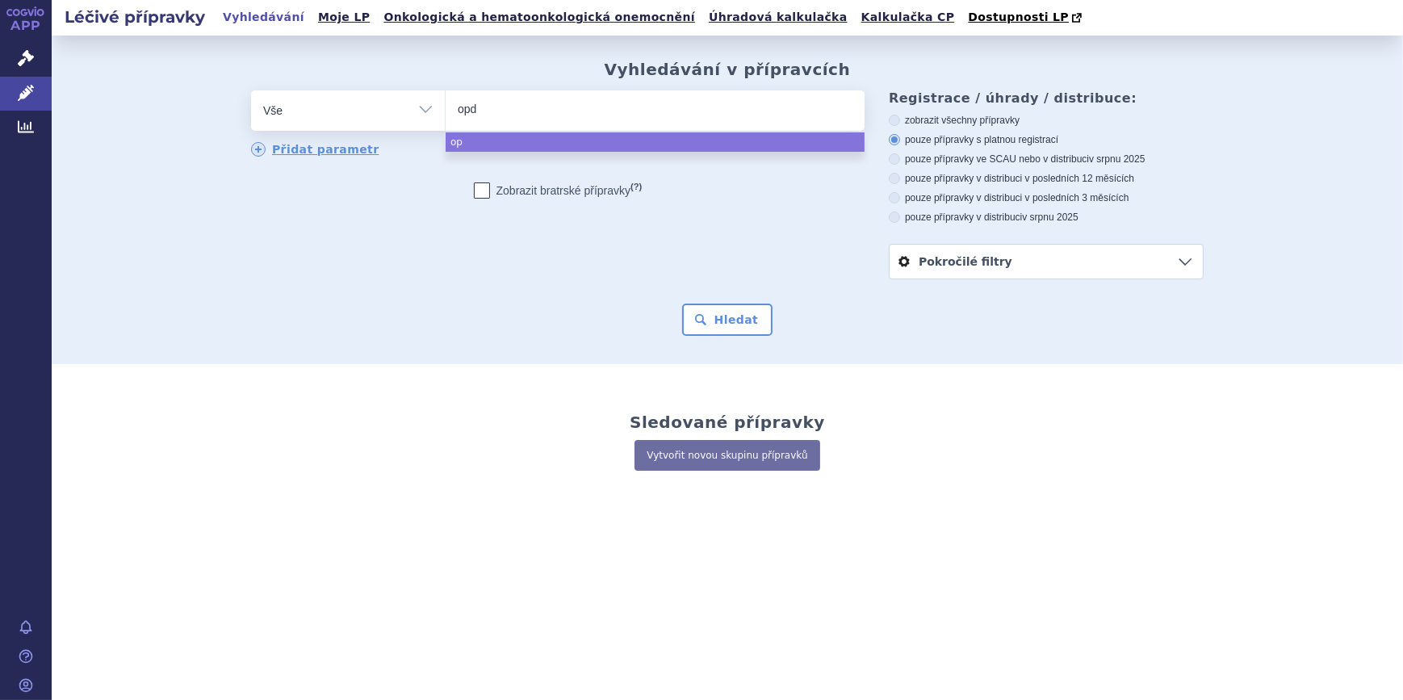
type input "opdi"
type input "opdio"
type input "opdiv"
type input "opdivi"
select select "opdivi"
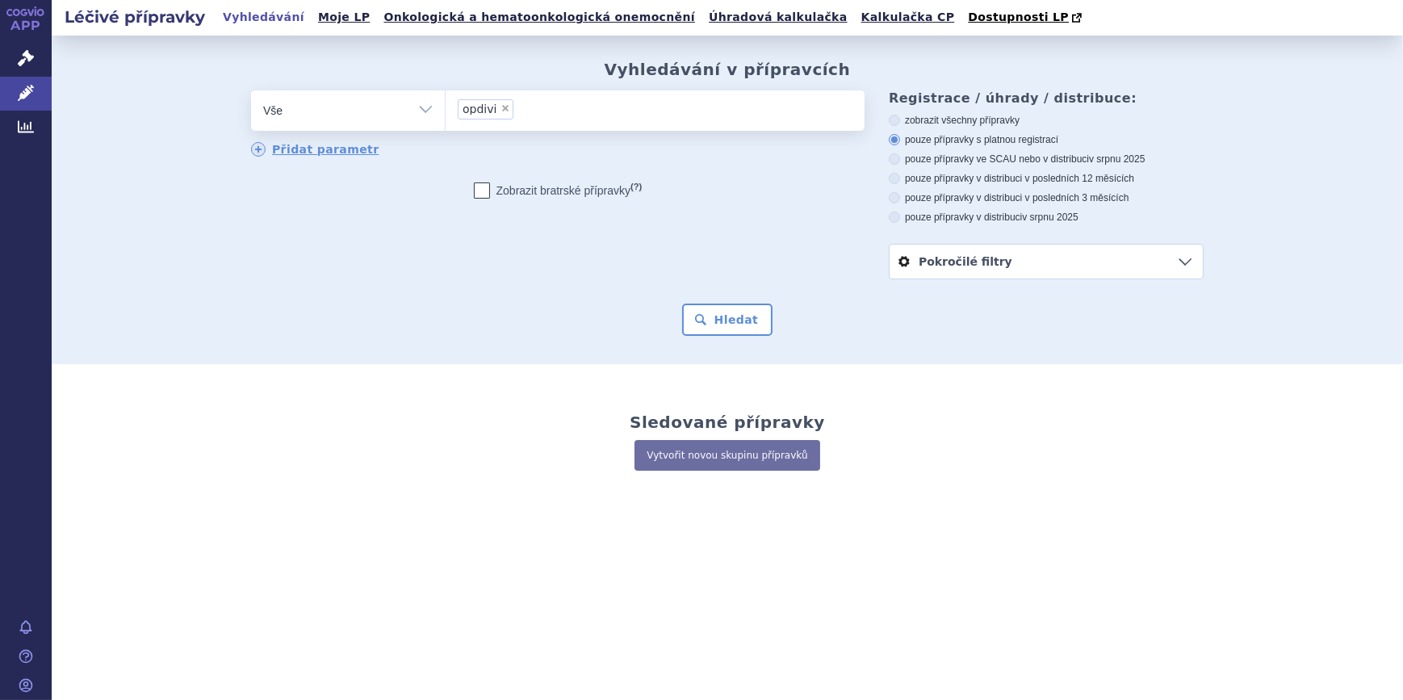
click at [501, 109] on span "×" at bounding box center [506, 108] width 10 height 10
click at [446, 109] on select "opdivi" at bounding box center [445, 110] width 1 height 40
select select
type input "op"
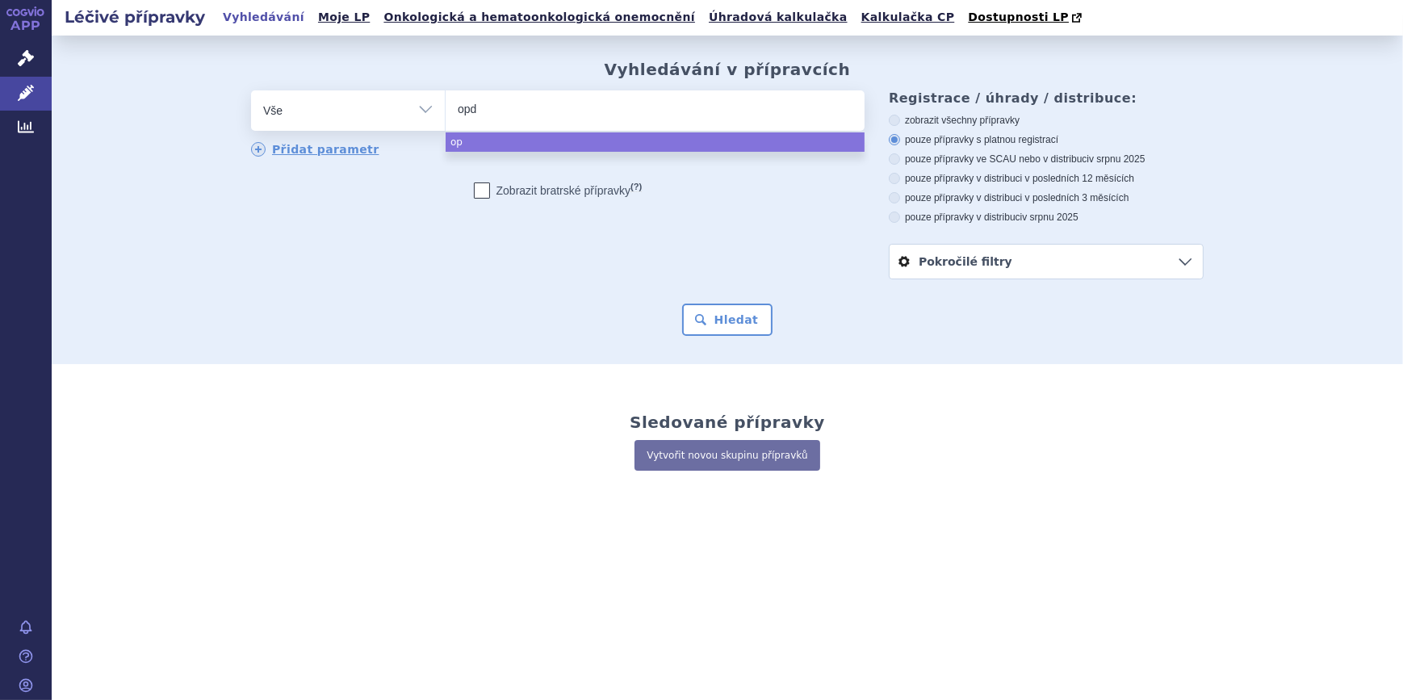
type input "opdi"
type input "opdio"
type input "opdi"
type input "opdiv"
type input "[MEDICAL_DATA]"
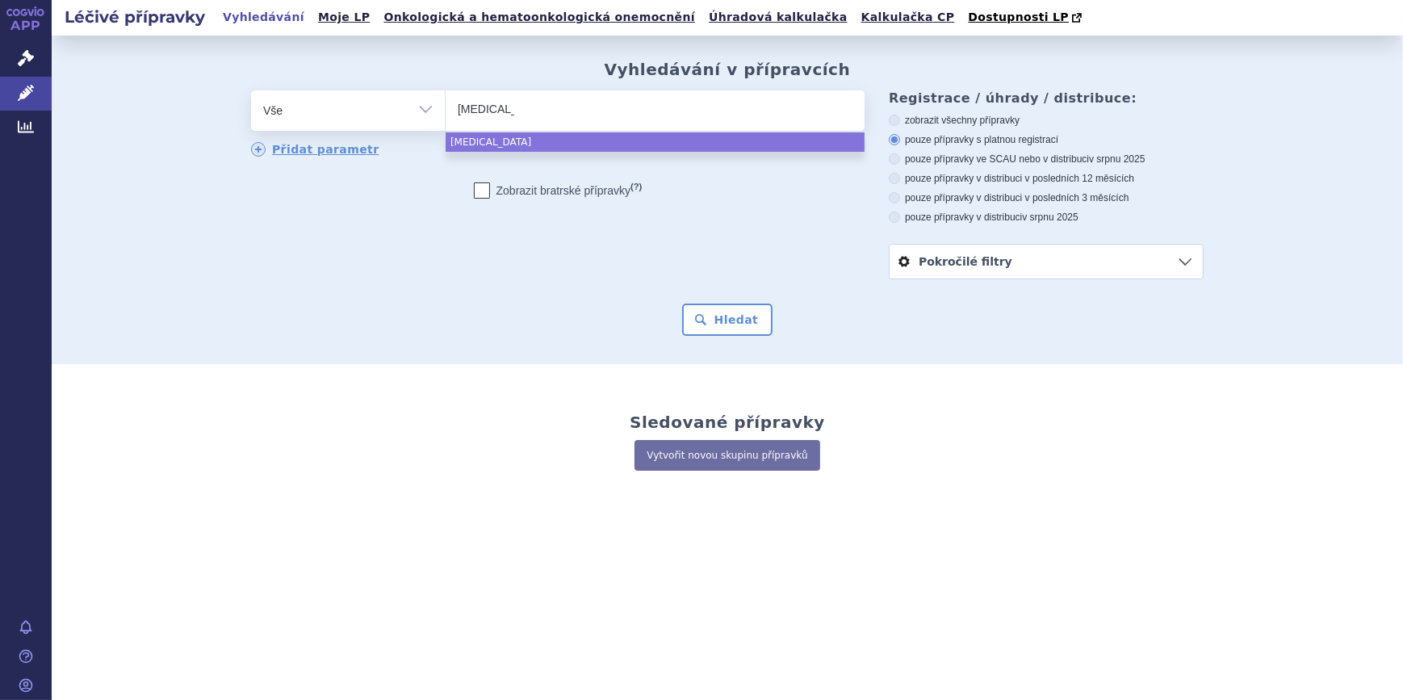
select select "[MEDICAL_DATA]"
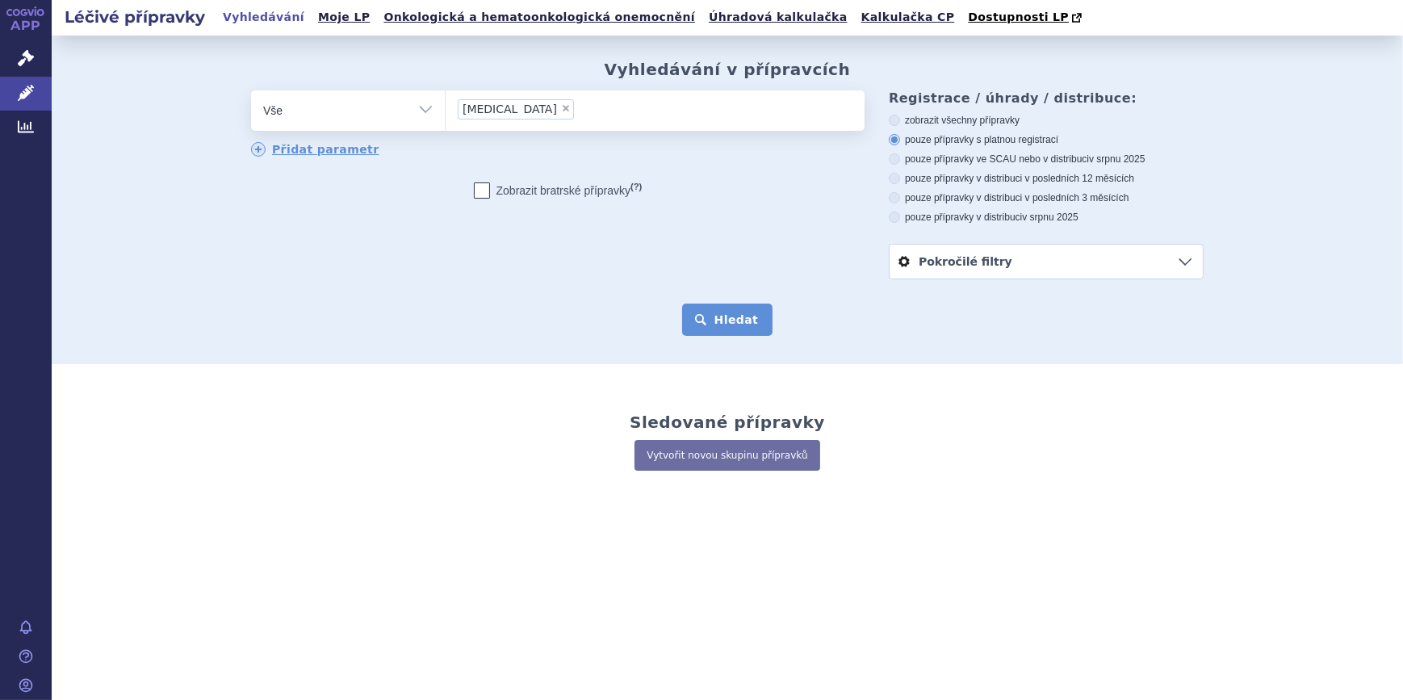
click at [737, 320] on button "Hledat" at bounding box center [727, 320] width 91 height 32
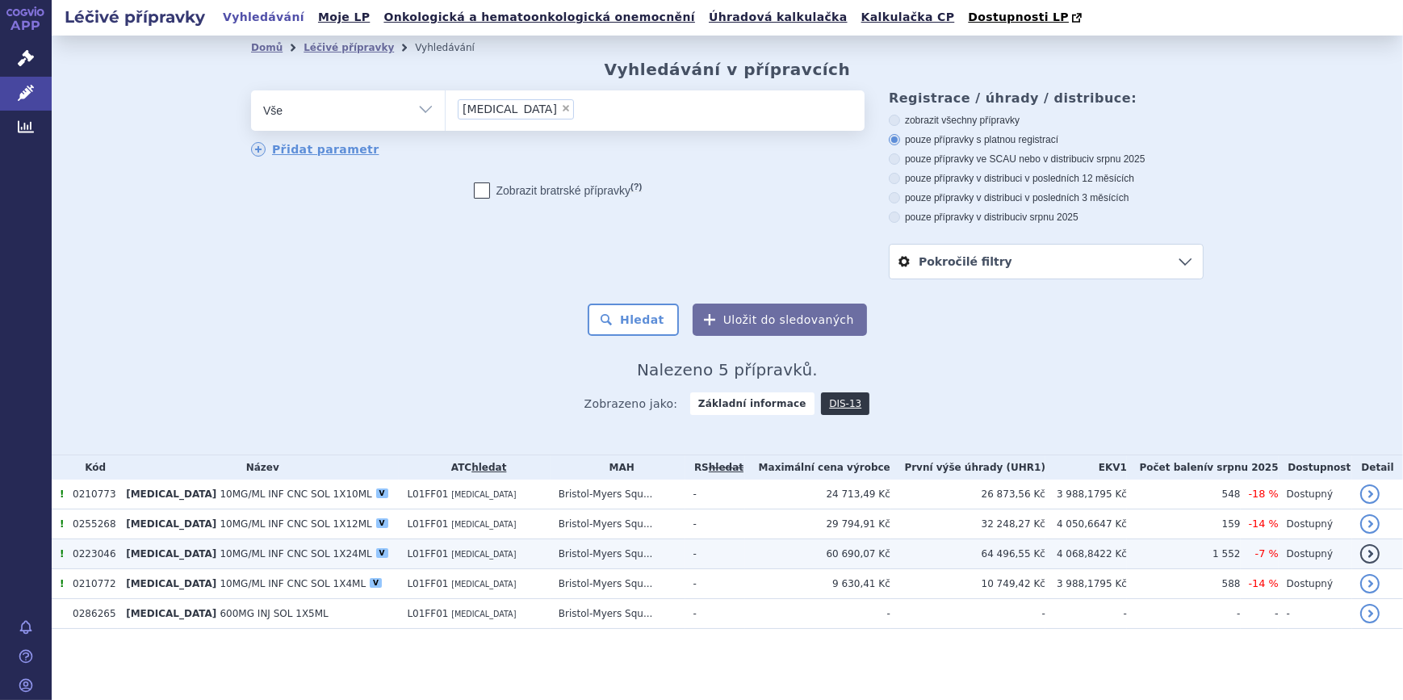
click at [290, 555] on span "10MG/ML INF CNC SOL 1X24ML" at bounding box center [296, 553] width 152 height 11
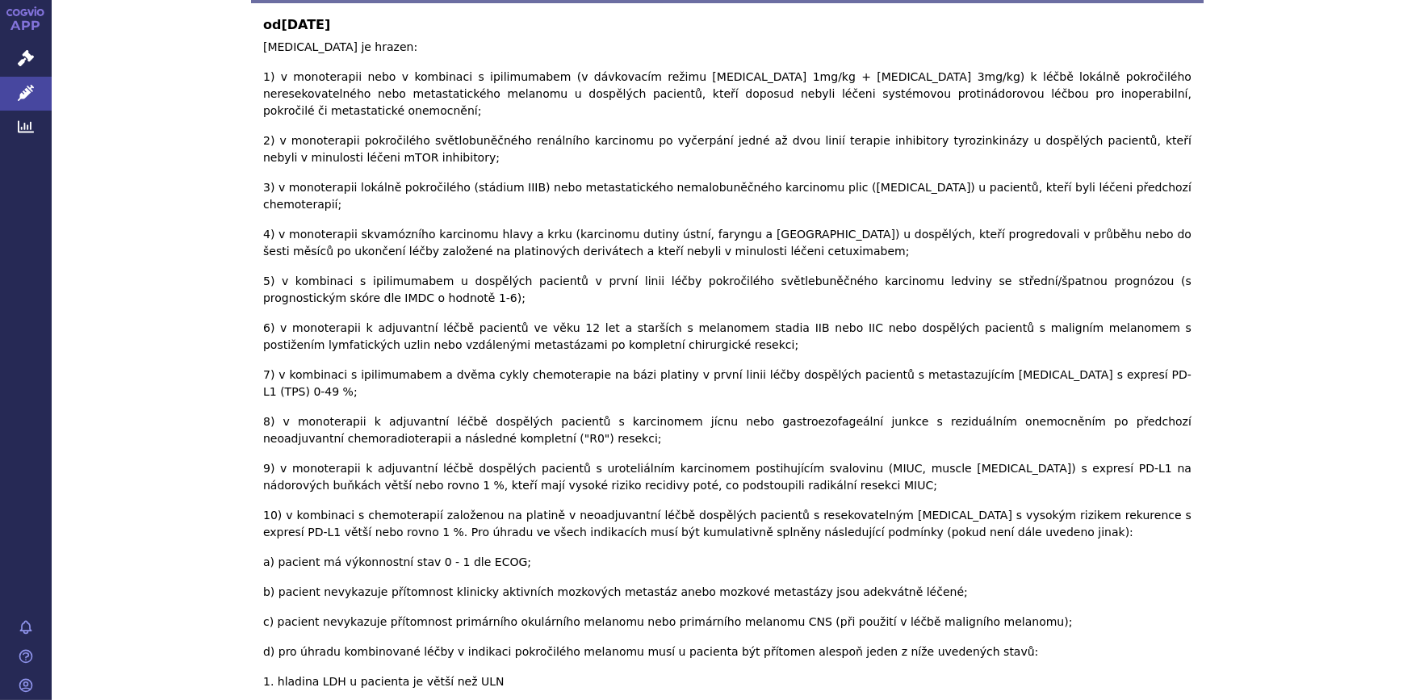
scroll to position [492, 0]
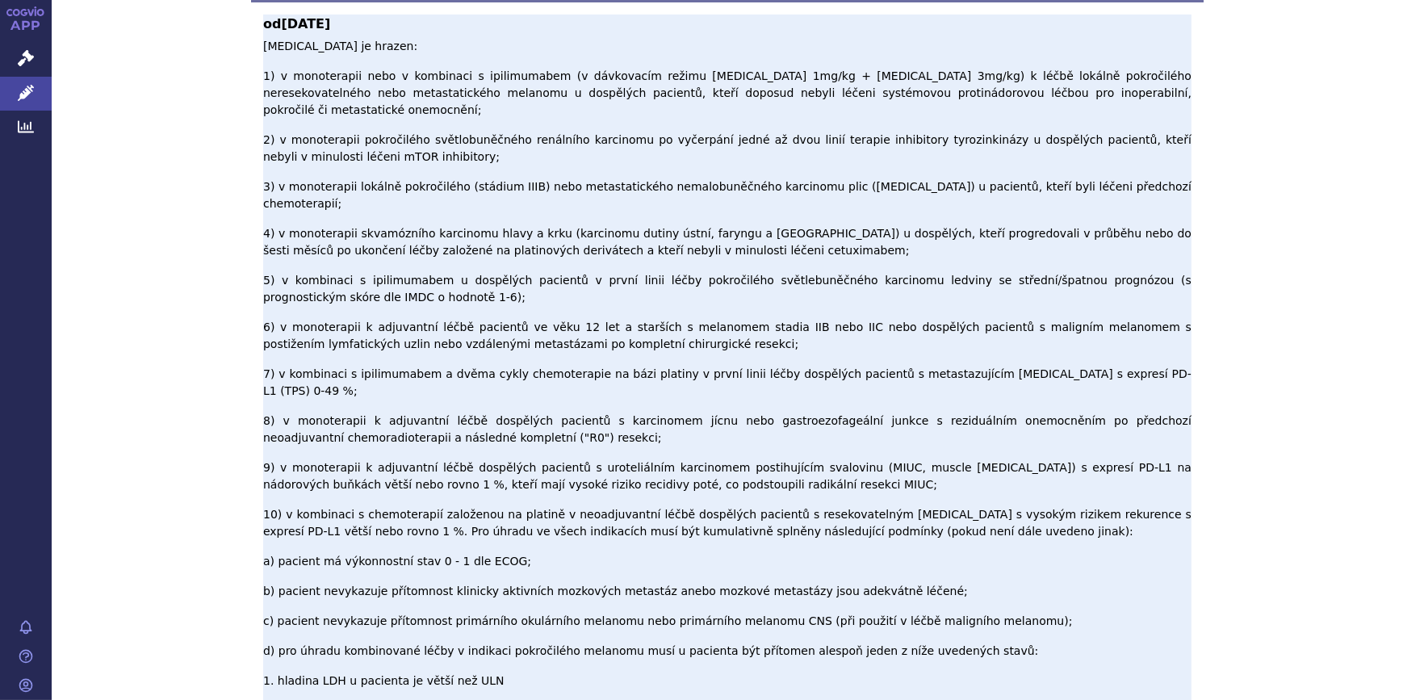
click at [752, 323] on p "Nivolumab je hrazen: 1) v monoterapii nebo v kombinaci s ipilimumabem (v dávkov…" at bounding box center [727, 610] width 928 height 1145
drag, startPoint x: 757, startPoint y: 323, endPoint x: 863, endPoint y: 321, distance: 105.8
click at [863, 321] on p "Nivolumab je hrazen: 1) v monoterapii nebo v kombinaci s ipilimumabem (v dávkov…" at bounding box center [727, 610] width 928 height 1145
copy p "resekovatelným NSCLC"
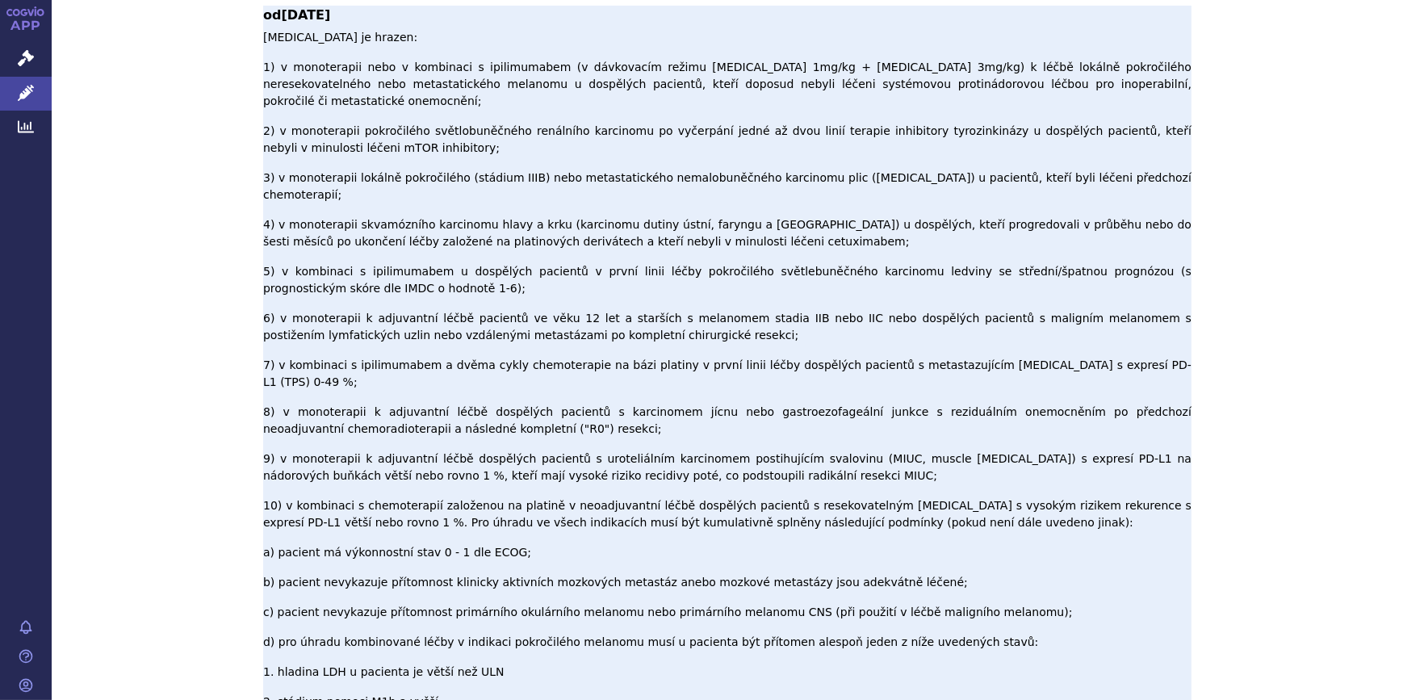
scroll to position [501, 0]
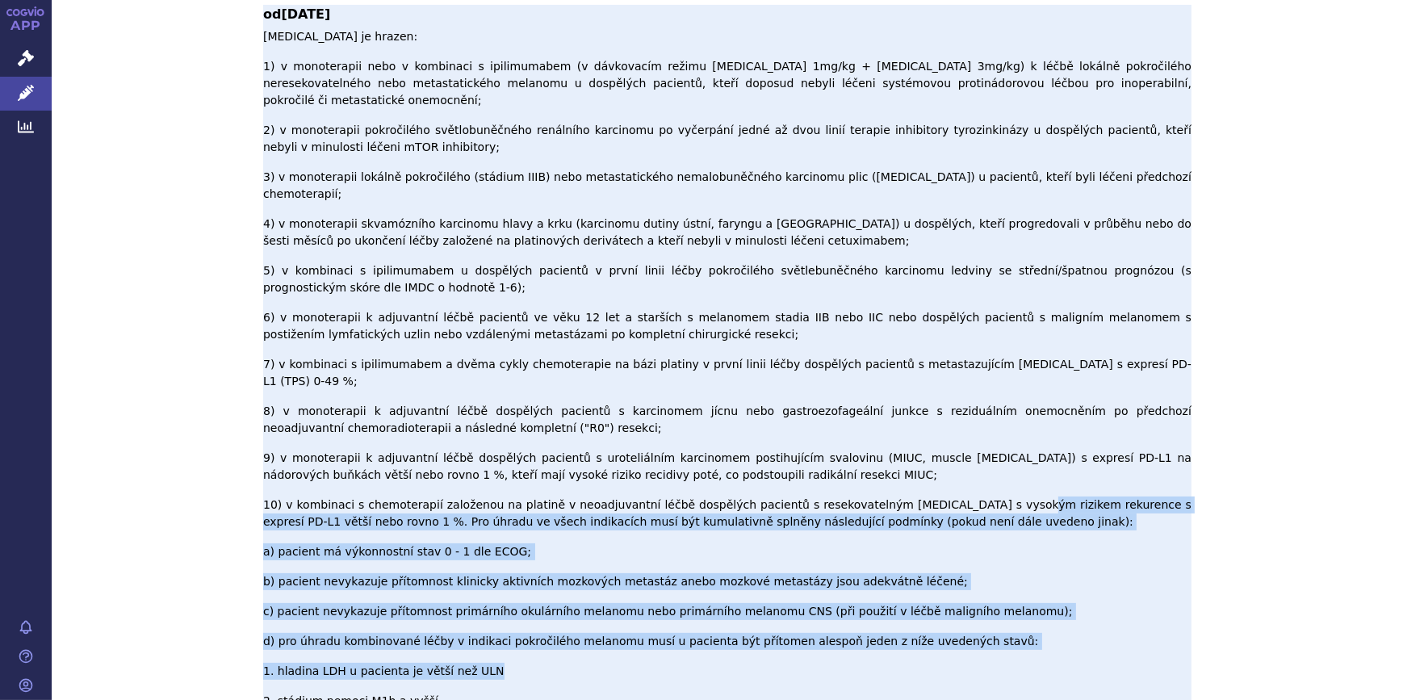
drag, startPoint x: 948, startPoint y: 315, endPoint x: 509, endPoint y: 416, distance: 450.6
click at [509, 416] on p "Nivolumab je hrazen: 1) v monoterapii nebo v kombinaci s ipilimumabem (v dávkov…" at bounding box center [727, 600] width 928 height 1145
click at [510, 416] on p "Nivolumab je hrazen: 1) v monoterapii nebo v kombinaci s ipilimumabem (v dávkov…" at bounding box center [727, 600] width 928 height 1145
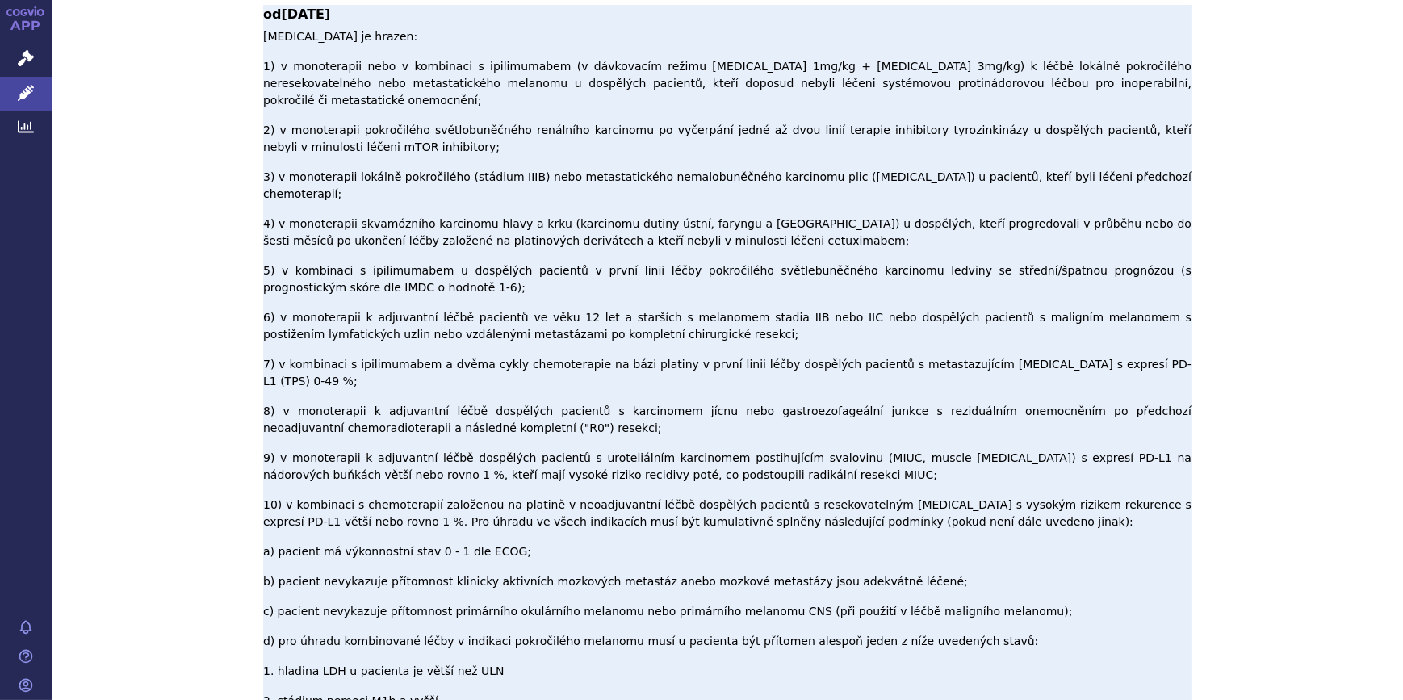
drag, startPoint x: 510, startPoint y: 416, endPoint x: 444, endPoint y: 397, distance: 68.8
click at [444, 397] on p "Nivolumab je hrazen: 1) v monoterapii nebo v kombinaci s ipilimumabem (v dávkov…" at bounding box center [727, 600] width 928 height 1145
click at [444, 406] on p "Nivolumab je hrazen: 1) v monoterapii nebo v kombinaci s ipilimumabem (v dávkov…" at bounding box center [727, 600] width 928 height 1145
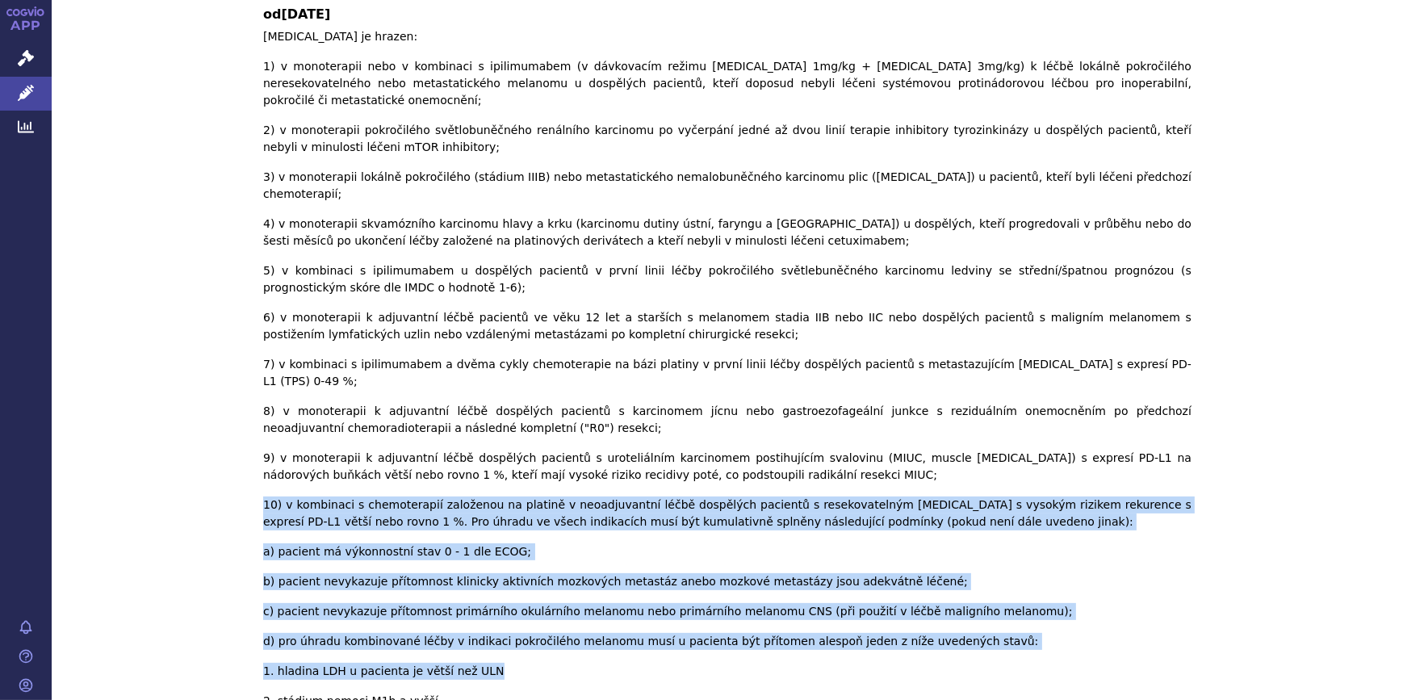
drag, startPoint x: 455, startPoint y: 408, endPoint x: 245, endPoint y: 314, distance: 229.9
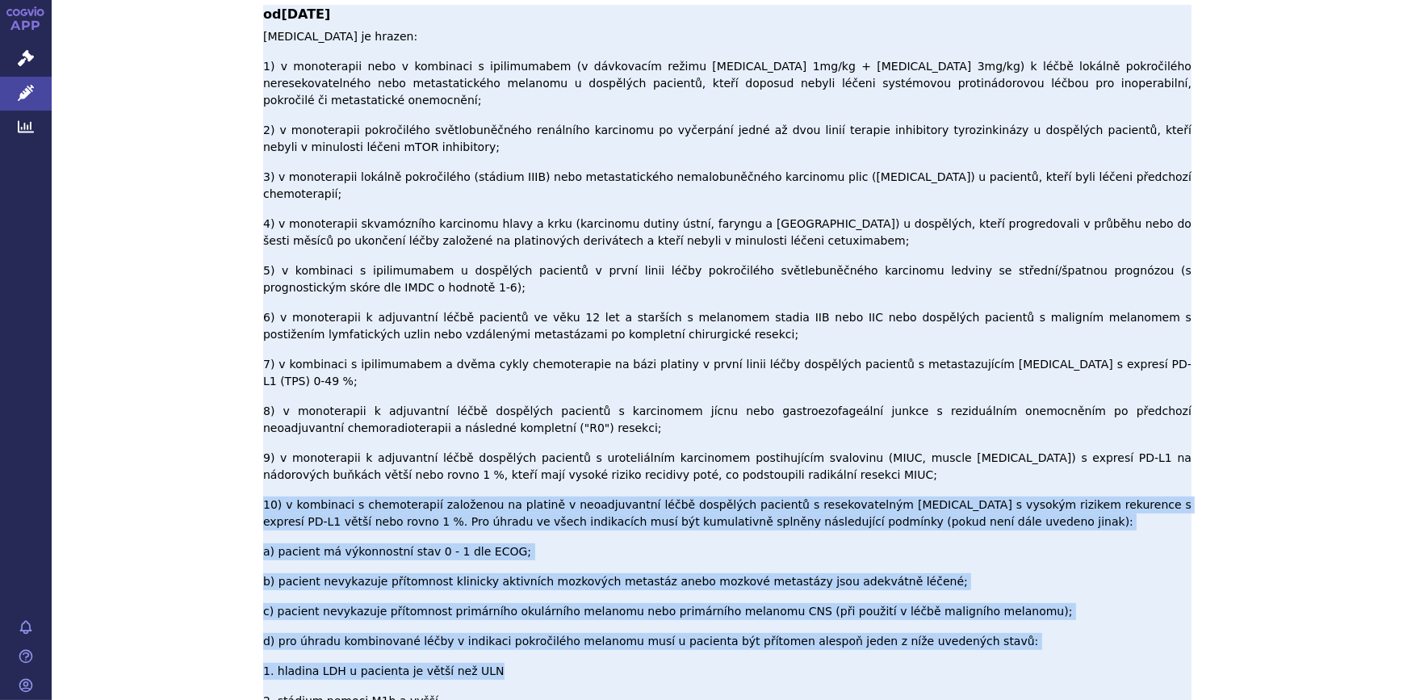
drag, startPoint x: 245, startPoint y: 314, endPoint x: 314, endPoint y: 326, distance: 69.7
click at [314, 326] on p "Nivolumab je hrazen: 1) v monoterapii nebo v kombinaci s ipilimumabem (v dávkov…" at bounding box center [727, 600] width 928 height 1145
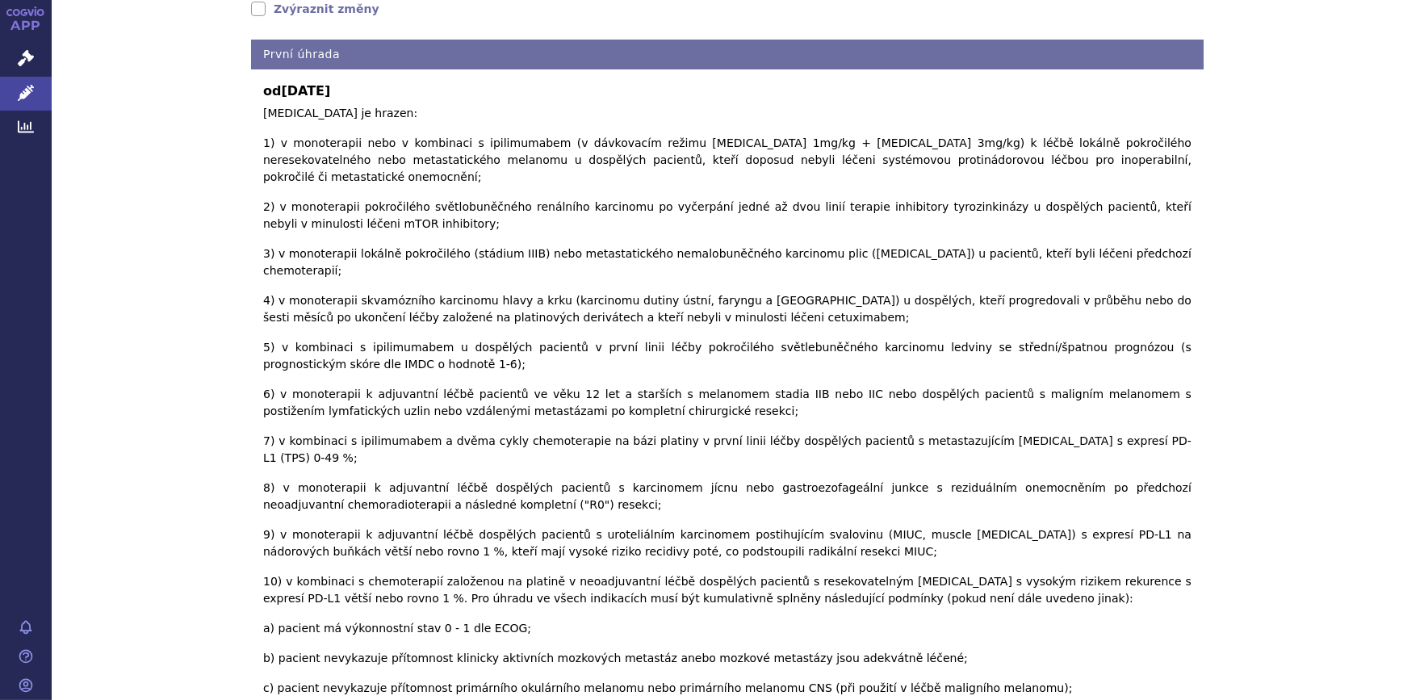
scroll to position [424, 0]
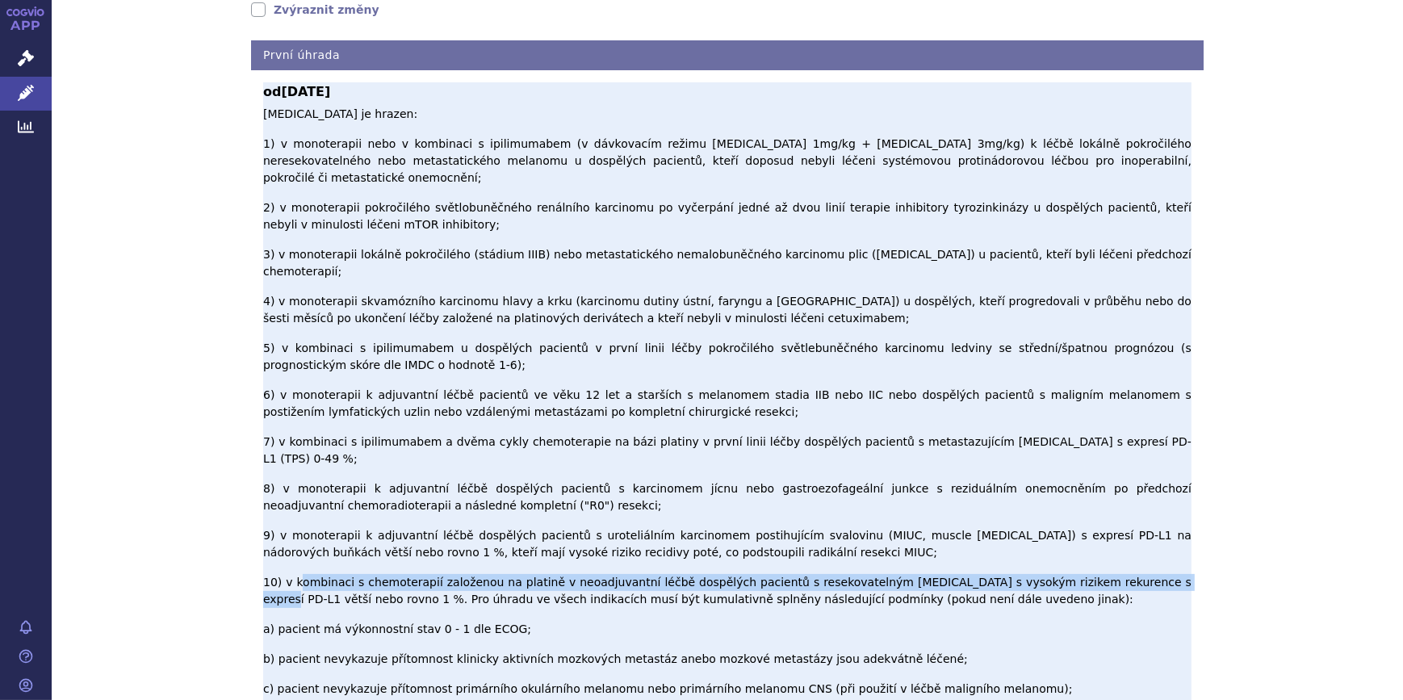
drag, startPoint x: 307, startPoint y: 394, endPoint x: 1098, endPoint y: 393, distance: 791.2
click at [1098, 393] on p "Nivolumab je hrazen: 1) v monoterapii nebo v kombinaci s ipilimumabem (v dávkov…" at bounding box center [727, 678] width 928 height 1145
drag, startPoint x: 1098, startPoint y: 393, endPoint x: 1081, endPoint y: 392, distance: 17.0
click at [1081, 392] on p "Nivolumab je hrazen: 1) v monoterapii nebo v kombinaci s ipilimumabem (v dávkov…" at bounding box center [727, 678] width 928 height 1145
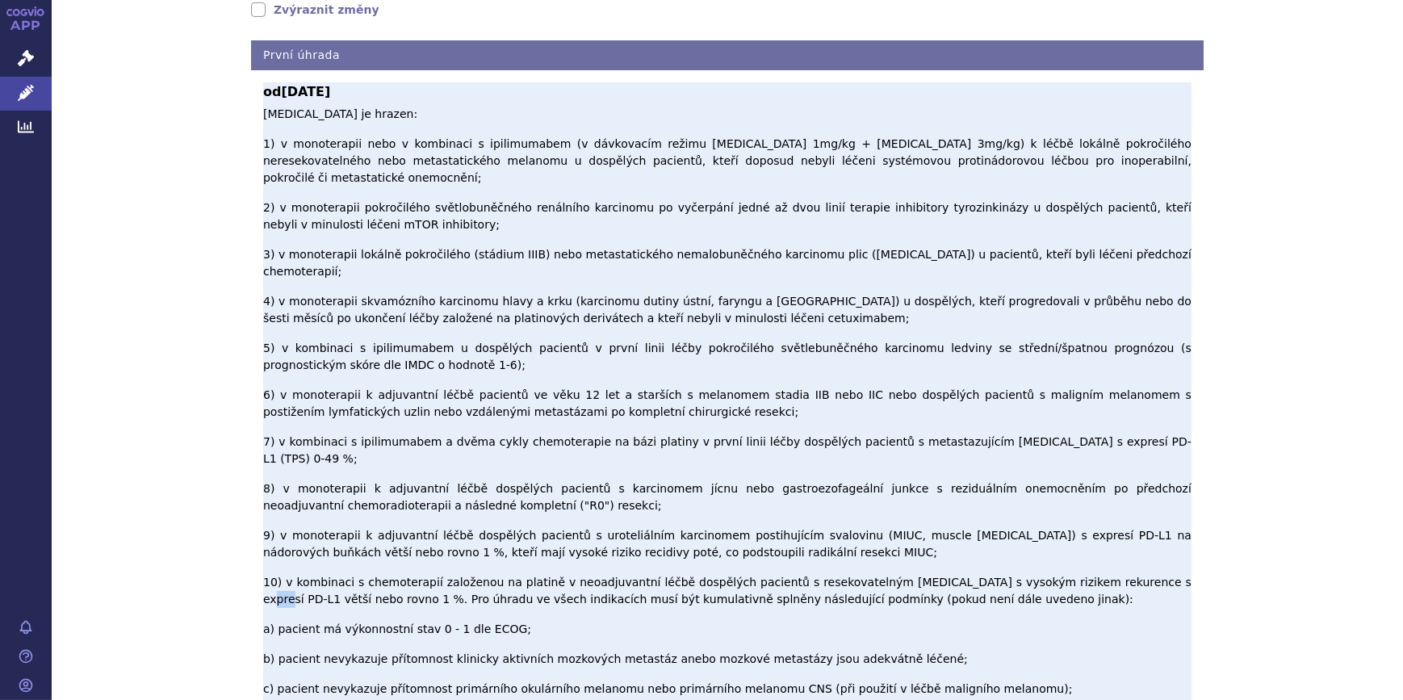
click at [1081, 392] on p "Nivolumab je hrazen: 1) v monoterapii nebo v kombinaci s ipilimumabem (v dávkov…" at bounding box center [727, 678] width 928 height 1145
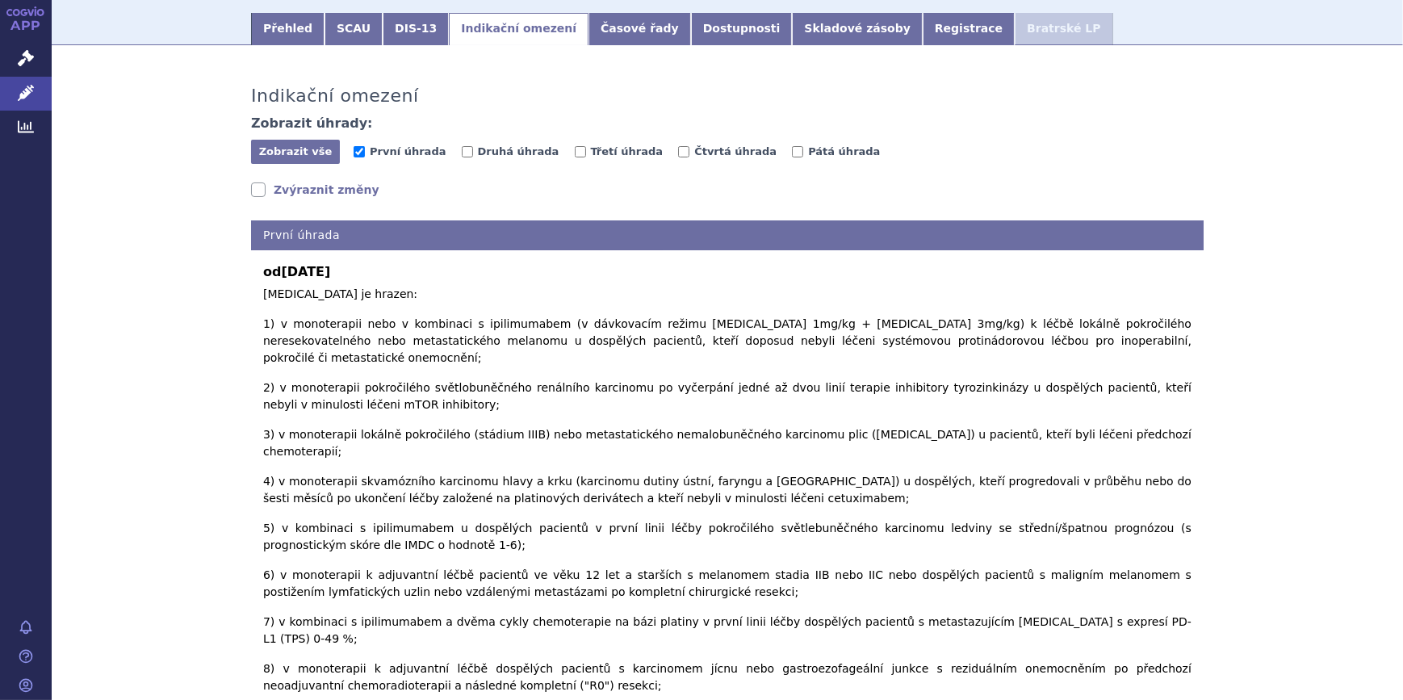
scroll to position [0, 0]
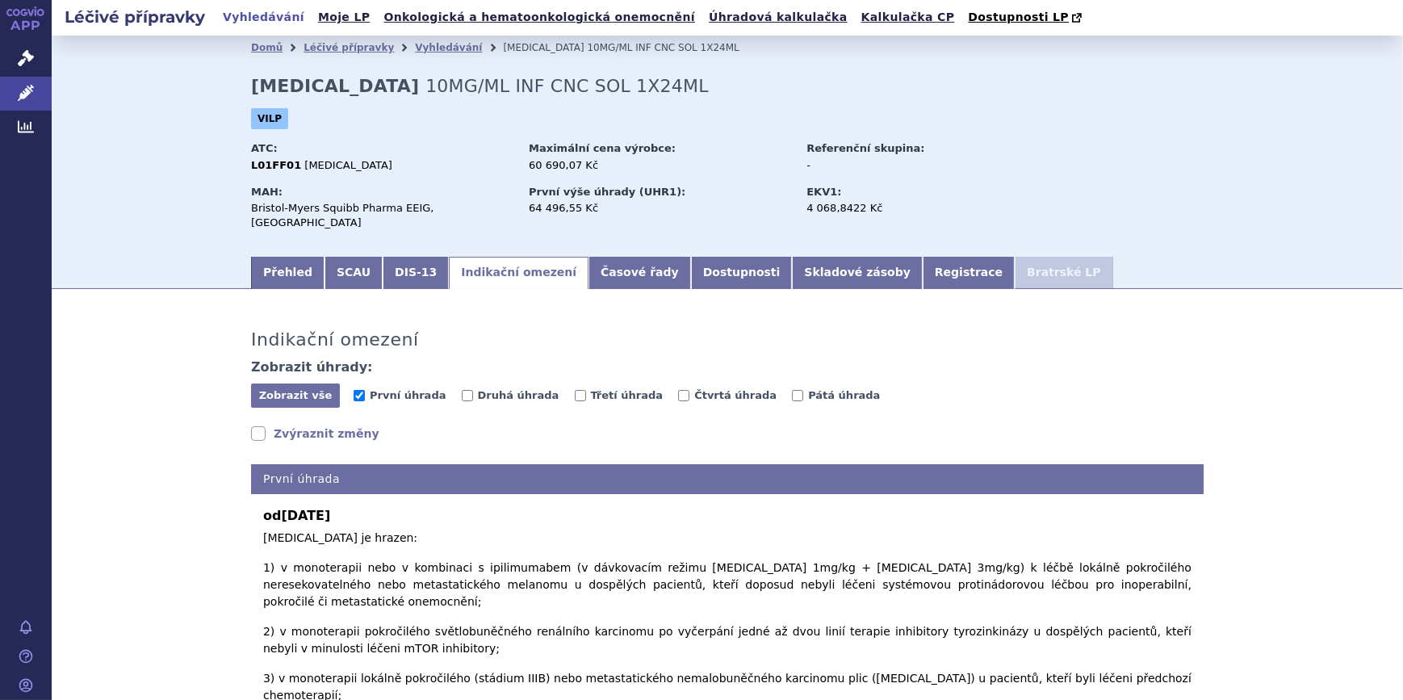
click at [251, 425] on link "Zvýraznit změny" at bounding box center [315, 433] width 128 height 16
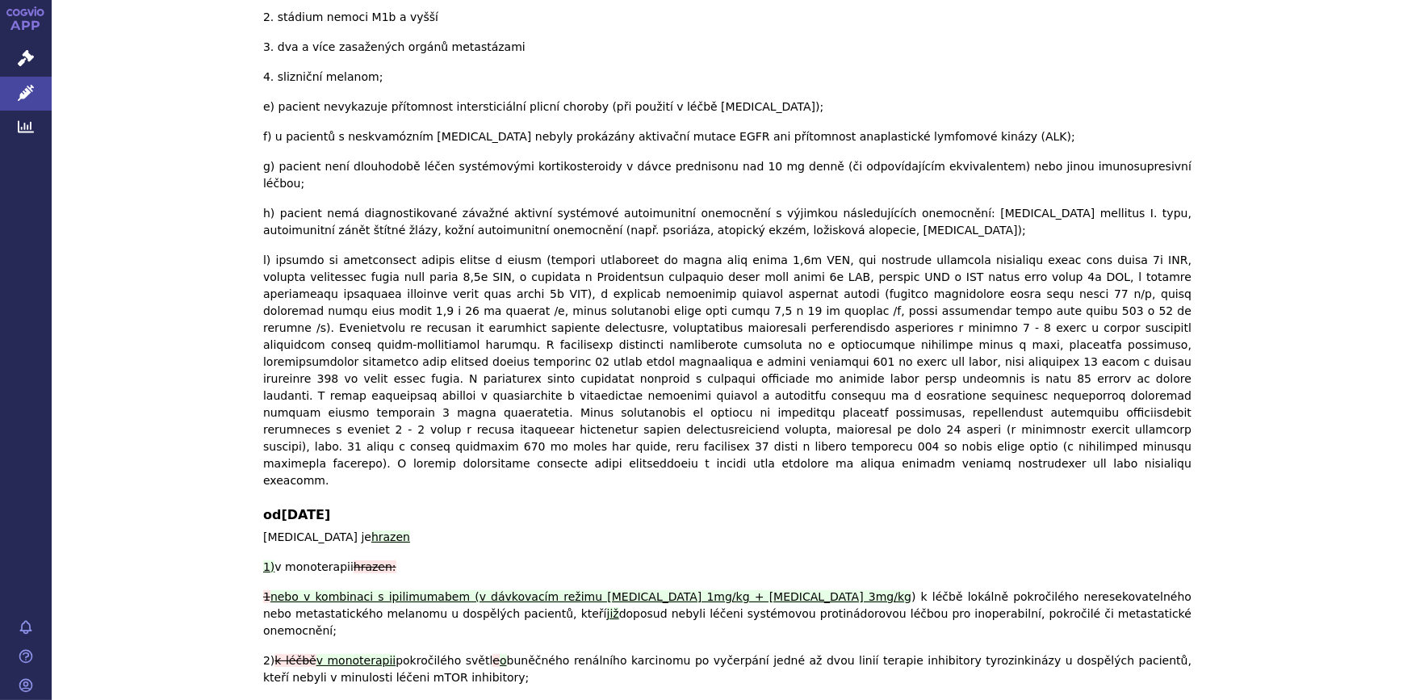
scroll to position [4427, 0]
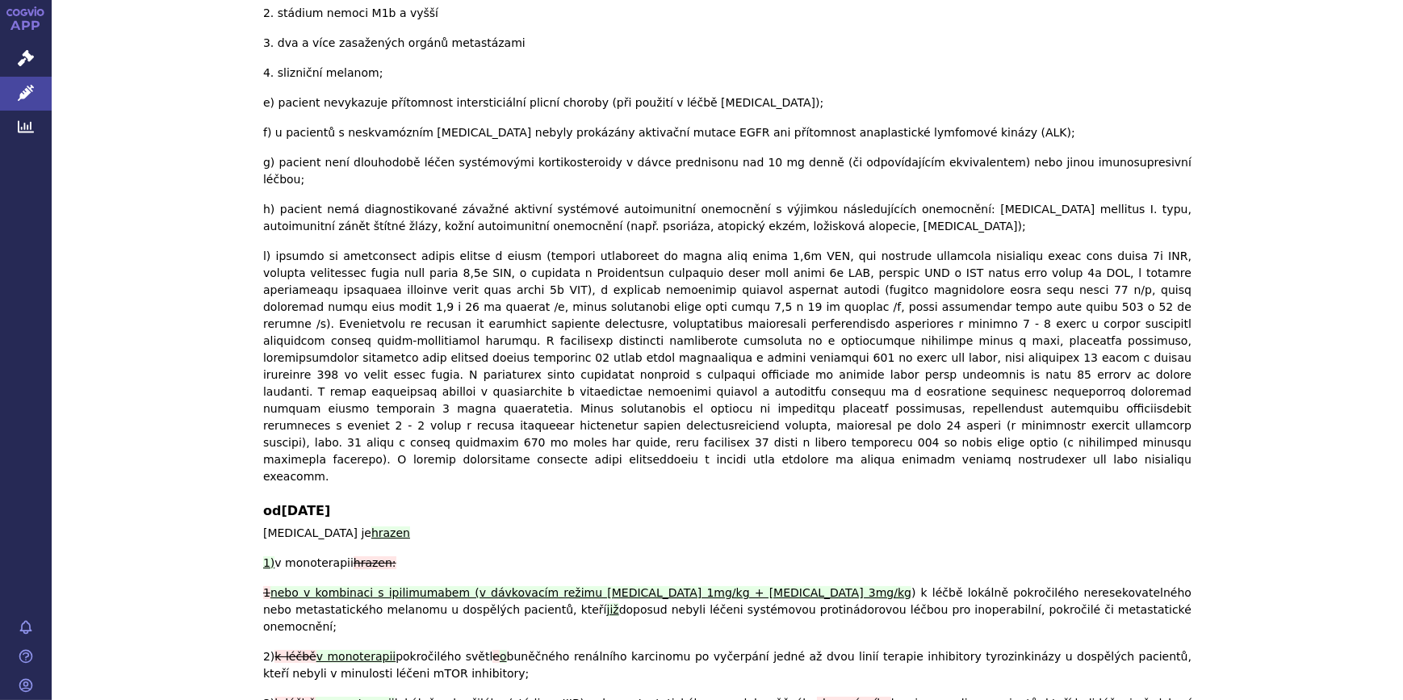
checkbox input "true"
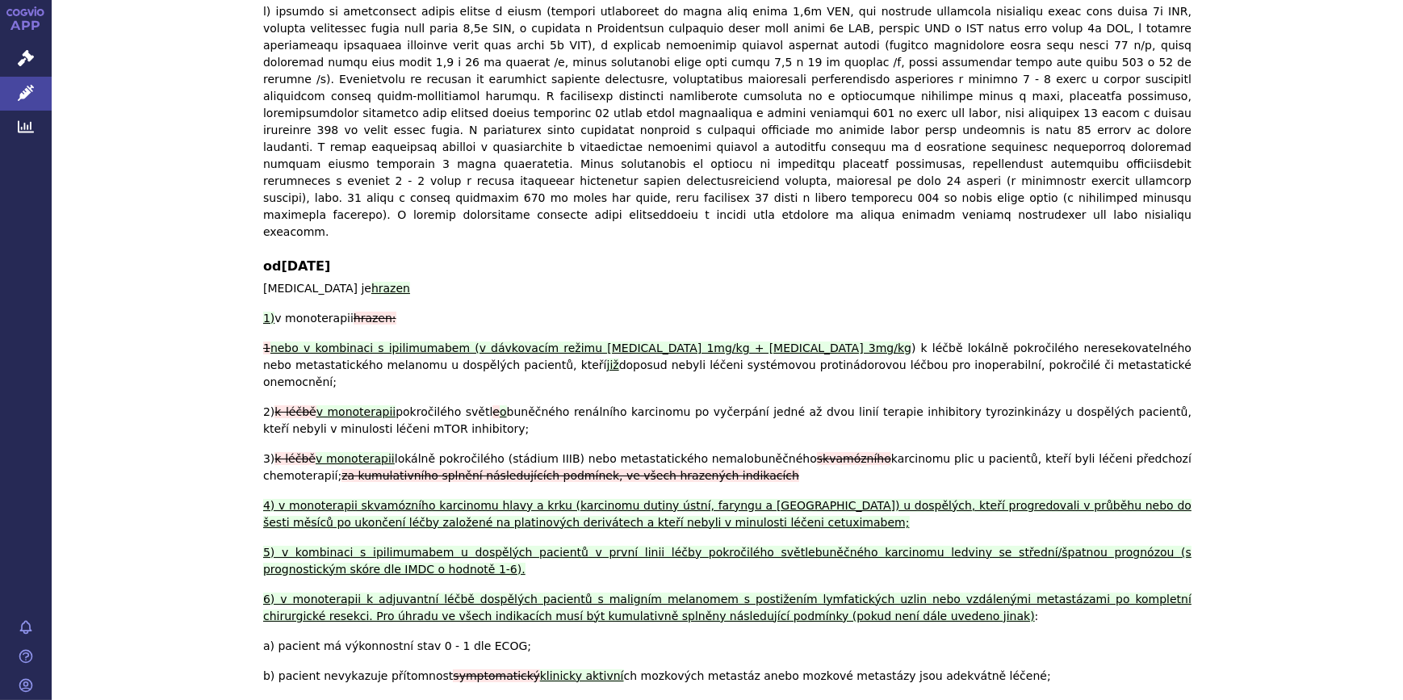
scroll to position [259, 0]
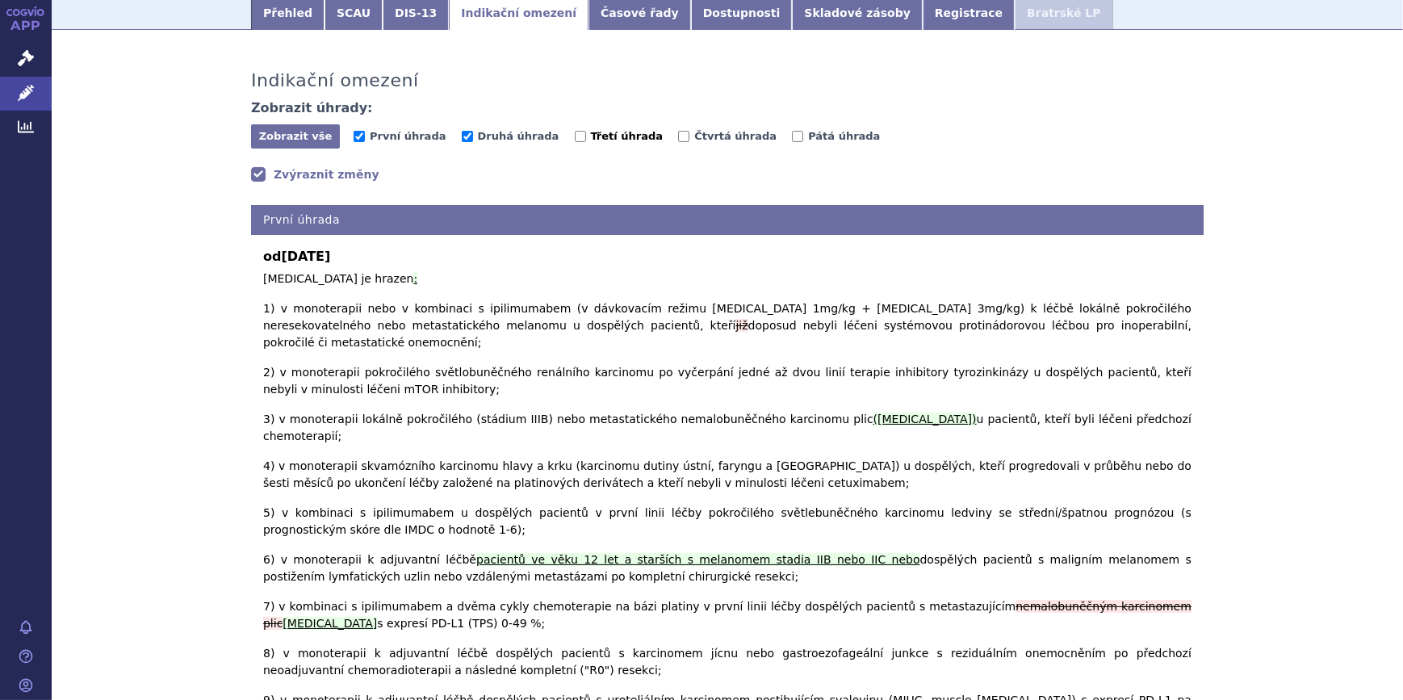
click at [591, 130] on span "Třetí úhrada" at bounding box center [627, 136] width 73 height 12
click at [575, 131] on input "Třetí úhrada" at bounding box center [580, 136] width 11 height 11
checkbox input "true"
click at [678, 131] on input "Čtvrtá úhrada" at bounding box center [683, 136] width 11 height 11
checkbox input "true"
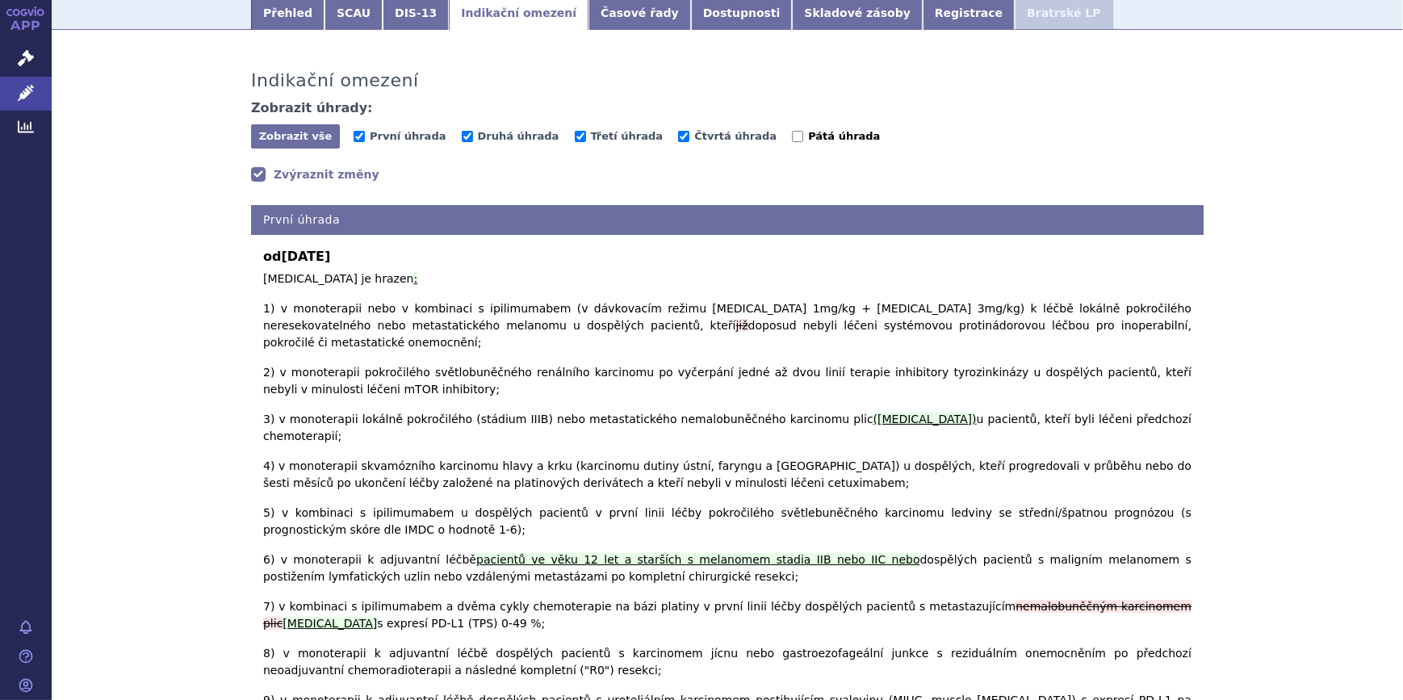
drag, startPoint x: 736, startPoint y: 119, endPoint x: 769, endPoint y: 115, distance: 32.5
click at [792, 131] on input "Pátá úhrada" at bounding box center [797, 136] width 11 height 11
checkbox input "true"
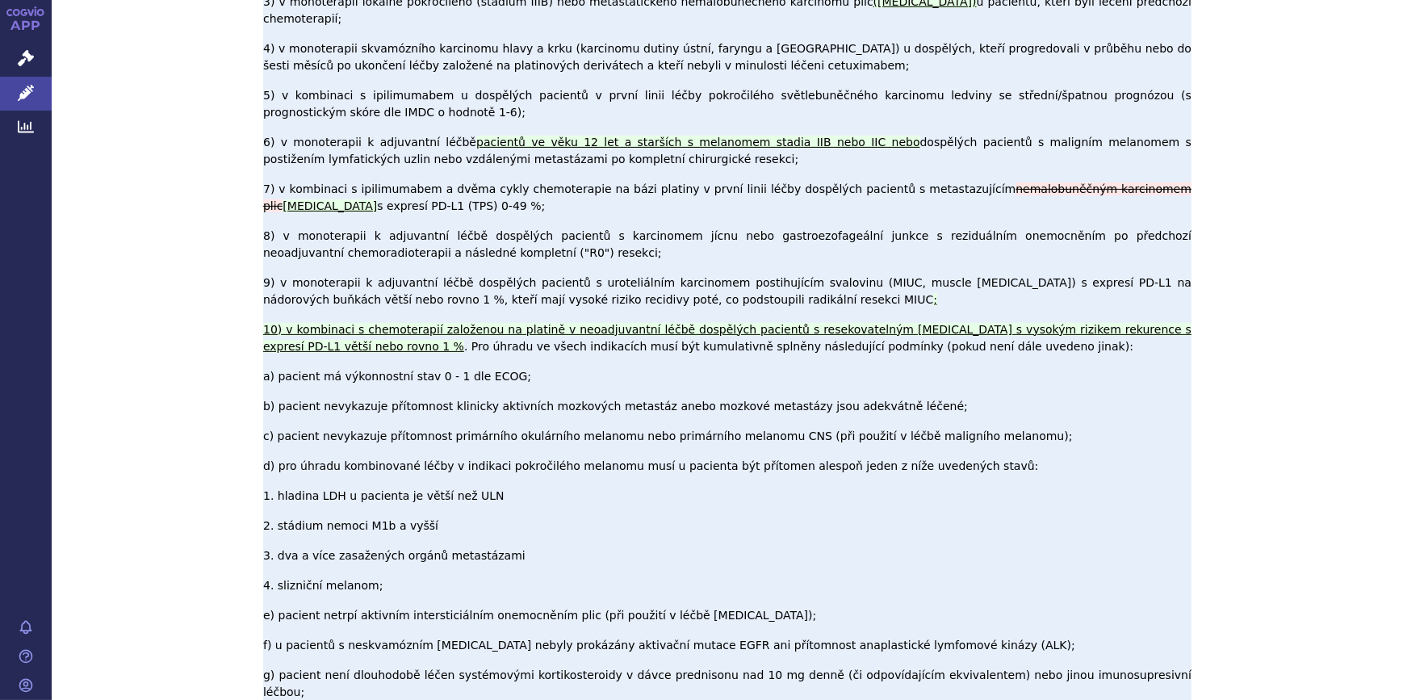
scroll to position [676, 0]
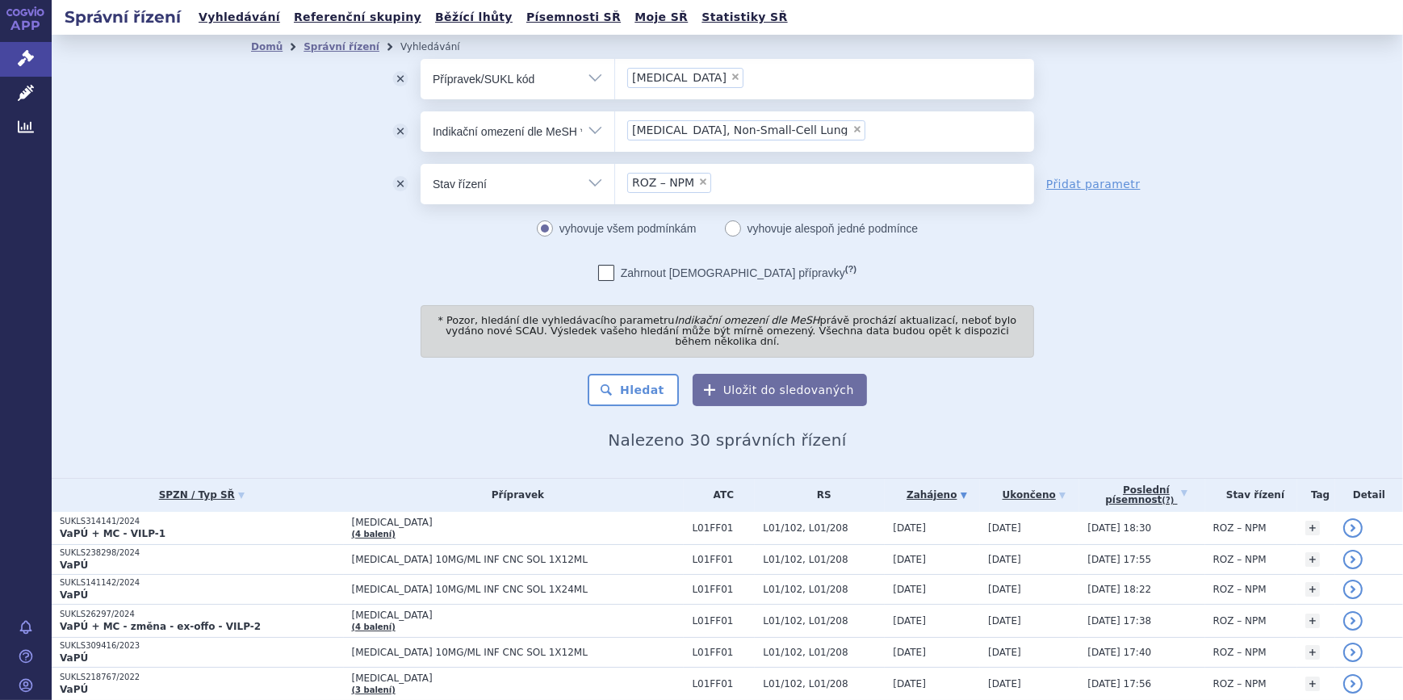
scroll to position [244, 0]
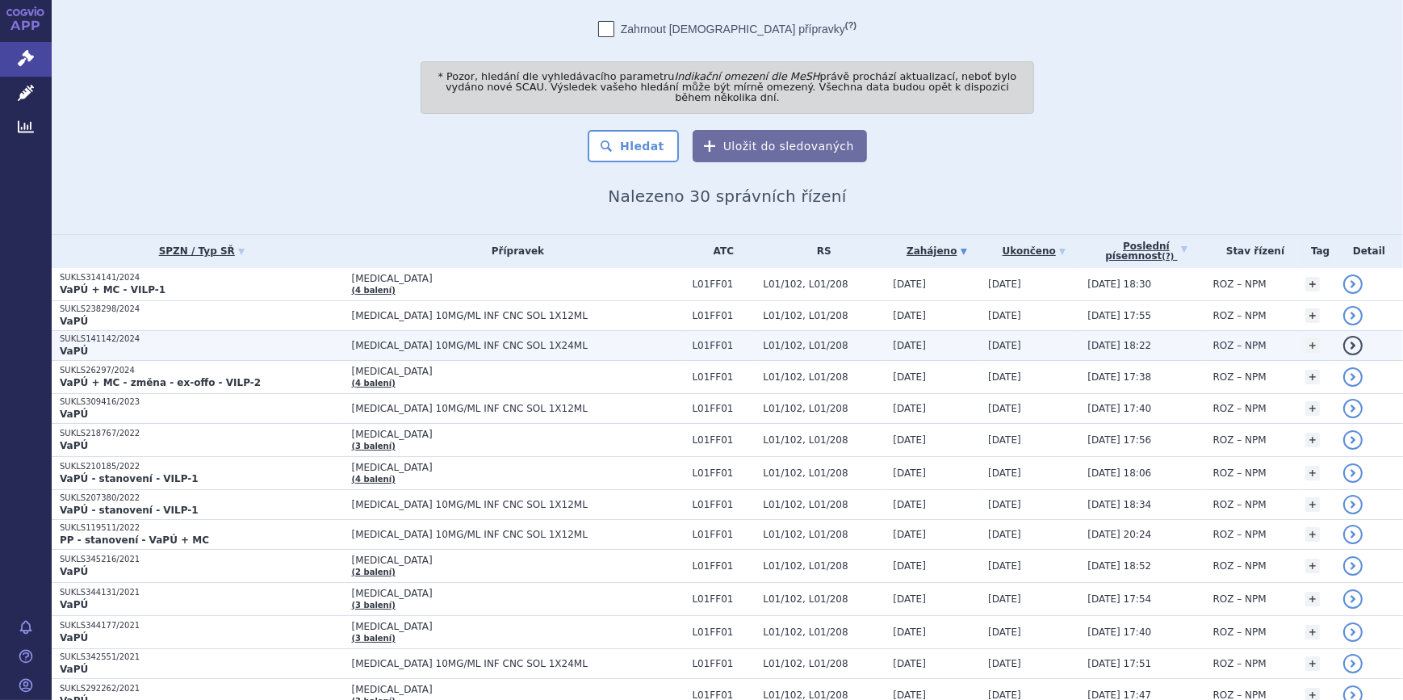
click at [1033, 331] on td "[DATE]" at bounding box center [1029, 345] width 99 height 30
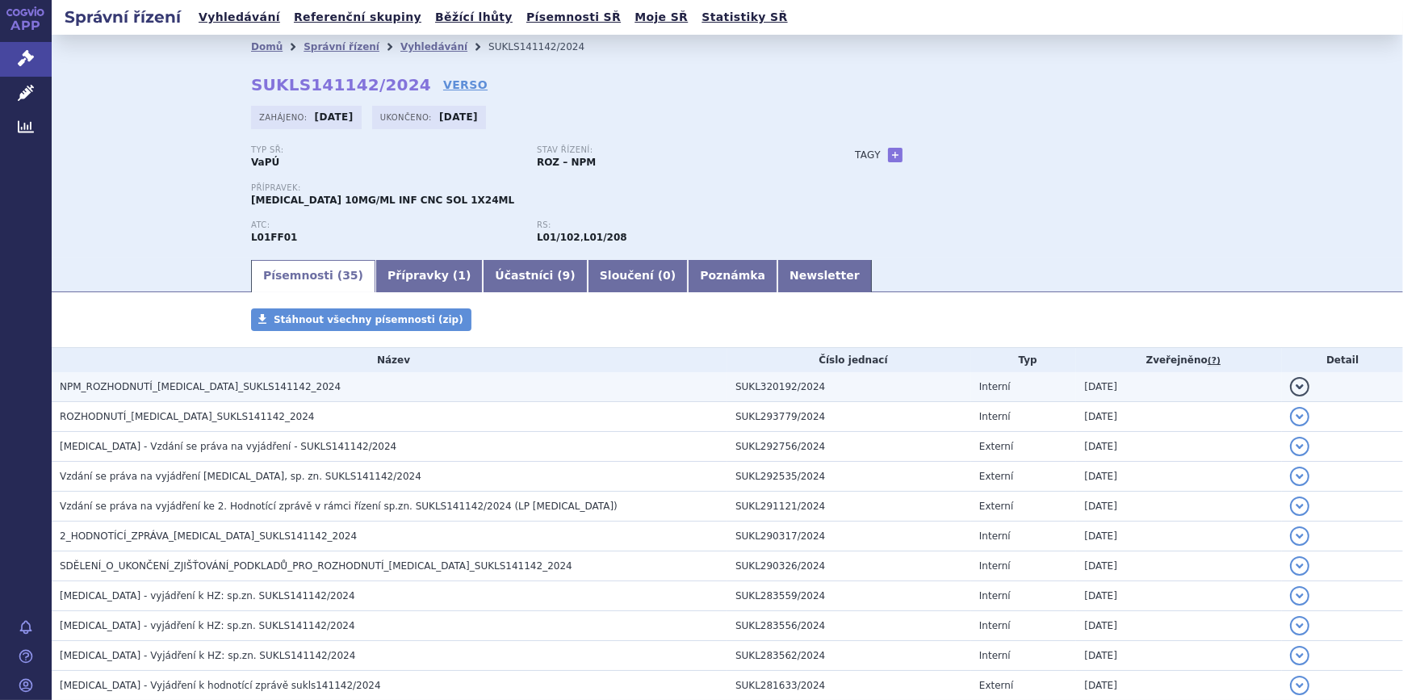
click at [755, 386] on td "SUKL320192/2024" at bounding box center [849, 387] width 244 height 30
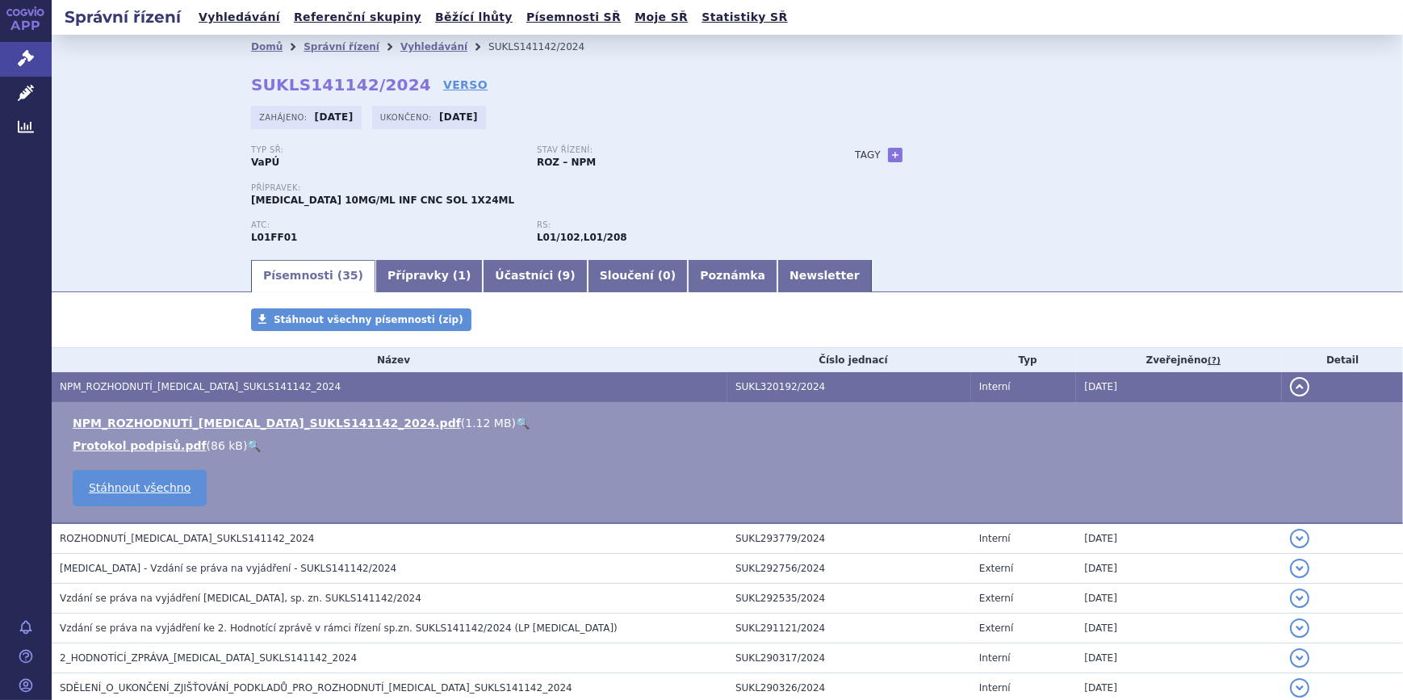
click at [516, 422] on link "🔍" at bounding box center [523, 423] width 14 height 13
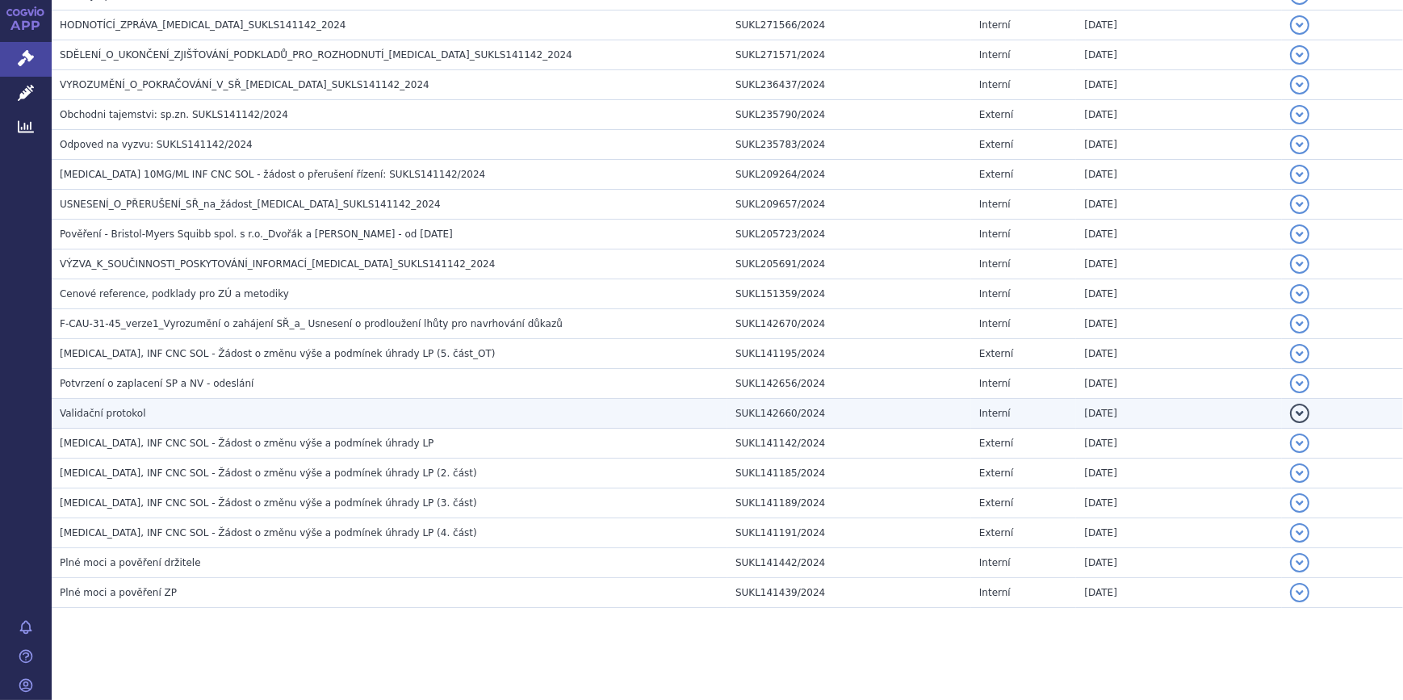
scroll to position [932, 0]
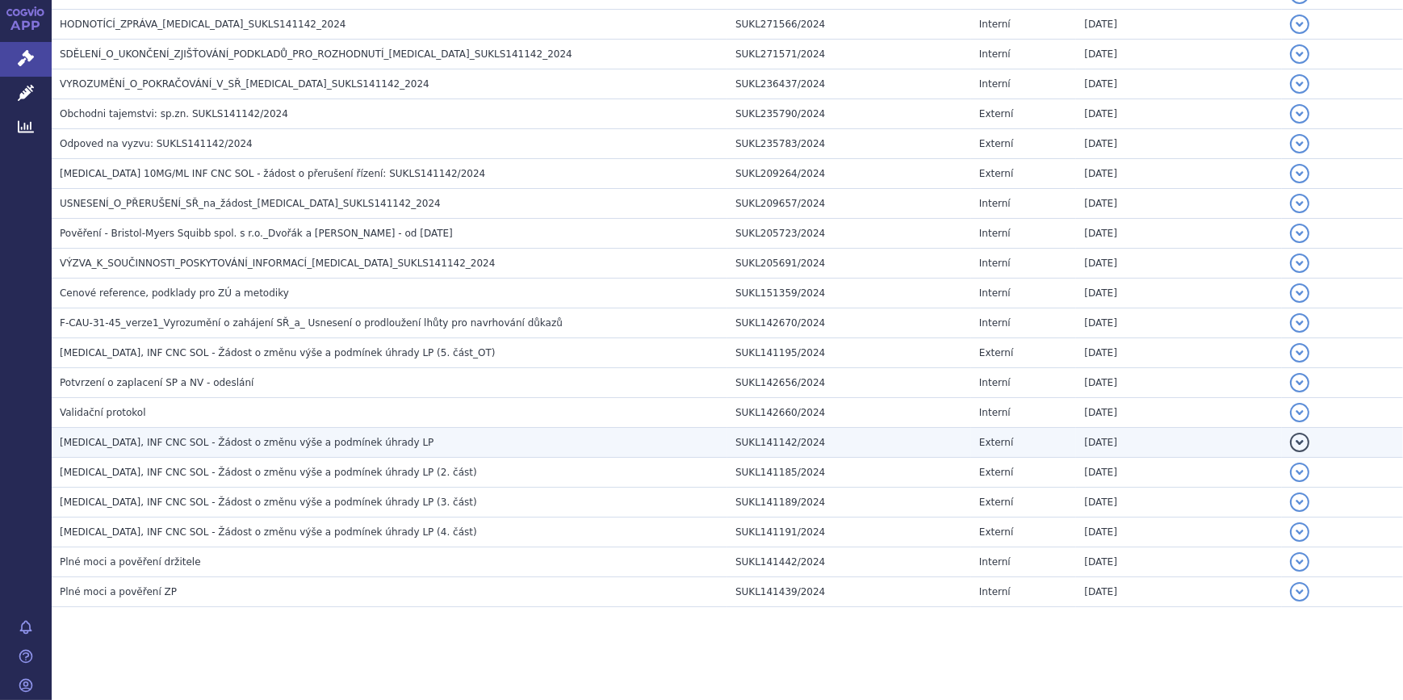
click at [329, 445] on h3 "OPDIVO, INF CNC SOL - Žádost o změnu výše a podmínek úhrady LP" at bounding box center [394, 442] width 668 height 16
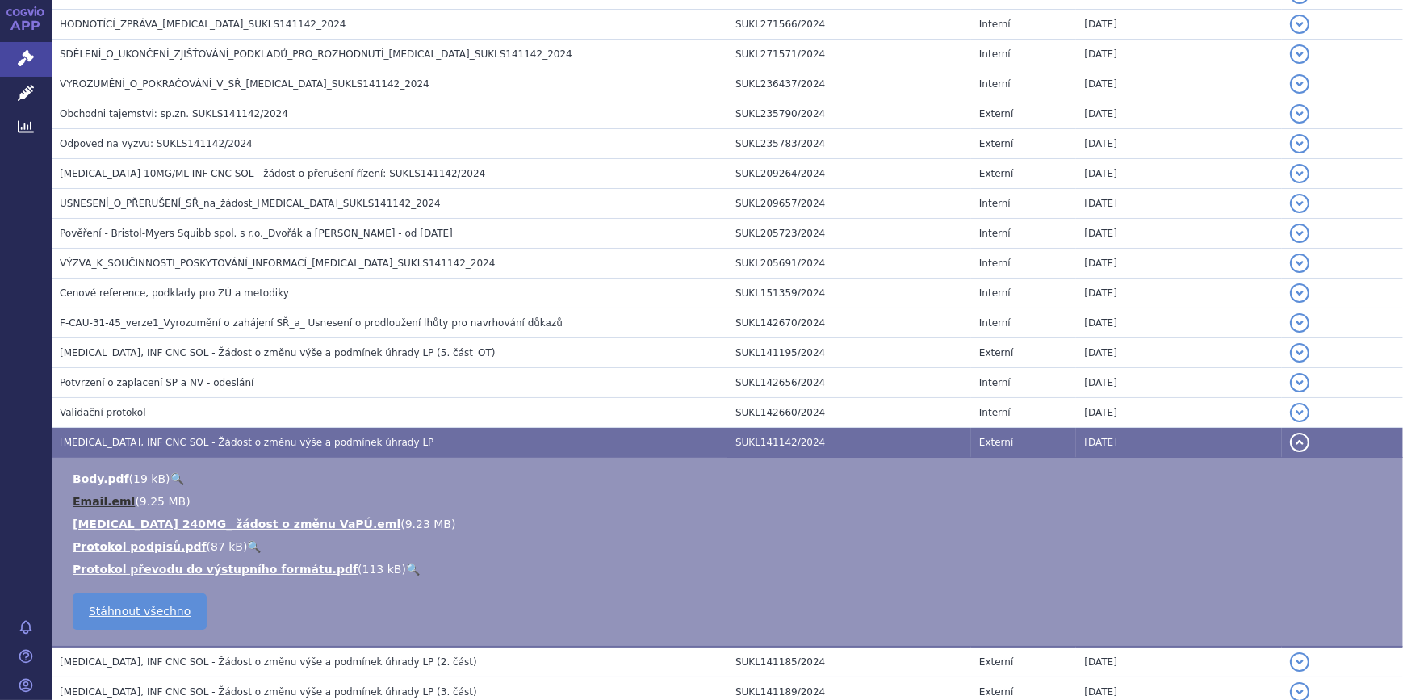
click at [115, 499] on link "Email.eml" at bounding box center [104, 501] width 62 height 13
click at [119, 499] on link "Email.eml" at bounding box center [104, 501] width 62 height 13
click at [172, 522] on link "Opdivo 240MG_ žádost o změnu VaPÚ.eml" at bounding box center [237, 524] width 328 height 13
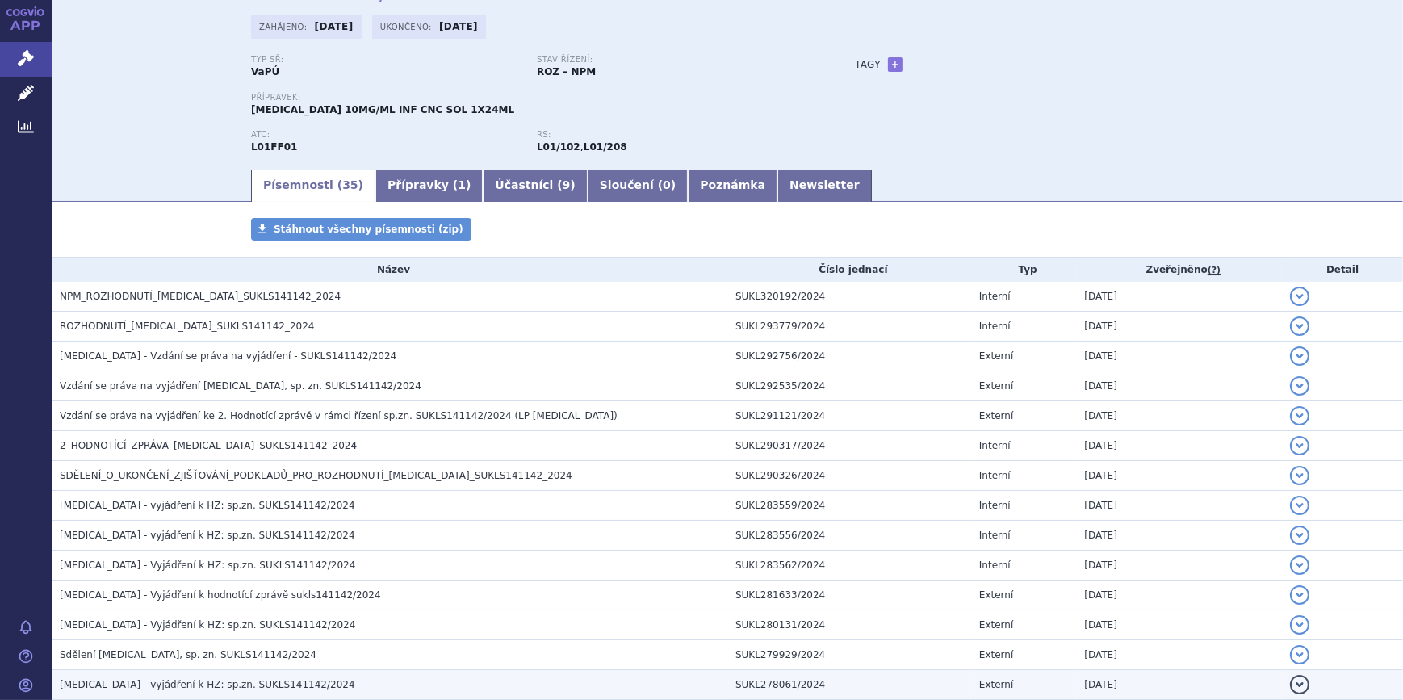
scroll to position [0, 0]
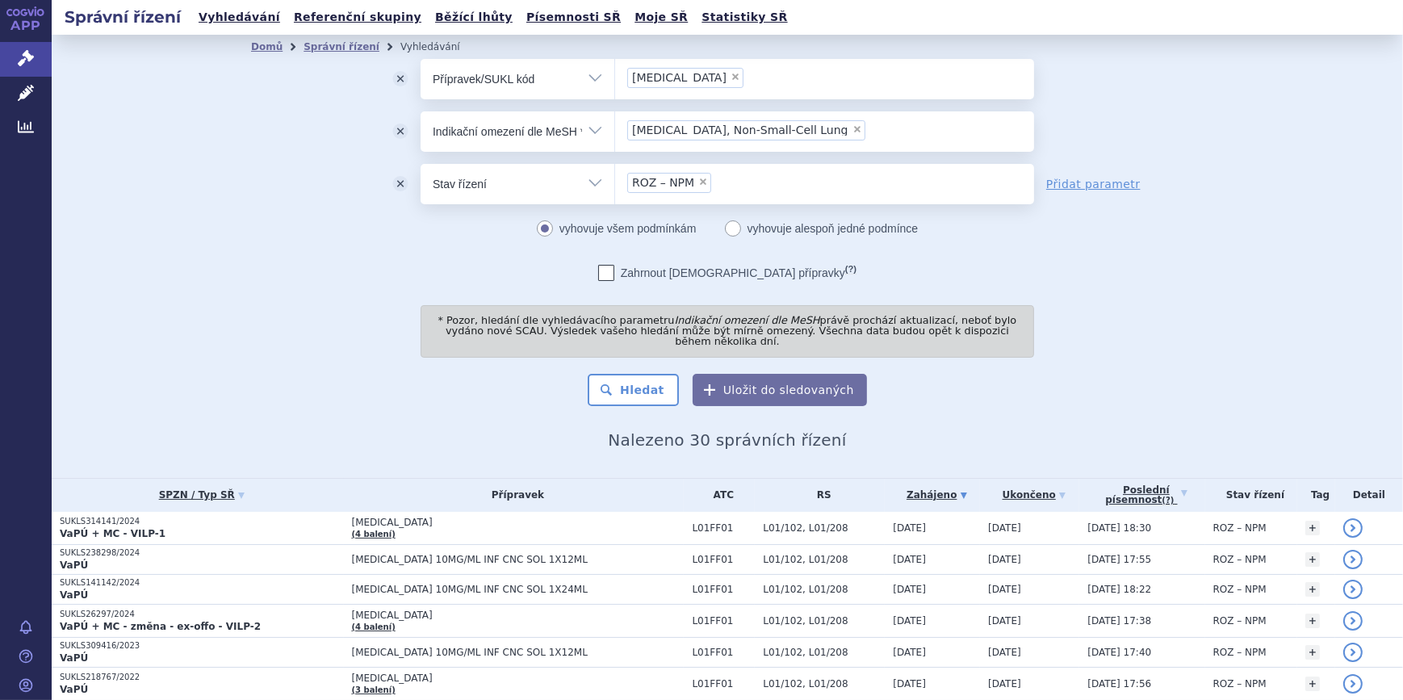
scroll to position [489, 0]
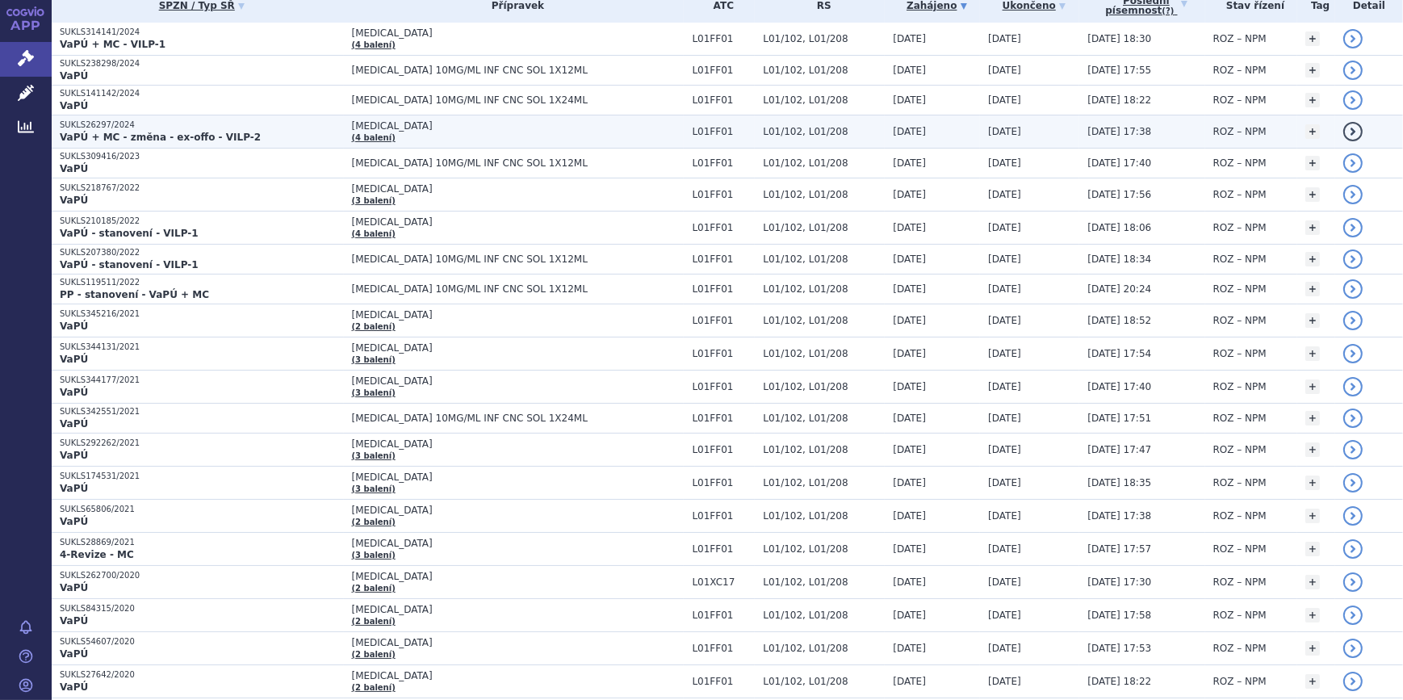
click at [1343, 122] on link "detail" at bounding box center [1352, 131] width 19 height 19
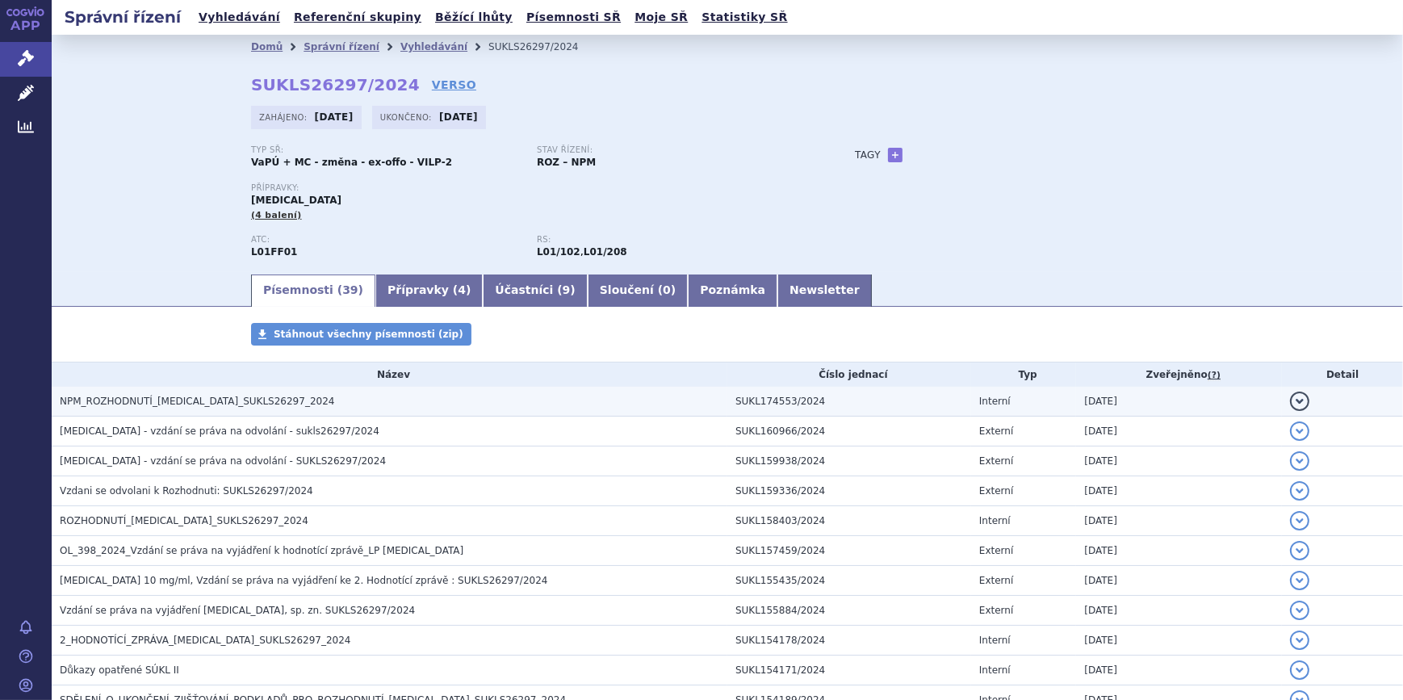
drag, startPoint x: 564, startPoint y: 392, endPoint x: 548, endPoint y: 392, distance: 16.1
click at [563, 393] on h3 "NPM_ROZHODNUTÍ_OPDIVO_SUKLS26297_2024" at bounding box center [394, 401] width 668 height 16
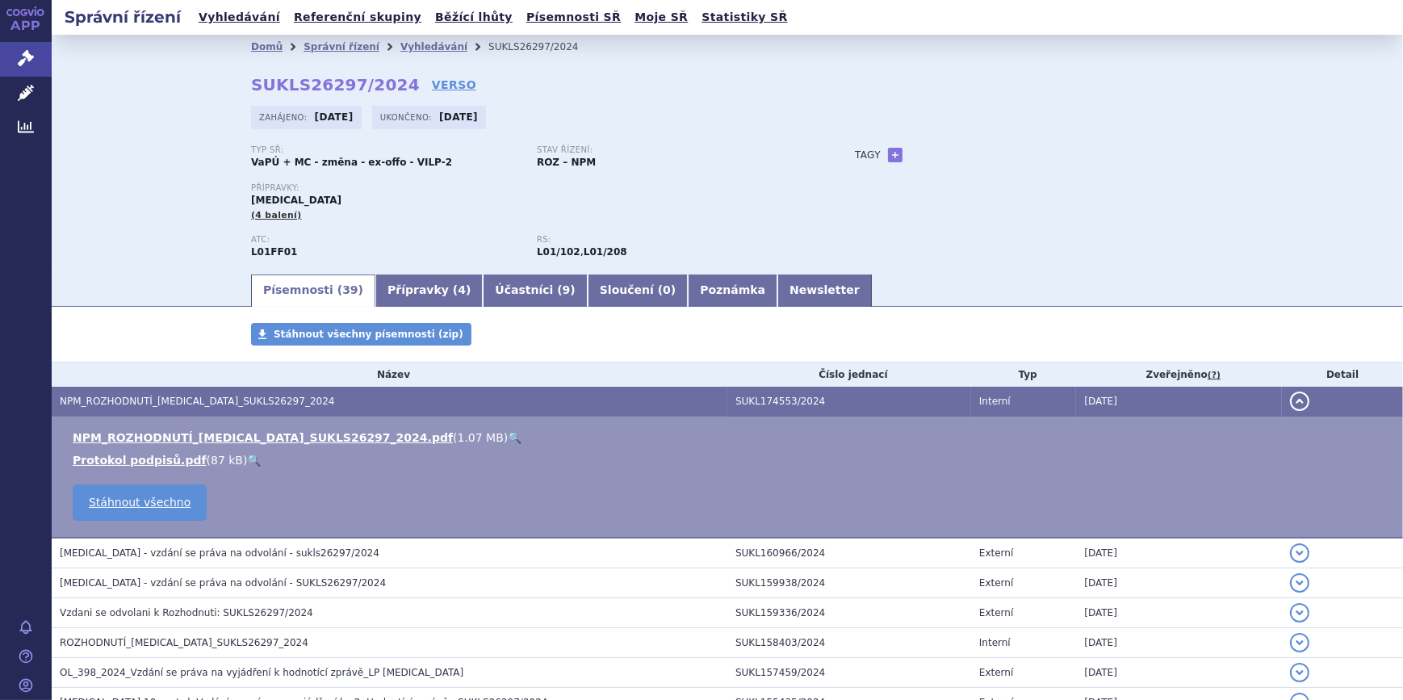
click at [508, 438] on link "🔍" at bounding box center [515, 437] width 14 height 13
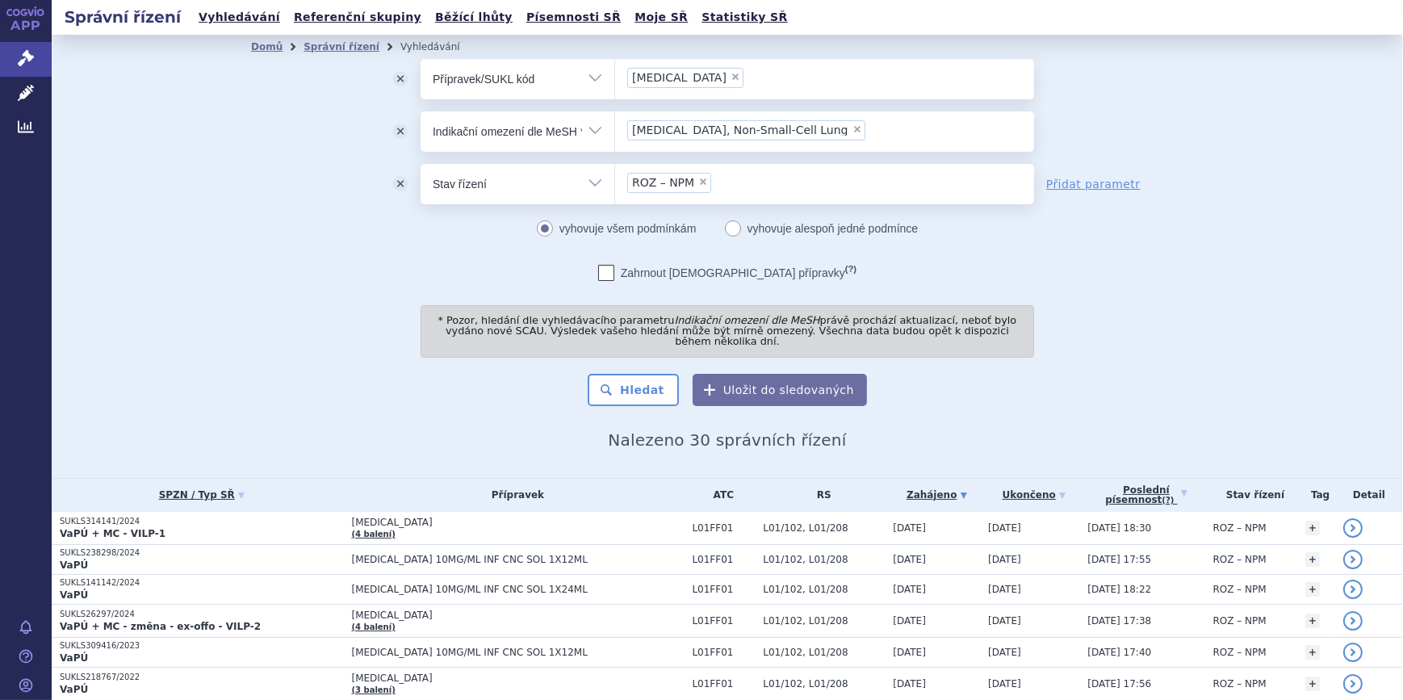
scroll to position [244, 0]
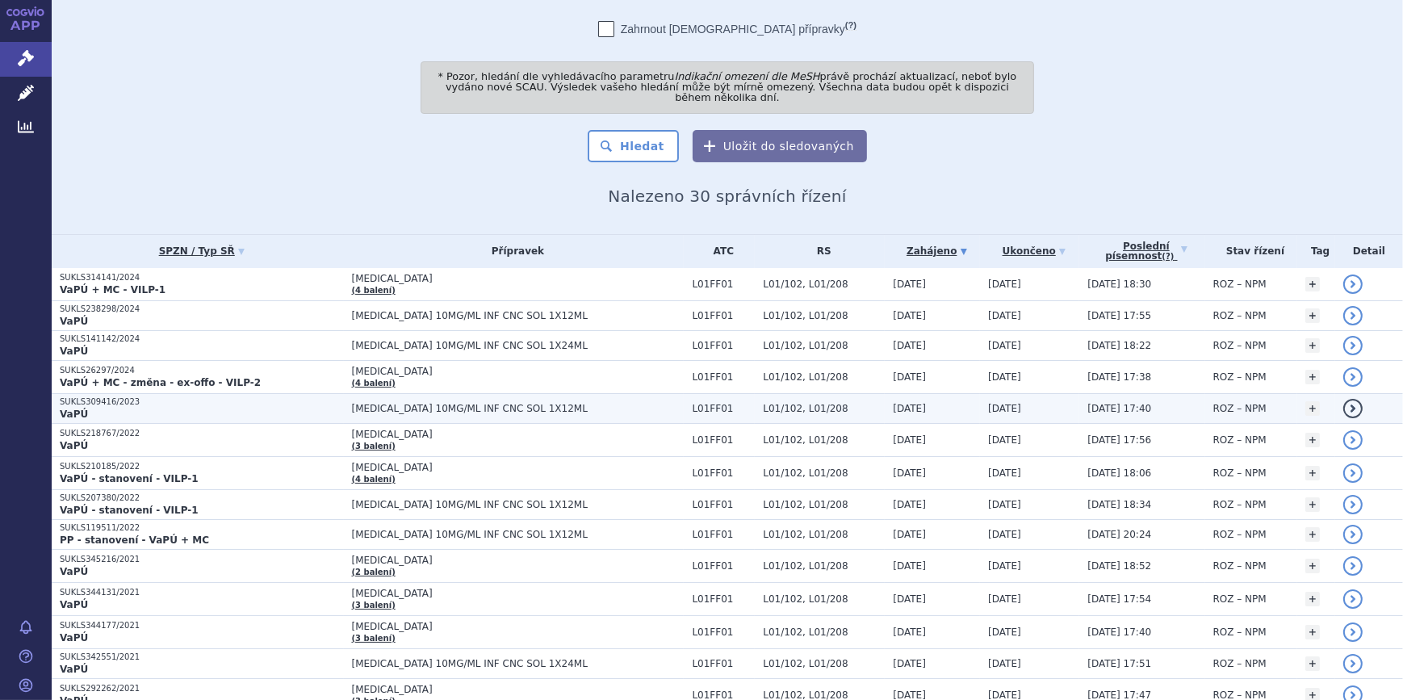
click at [1343, 400] on link "detail" at bounding box center [1352, 408] width 19 height 19
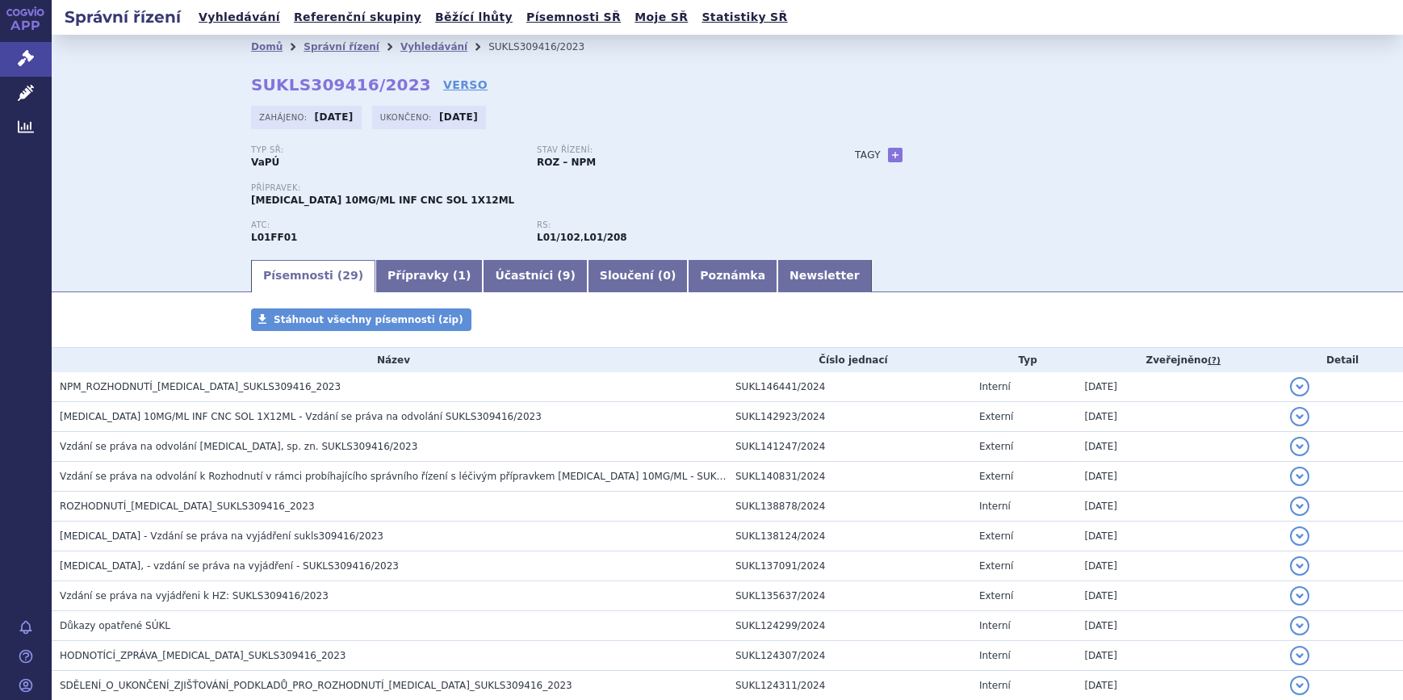
click at [1290, 382] on button "detail" at bounding box center [1299, 386] width 19 height 19
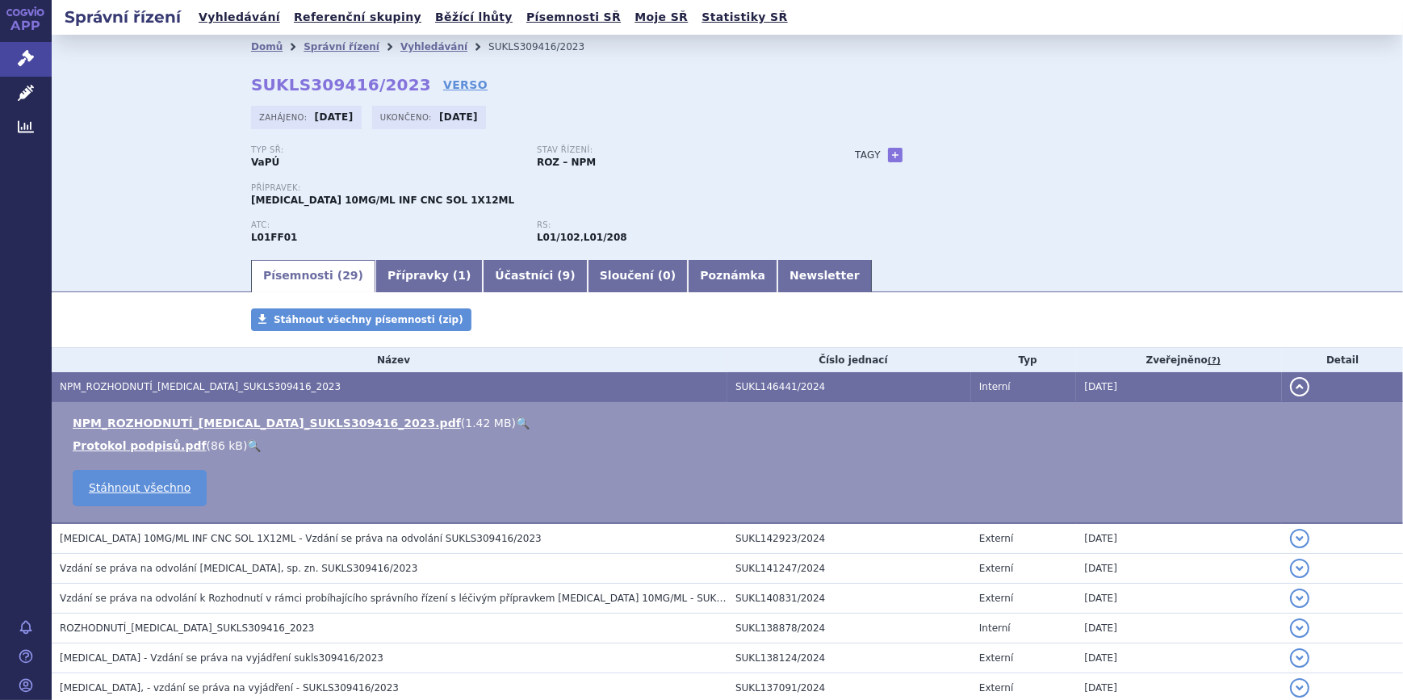
click at [516, 419] on link "🔍" at bounding box center [523, 423] width 14 height 13
click at [888, 157] on link "+" at bounding box center [895, 155] width 15 height 15
click at [1016, 152] on div "Přidat" at bounding box center [990, 154] width 161 height 19
click at [1014, 152] on span at bounding box center [1017, 154] width 16 height 19
click at [1121, 204] on div "Typ SŘ: VaPÚ Stav řízení: ROZ – NPM Přípravek: [MEDICAL_DATA] 10MG/ML INF CNC S…" at bounding box center [727, 201] width 953 height 112
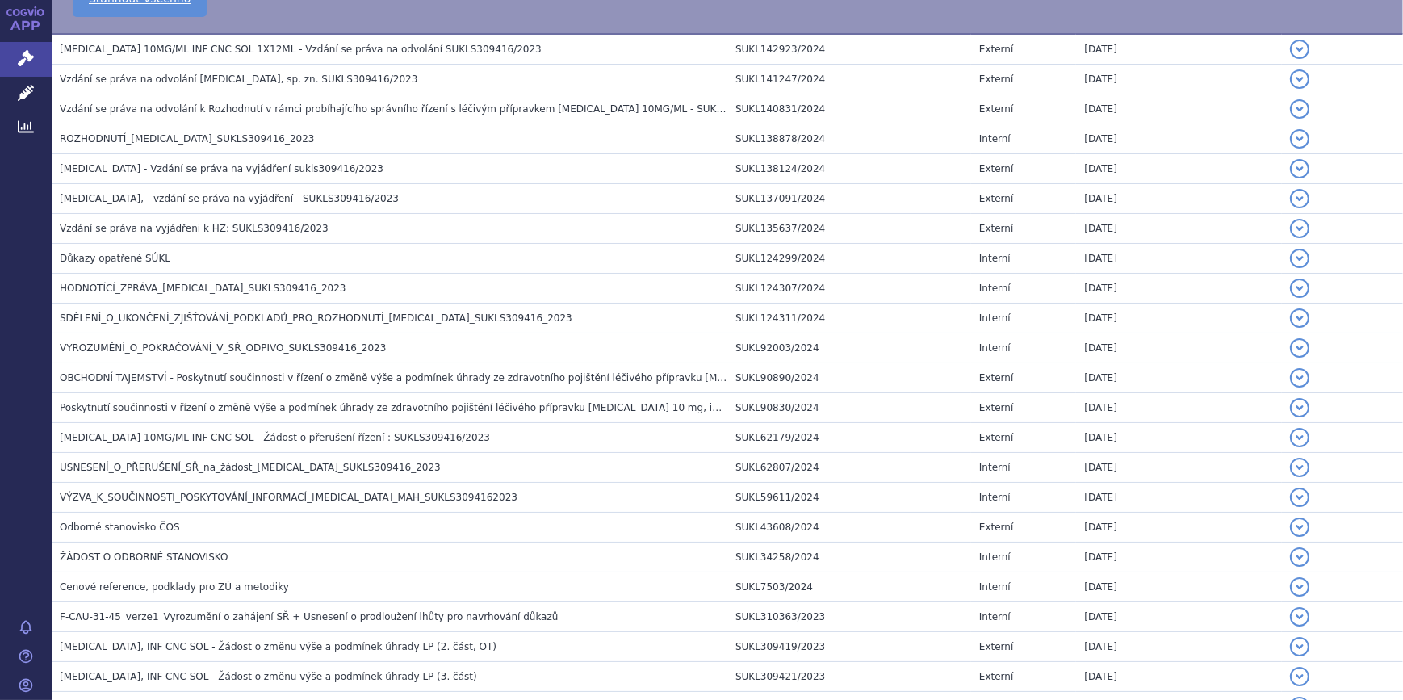
scroll to position [734, 0]
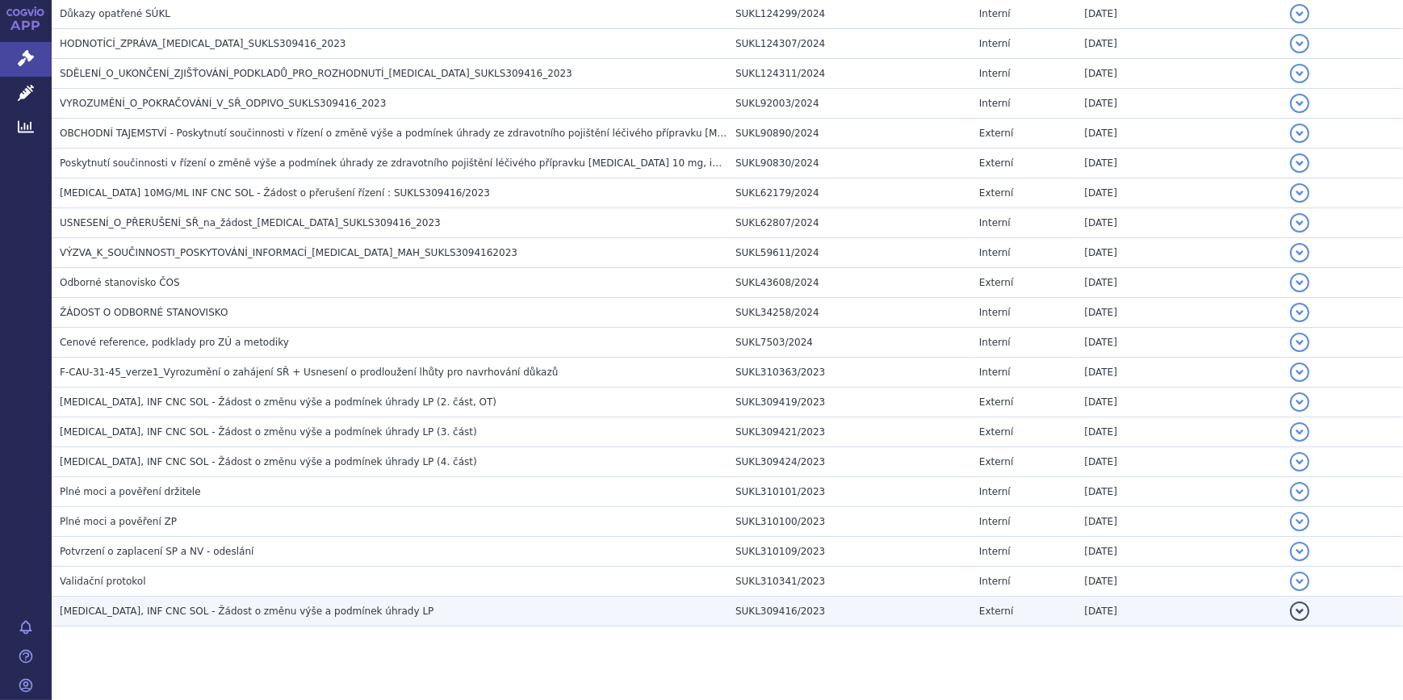
click at [307, 614] on h3 "[MEDICAL_DATA], INF CNC SOL - Žádost o změnu výše a podmínek úhrady LP" at bounding box center [394, 611] width 668 height 16
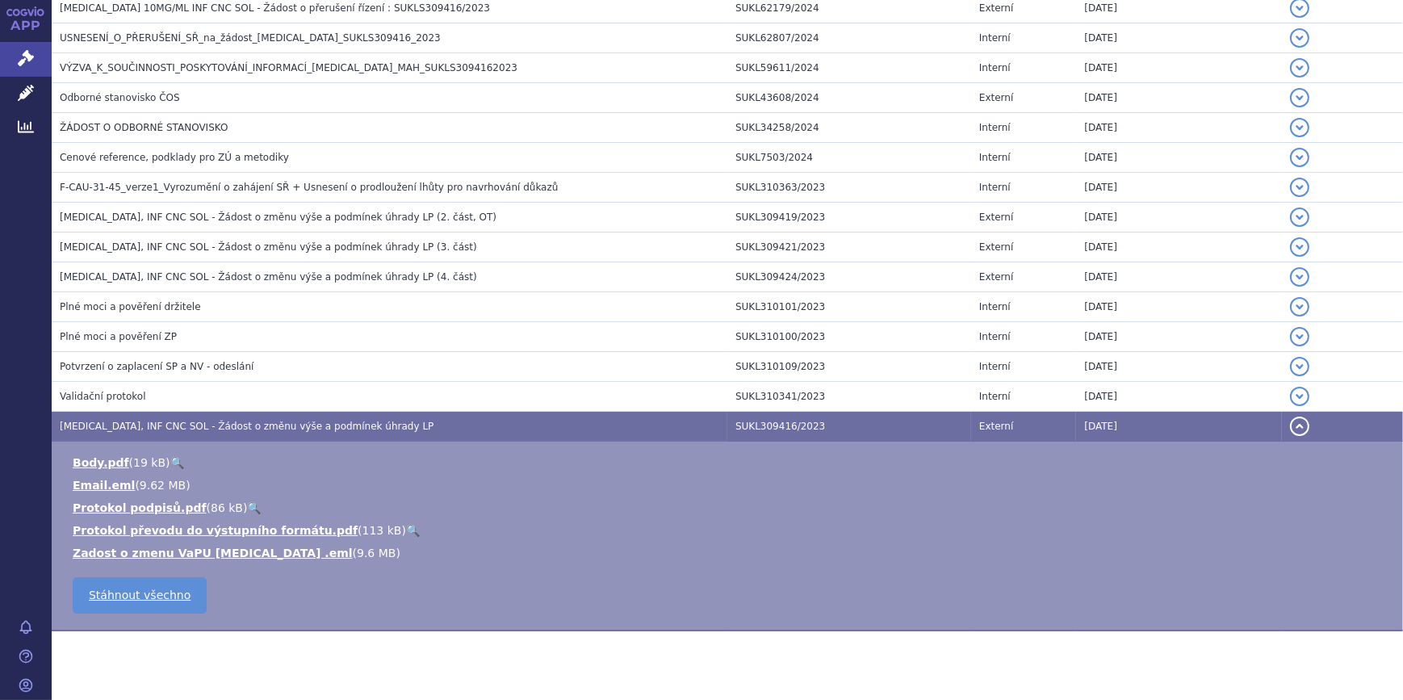
scroll to position [822, 0]
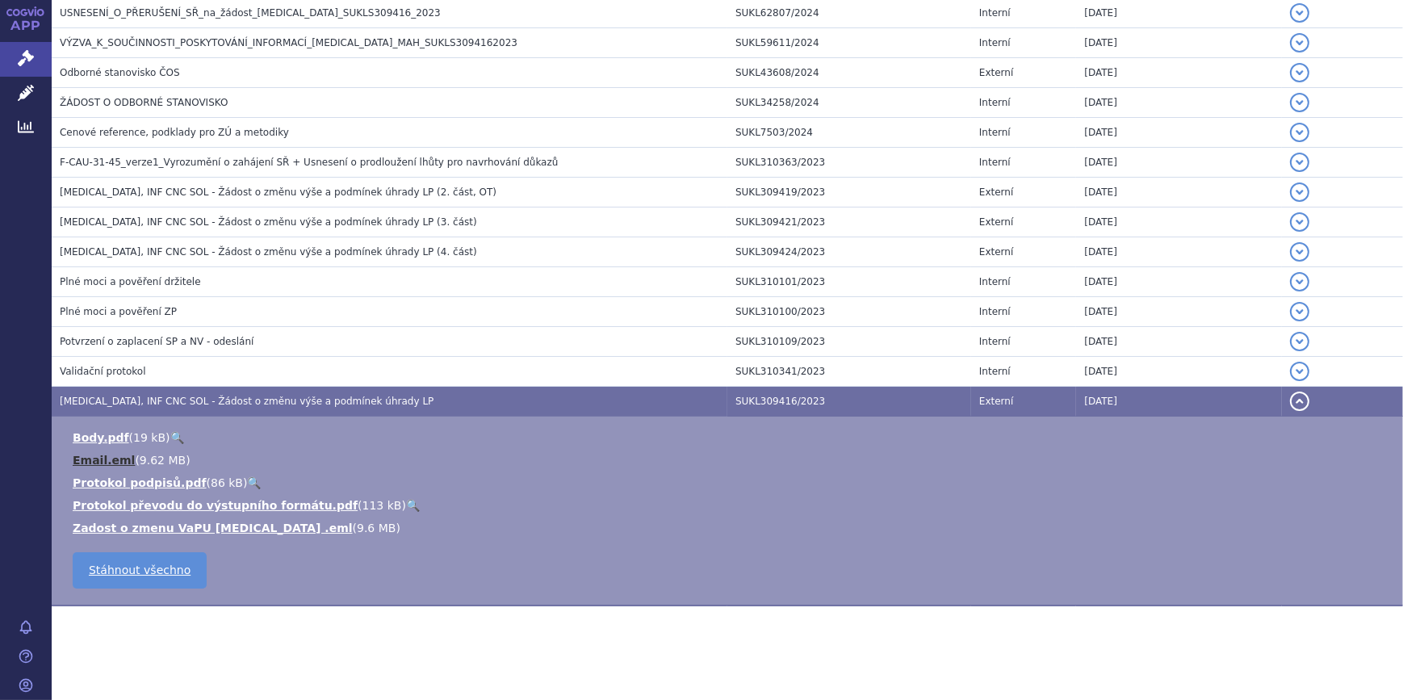
click at [103, 457] on link "Email.eml" at bounding box center [104, 460] width 62 height 13
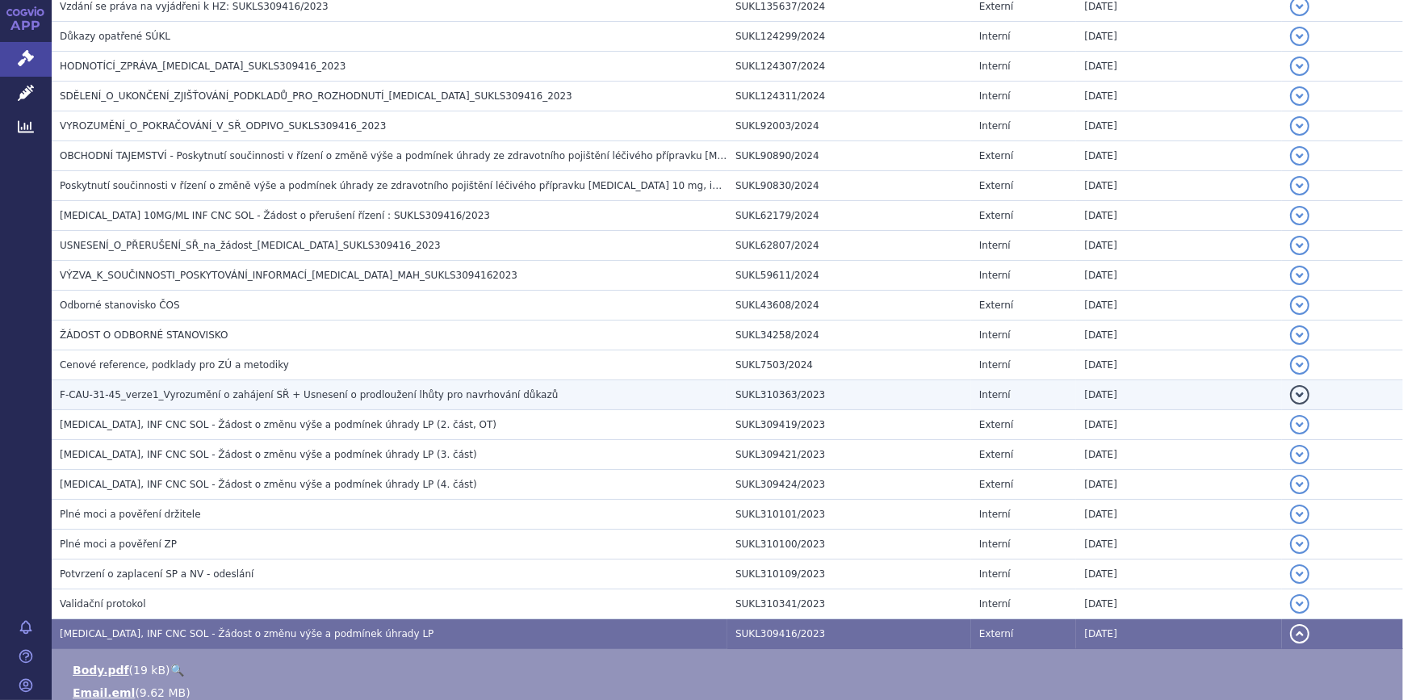
scroll to position [577, 0]
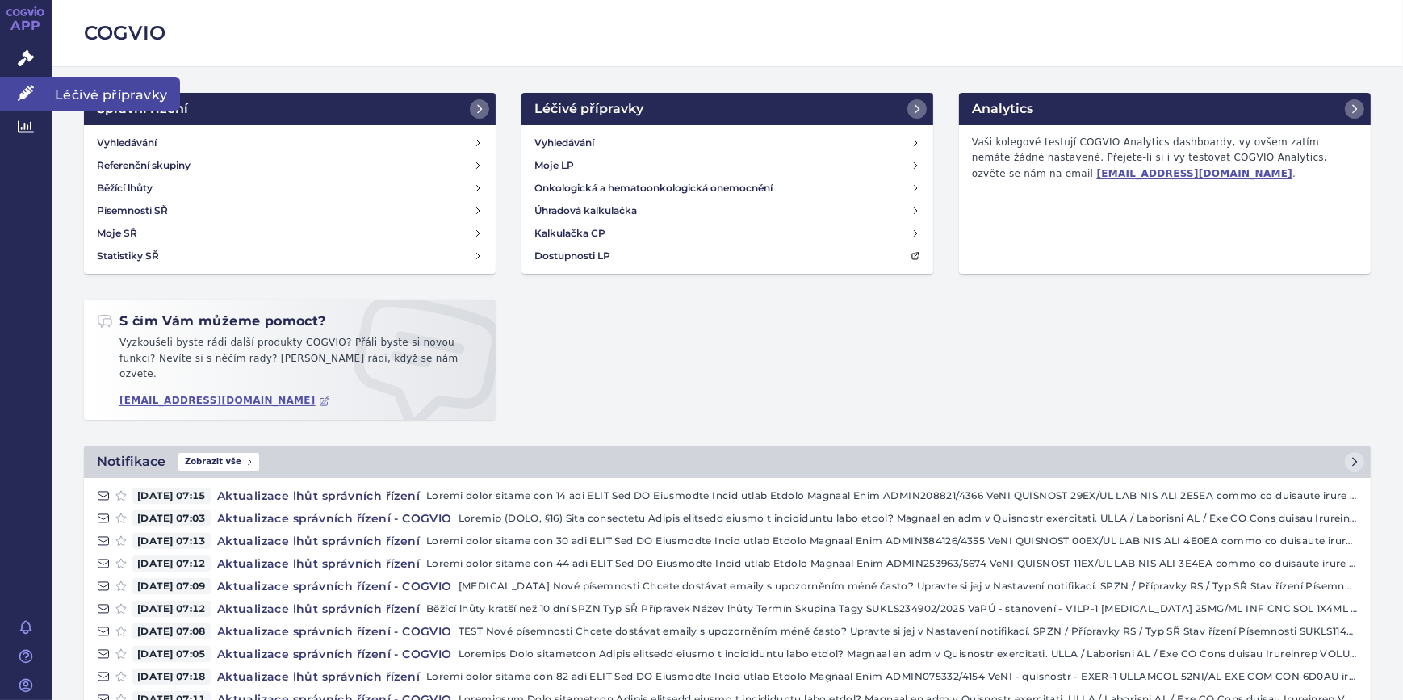
click at [23, 90] on icon at bounding box center [26, 93] width 16 height 16
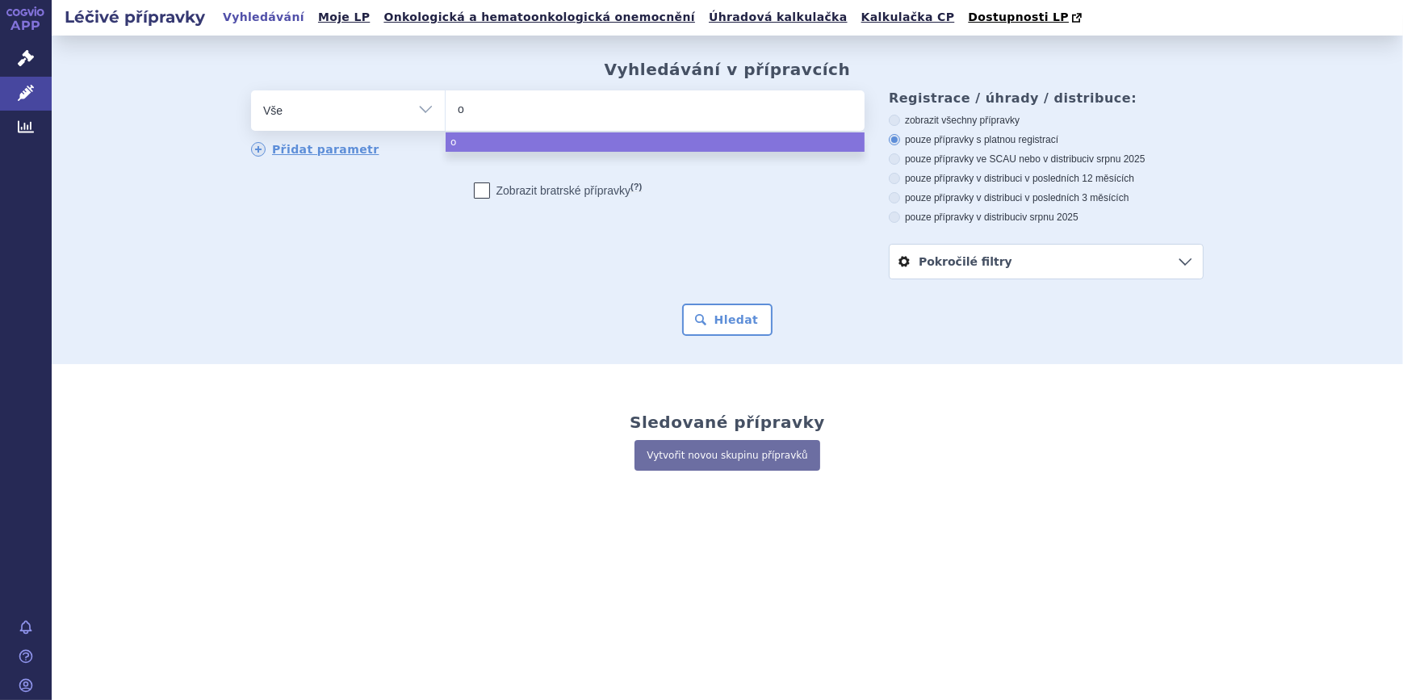
type input "ob"
type input "o"
type input "op"
type input "opi"
type input "op"
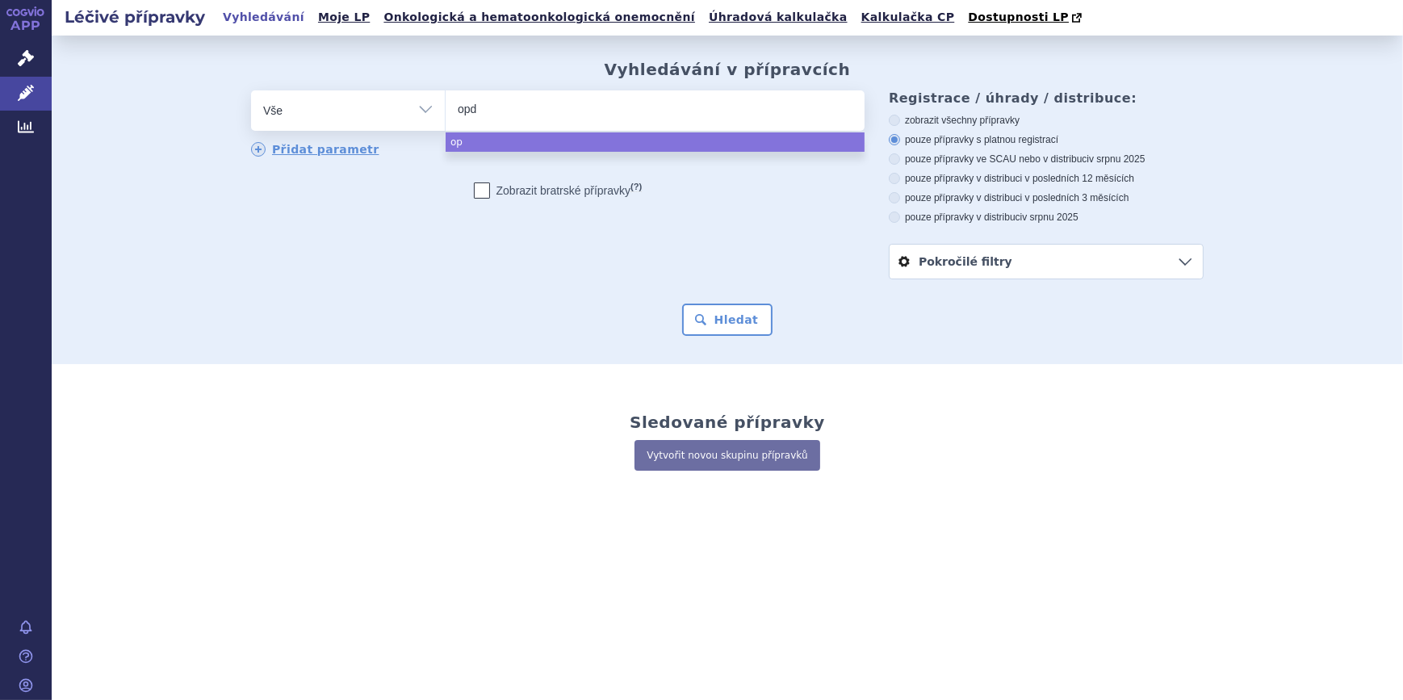
type input "opdi"
type input "opdiv"
type input "[MEDICAL_DATA]"
select select "[MEDICAL_DATA]"
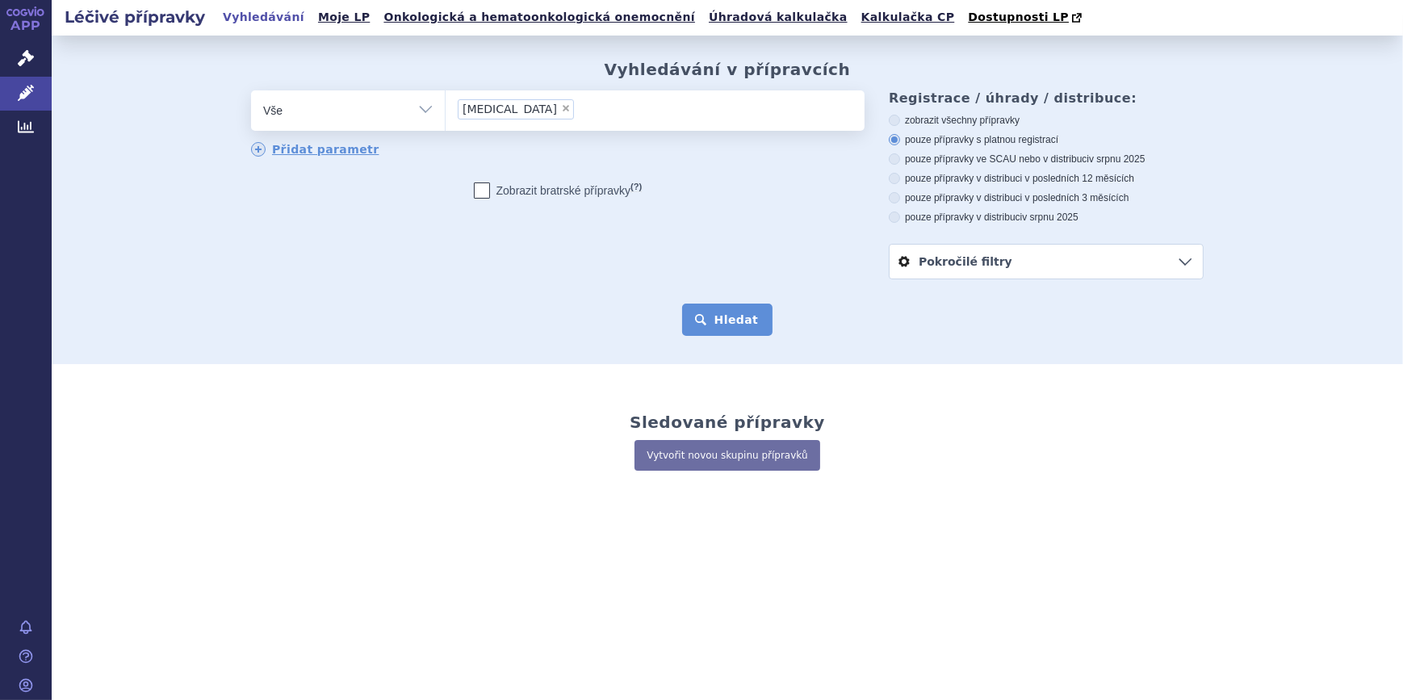
click at [723, 325] on button "Hledat" at bounding box center [727, 320] width 91 height 32
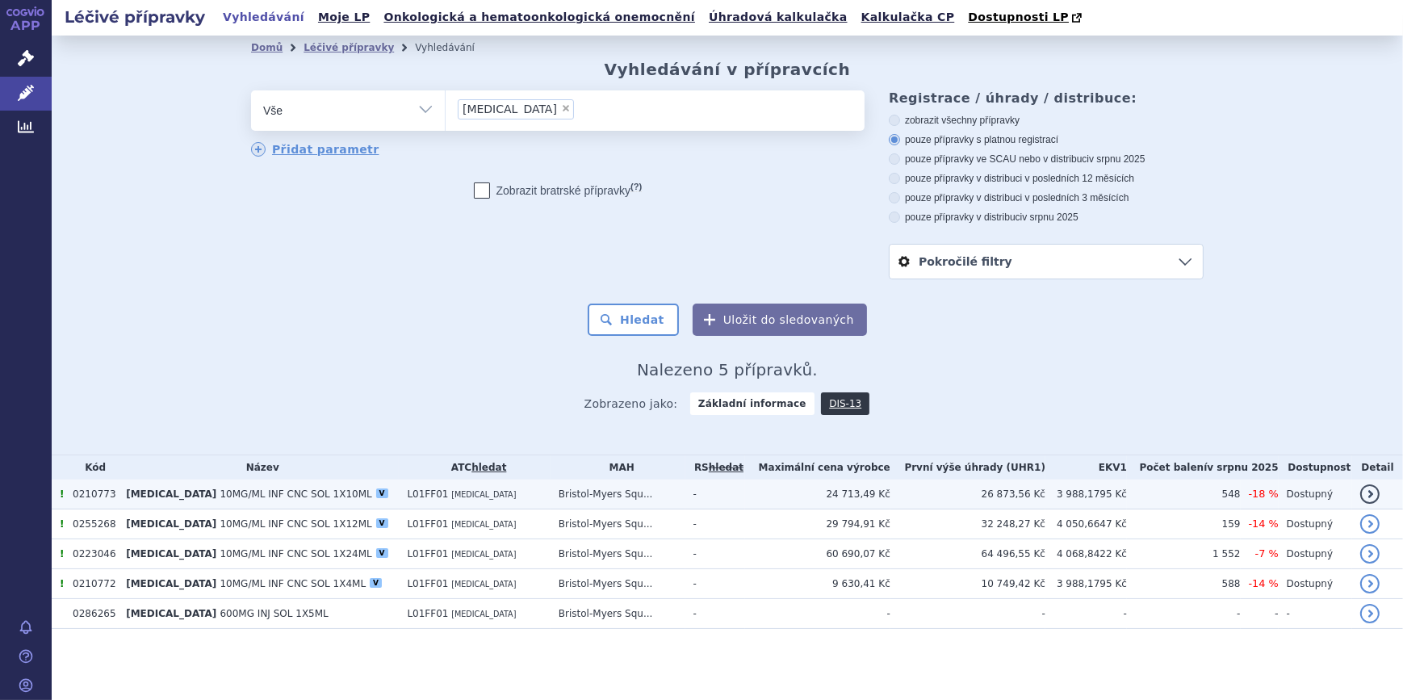
click at [823, 488] on td "24 713,49 Kč" at bounding box center [817, 495] width 145 height 30
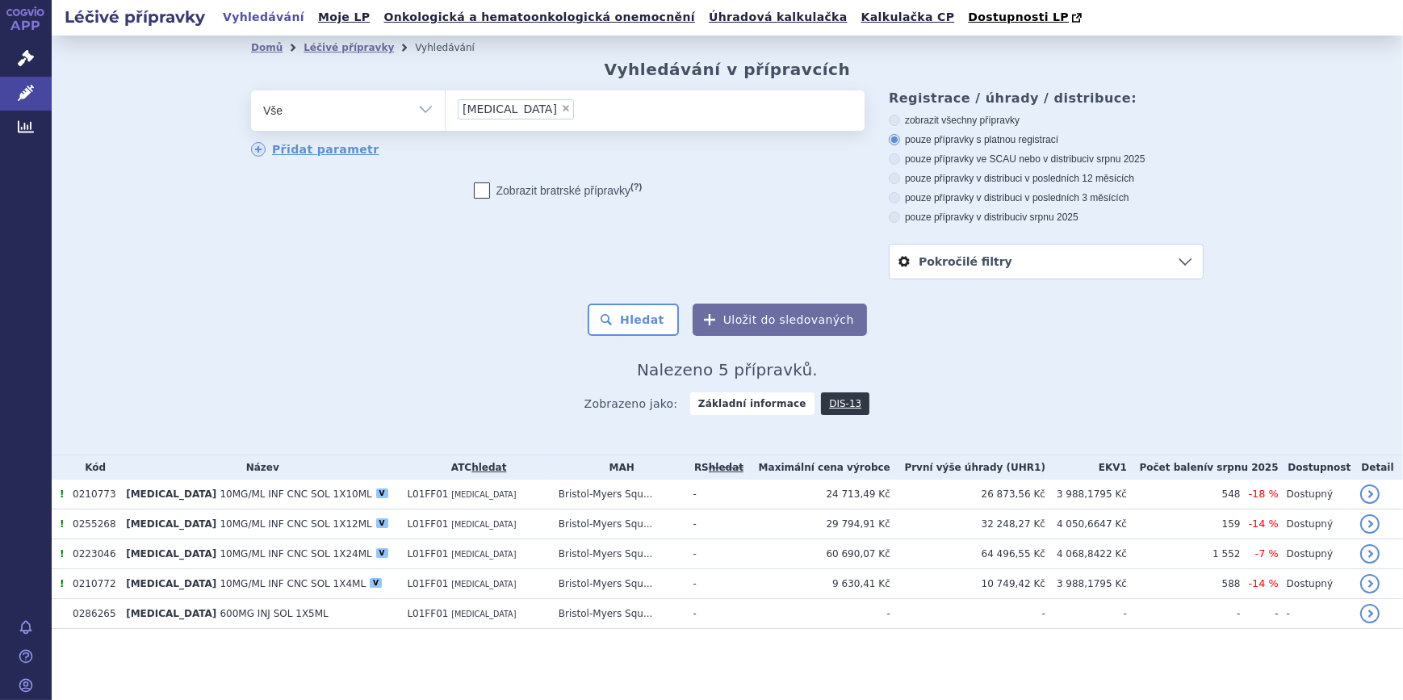
click at [840, 559] on td "60 690,07 Kč" at bounding box center [817, 554] width 145 height 30
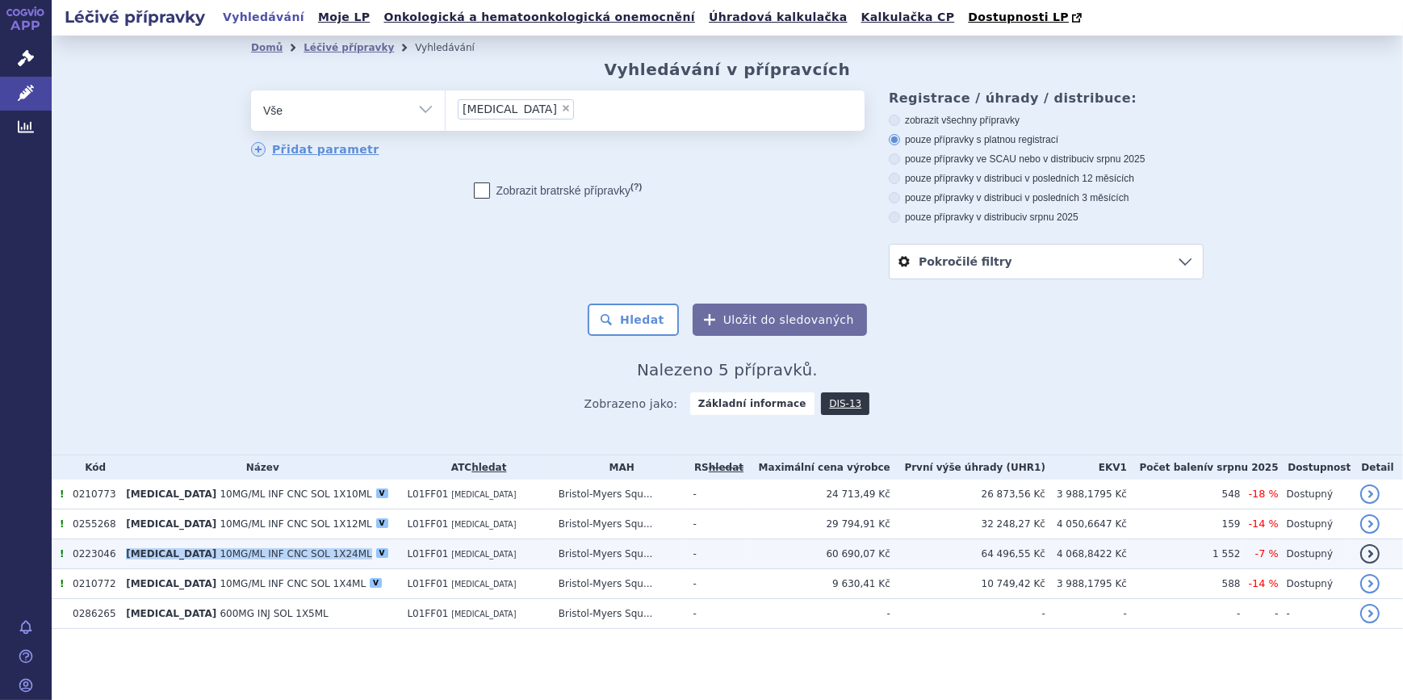
drag, startPoint x: 129, startPoint y: 557, endPoint x: 305, endPoint y: 559, distance: 176.0
click at [305, 559] on td "[MEDICAL_DATA] 10MG/ML INF CNC SOL 1X24ML V" at bounding box center [258, 554] width 281 height 30
drag, startPoint x: 1001, startPoint y: 555, endPoint x: 1051, endPoint y: 555, distance: 50.1
click at [1046, 555] on td "64 496,55 Kč" at bounding box center [968, 554] width 155 height 30
